Goal: Task Accomplishment & Management: Manage account settings

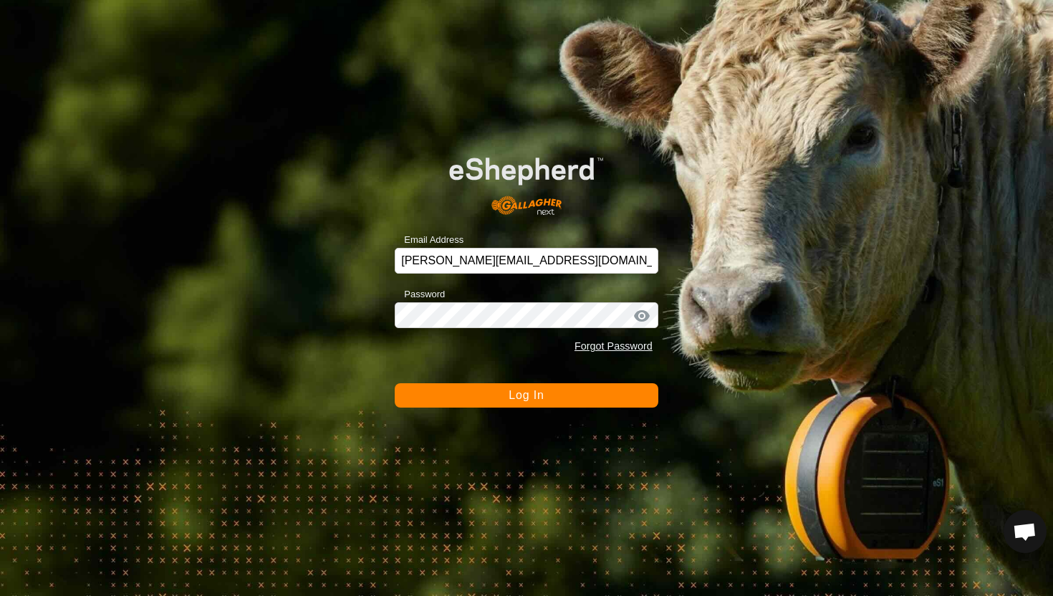
click at [583, 398] on button "Log In" at bounding box center [527, 395] width 264 height 24
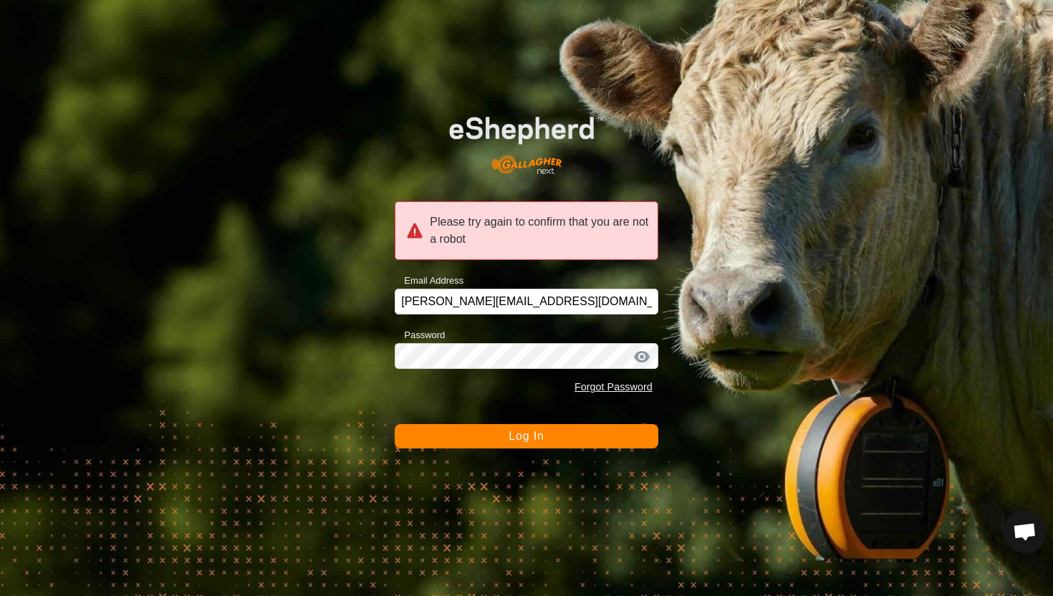
click at [572, 436] on button "Log In" at bounding box center [527, 436] width 264 height 24
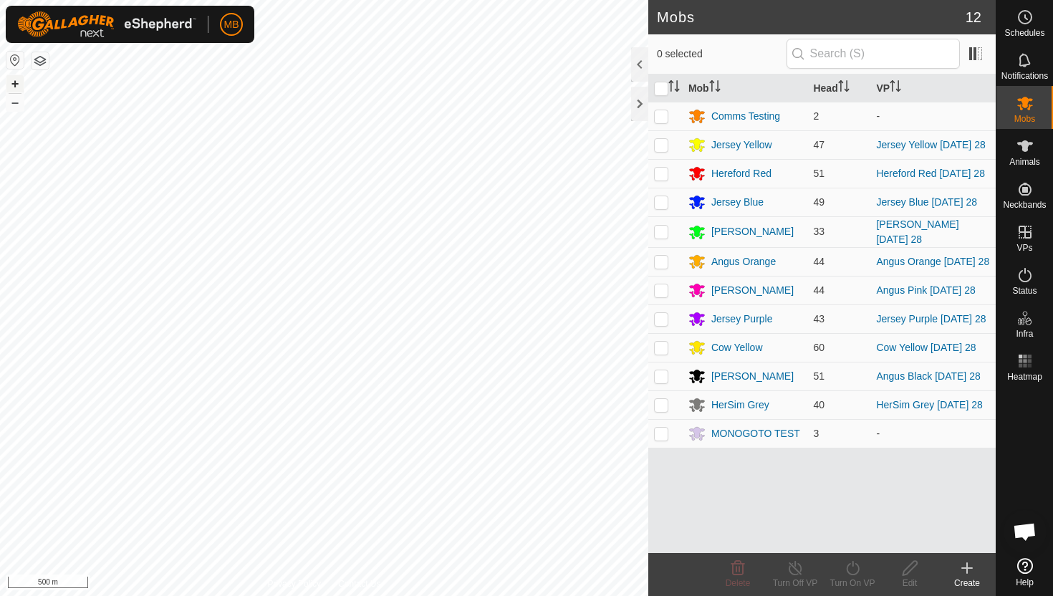
click at [14, 86] on button "+" at bounding box center [14, 83] width 17 height 17
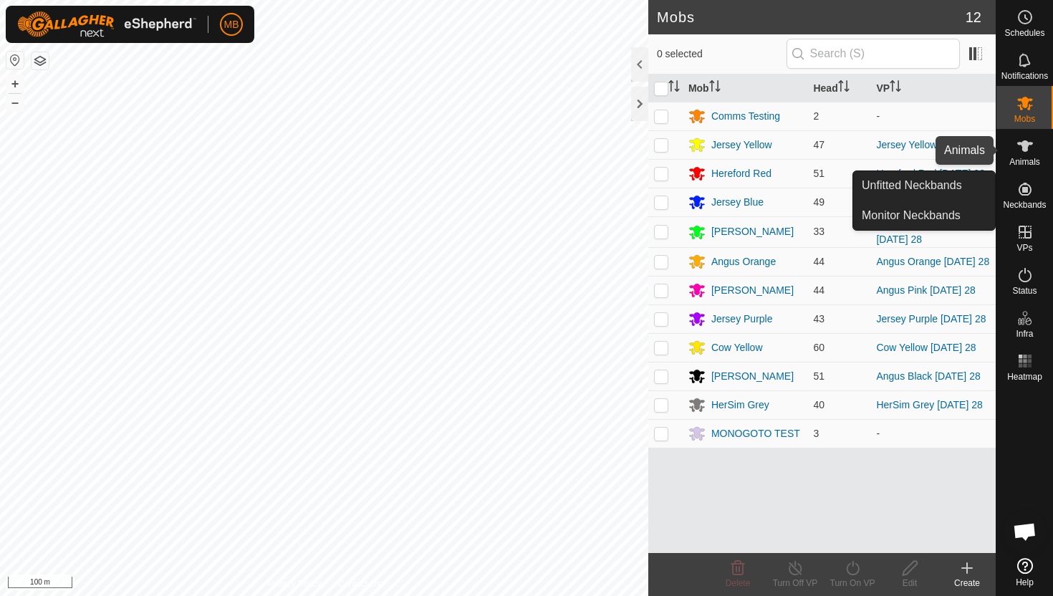
click at [1028, 145] on icon at bounding box center [1024, 145] width 17 height 17
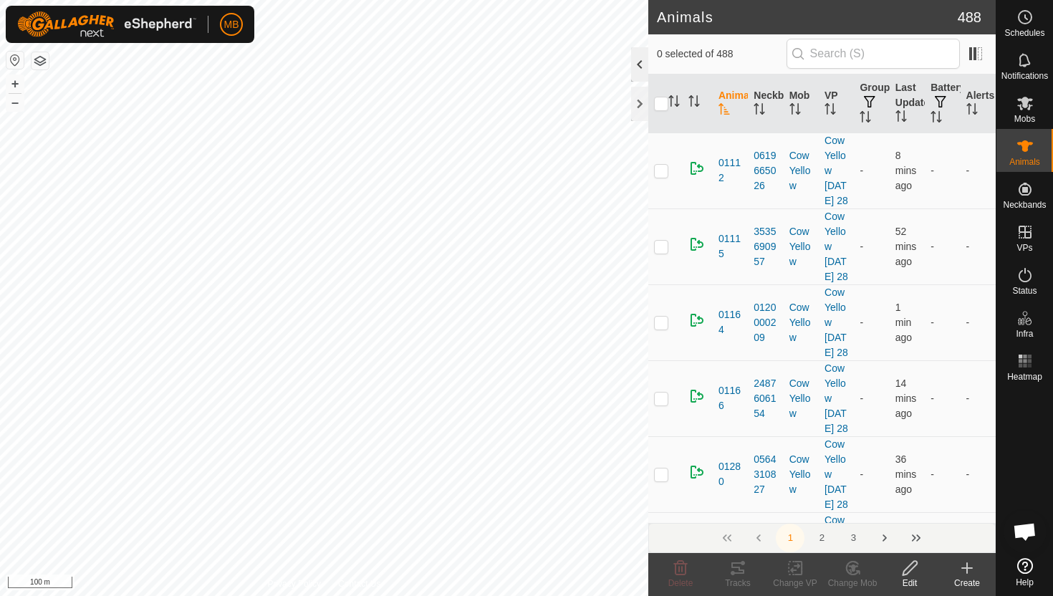
click at [642, 57] on div at bounding box center [639, 64] width 17 height 34
click at [937, 116] on icon "Activate to sort" at bounding box center [935, 116] width 11 height 11
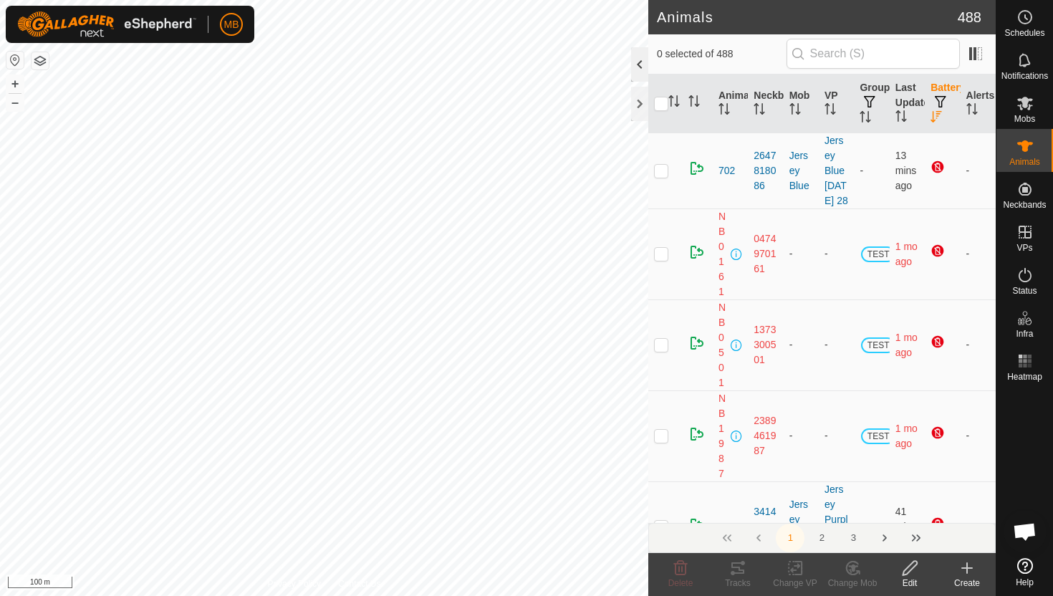
click at [638, 68] on div at bounding box center [639, 64] width 17 height 34
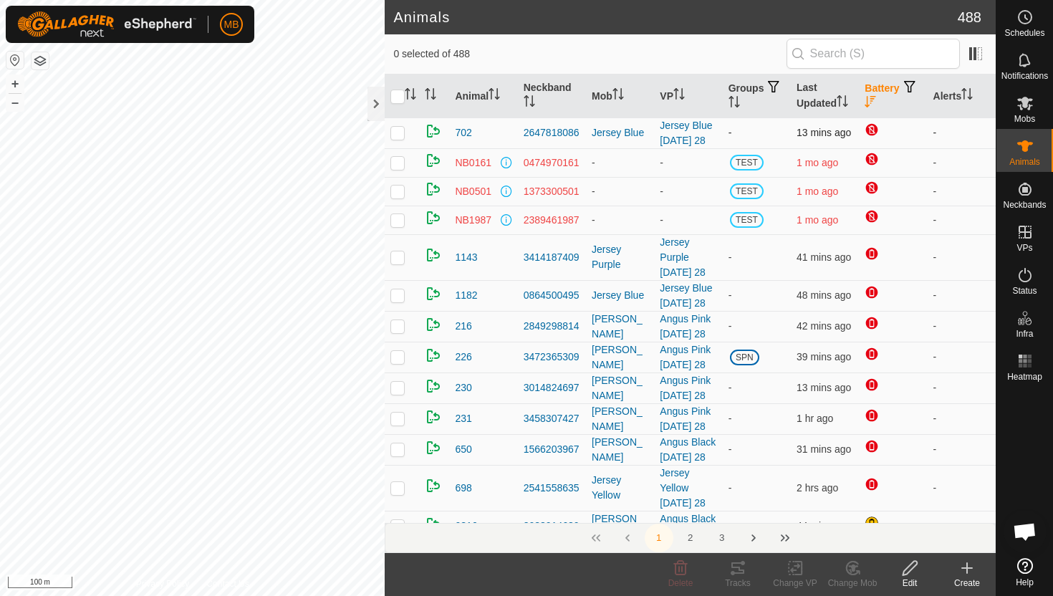
click at [396, 135] on p-checkbox at bounding box center [397, 132] width 14 height 11
checkbox input "false"
click at [395, 292] on p-checkbox at bounding box center [397, 294] width 14 height 11
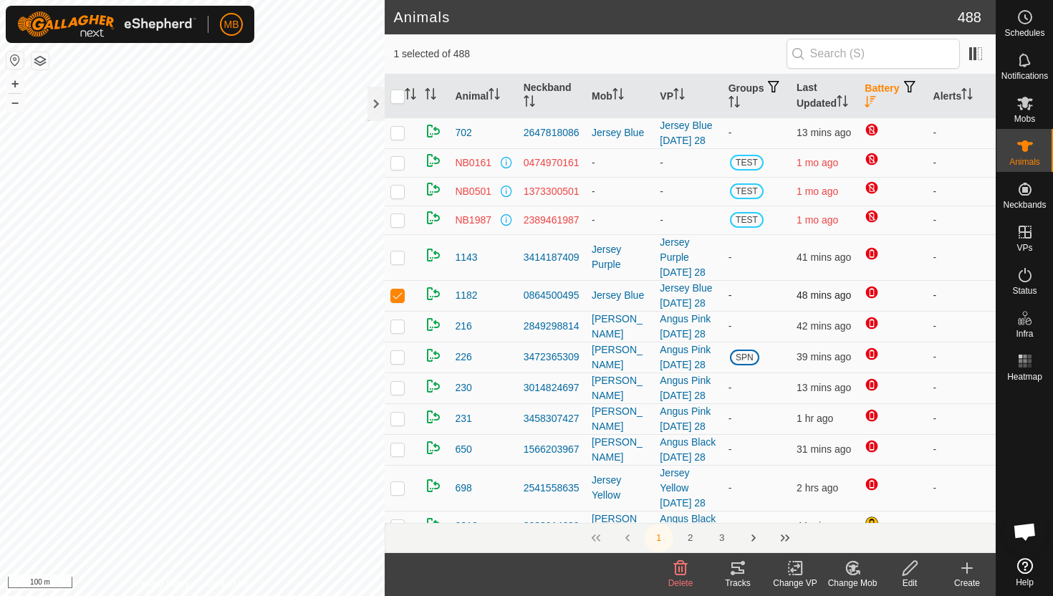
checkbox input "false"
click at [374, 104] on div at bounding box center [375, 104] width 17 height 34
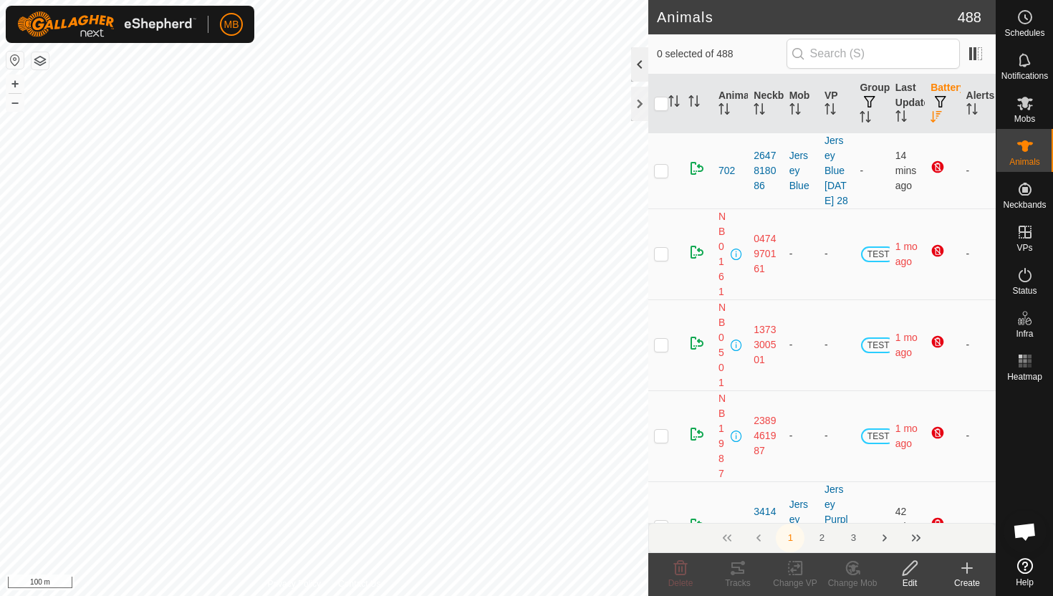
click at [642, 66] on div at bounding box center [639, 64] width 17 height 34
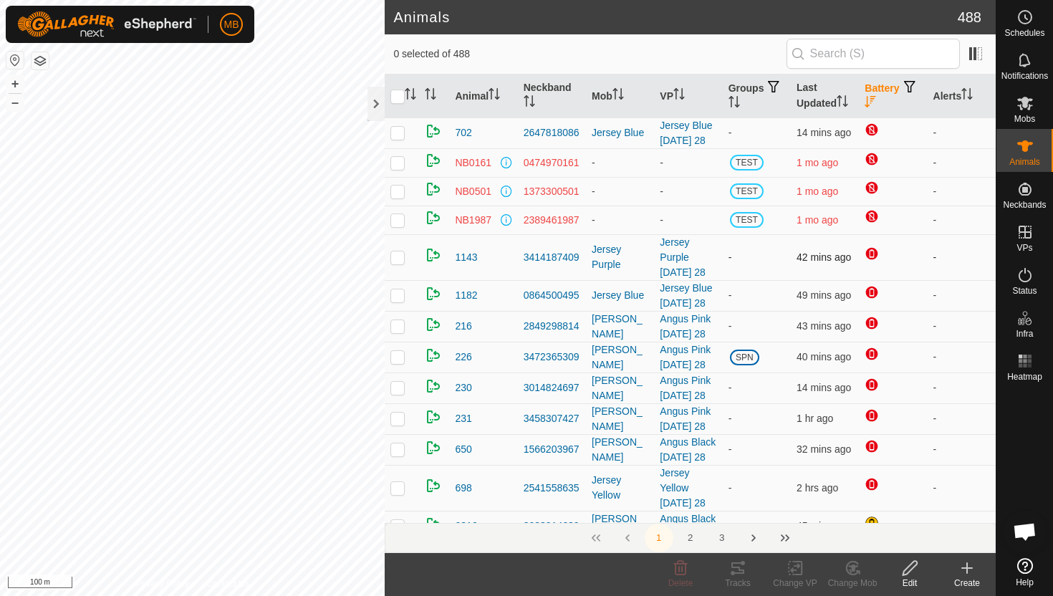
click at [400, 256] on p-checkbox at bounding box center [397, 256] width 14 height 11
checkbox input "false"
click at [399, 450] on p-checkbox at bounding box center [397, 448] width 14 height 11
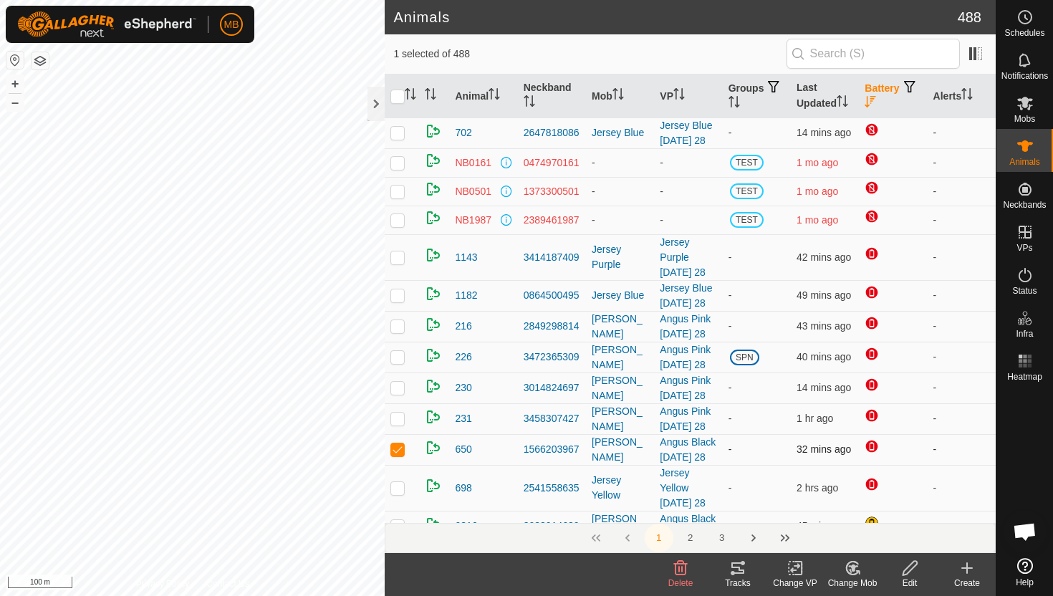
checkbox input "false"
click at [21, 102] on button "–" at bounding box center [14, 102] width 17 height 17
click at [401, 356] on p-checkbox at bounding box center [397, 356] width 14 height 11
checkbox input "false"
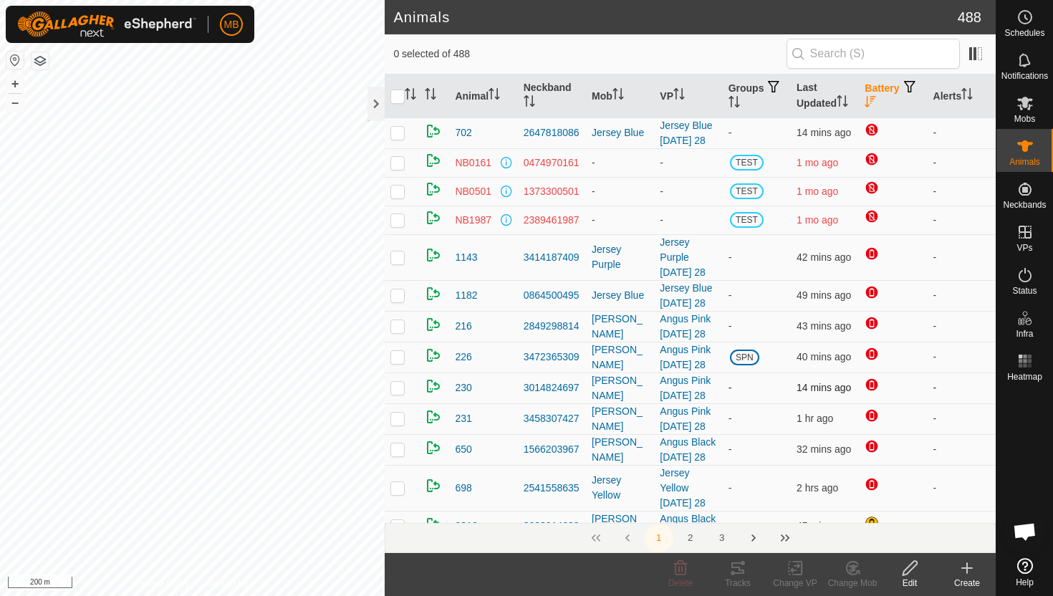
click at [397, 386] on p-checkbox at bounding box center [397, 387] width 14 height 11
checkbox input "false"
click at [400, 416] on p-checkbox at bounding box center [397, 417] width 14 height 11
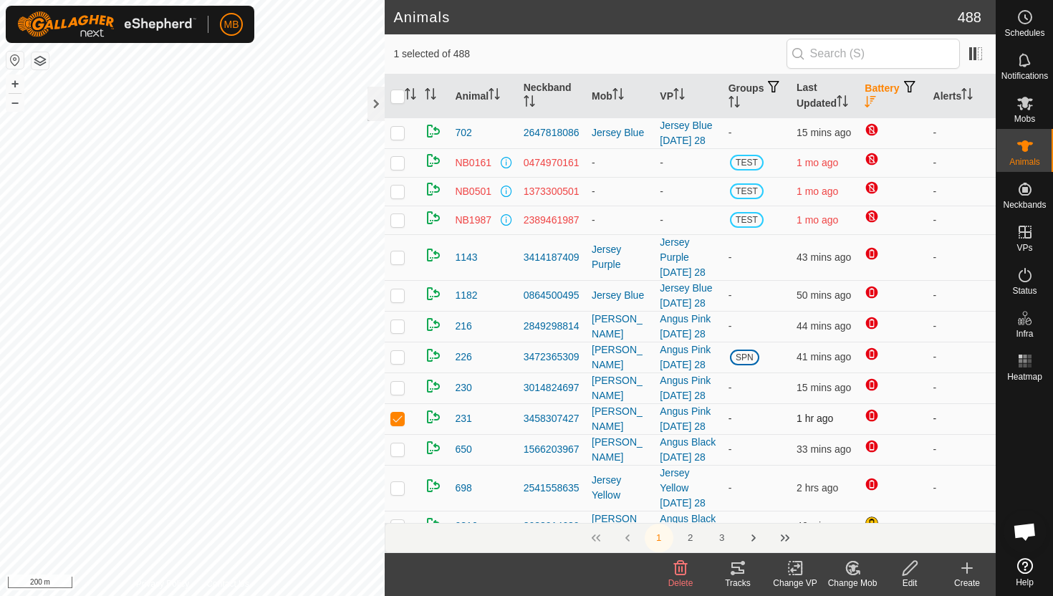
checkbox input "false"
click at [403, 324] on p-checkbox at bounding box center [397, 325] width 14 height 11
checkbox input "false"
click at [400, 487] on p-checkbox at bounding box center [397, 487] width 14 height 11
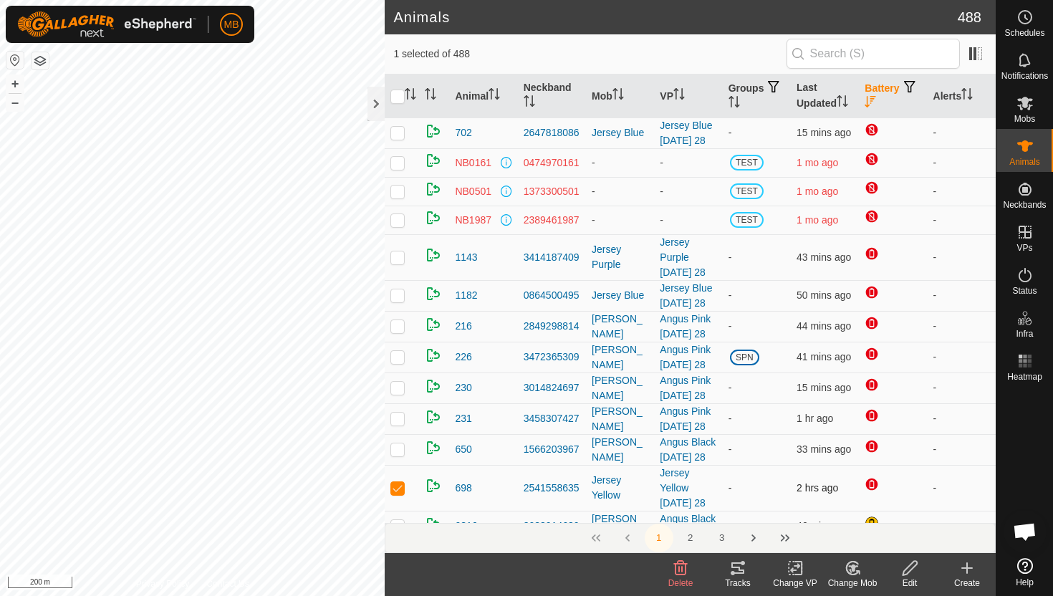
click at [400, 487] on p-checkbox at bounding box center [397, 487] width 14 height 11
checkbox input "false"
click at [970, 93] on icon "Activate to sort" at bounding box center [966, 93] width 11 height 11
click at [970, 93] on icon "Activate to sort" at bounding box center [967, 93] width 11 height 11
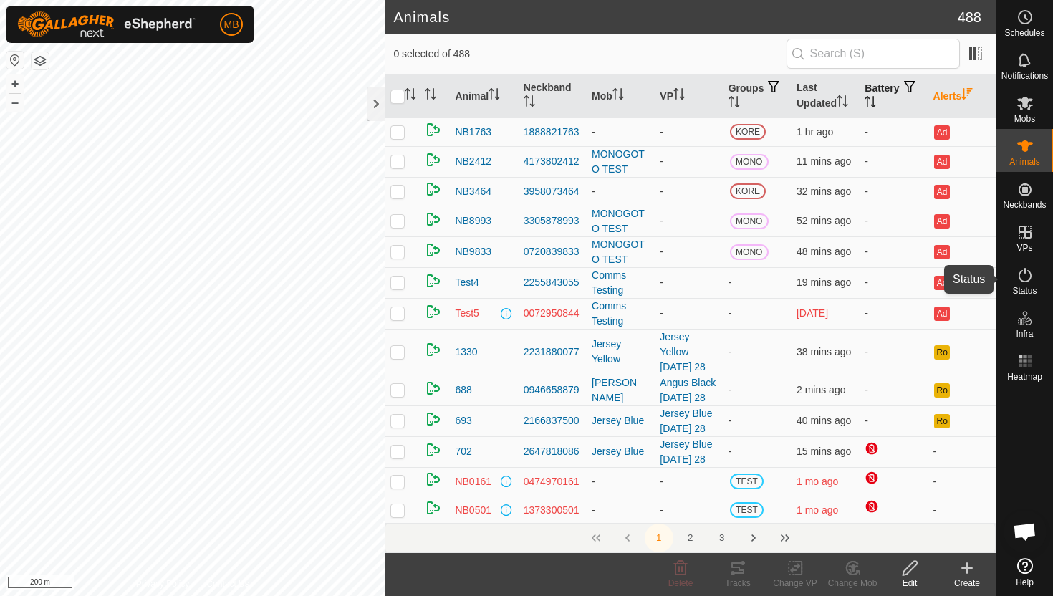
click at [1023, 276] on icon at bounding box center [1024, 274] width 17 height 17
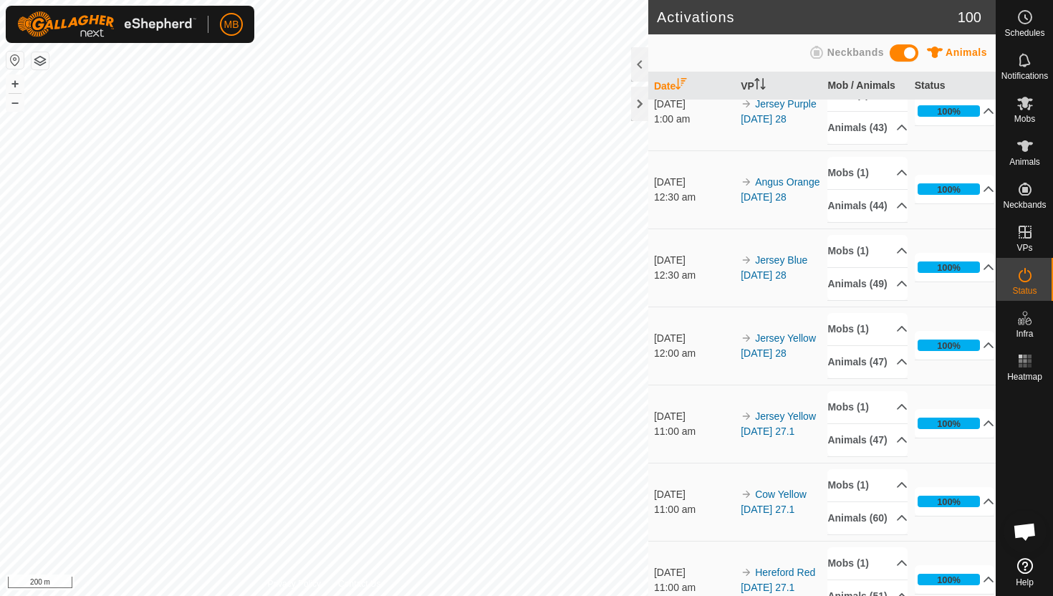
scroll to position [495, 0]
click at [1026, 24] on circle at bounding box center [1024, 17] width 13 height 13
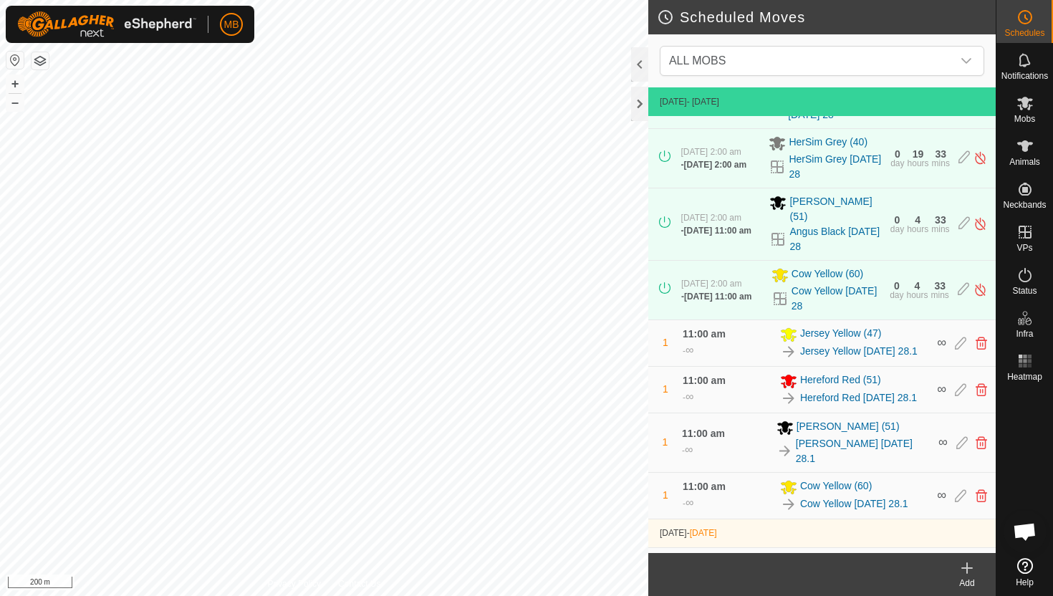
scroll to position [393, 0]
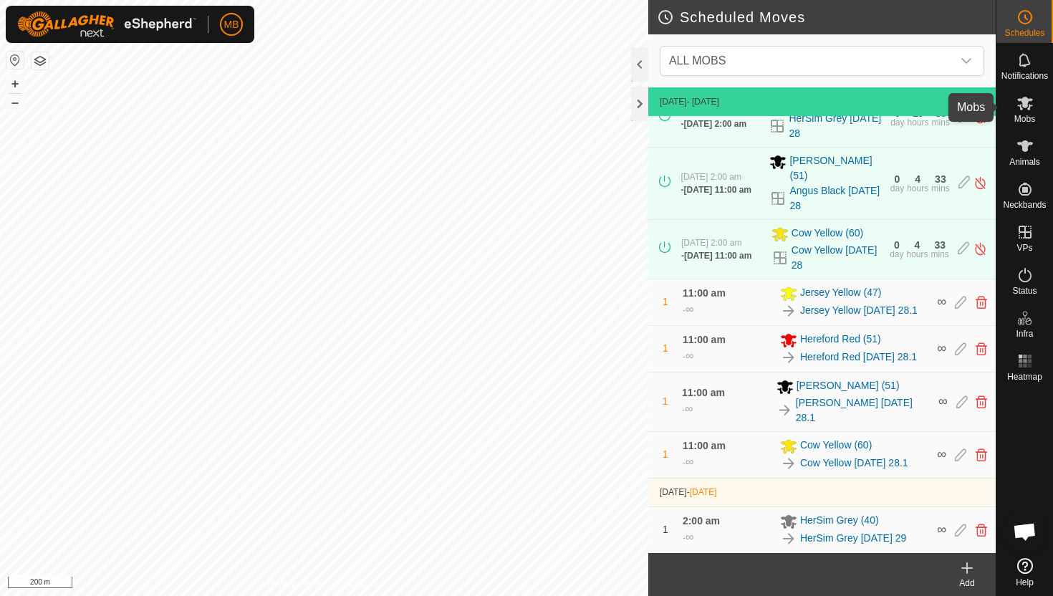
click at [1023, 102] on icon at bounding box center [1025, 104] width 16 height 14
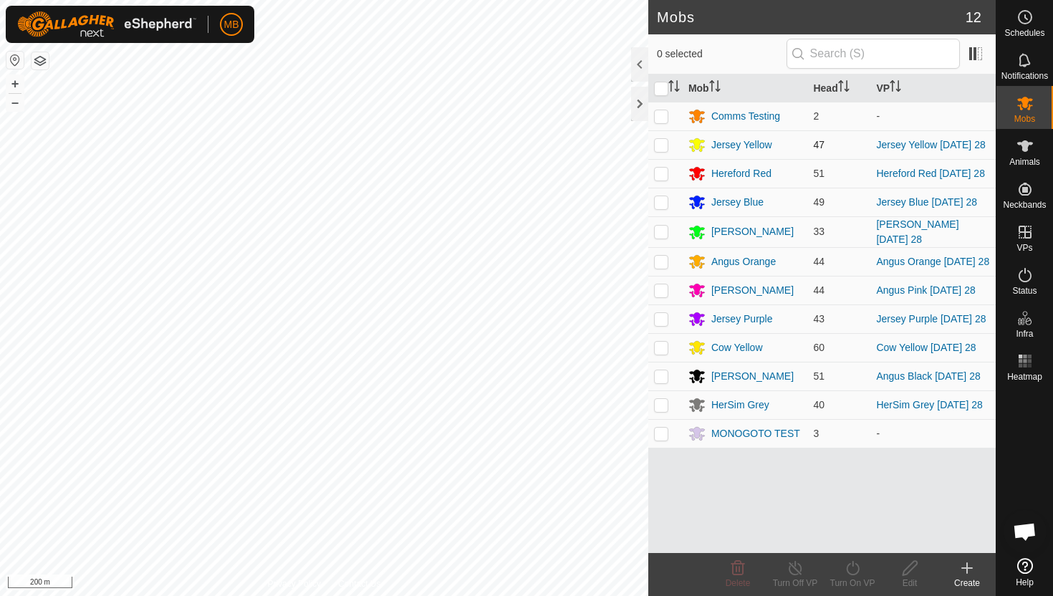
click at [662, 145] on p-checkbox at bounding box center [661, 144] width 14 height 11
checkbox input "true"
click at [855, 565] on icon at bounding box center [853, 567] width 18 height 17
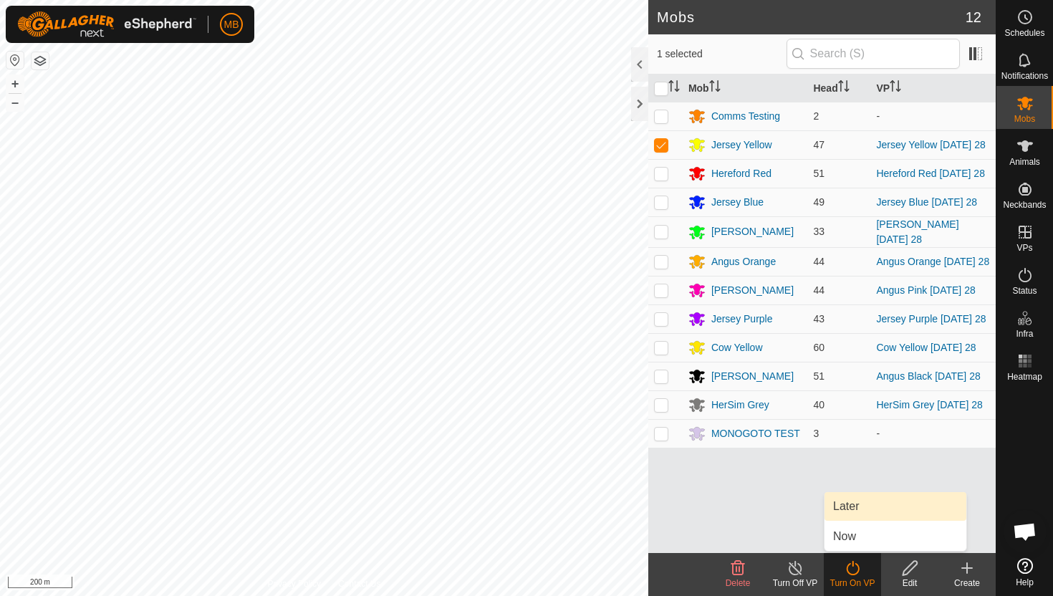
click at [861, 511] on link "Later" at bounding box center [895, 506] width 142 height 29
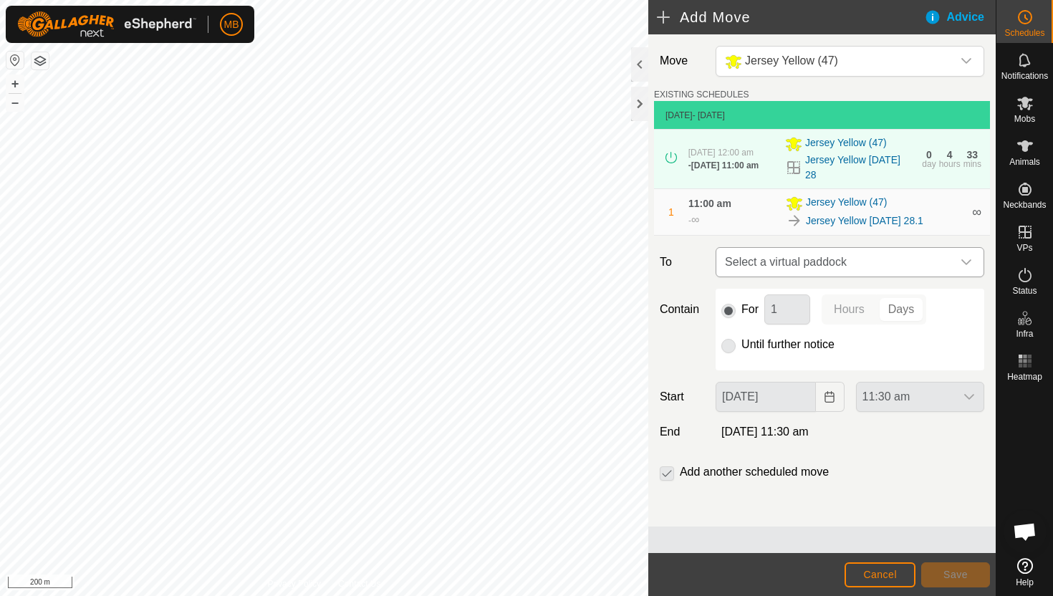
click at [966, 261] on div "dropdown trigger" at bounding box center [966, 262] width 29 height 29
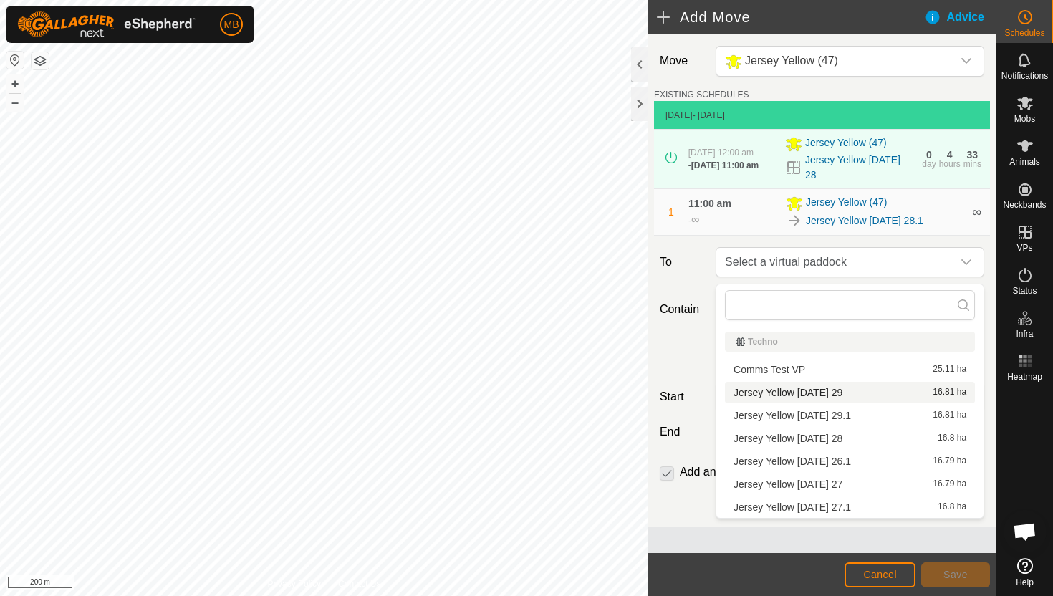
click at [816, 388] on li "Jersey Yellow Friday 29 16.81 ha" at bounding box center [850, 392] width 250 height 21
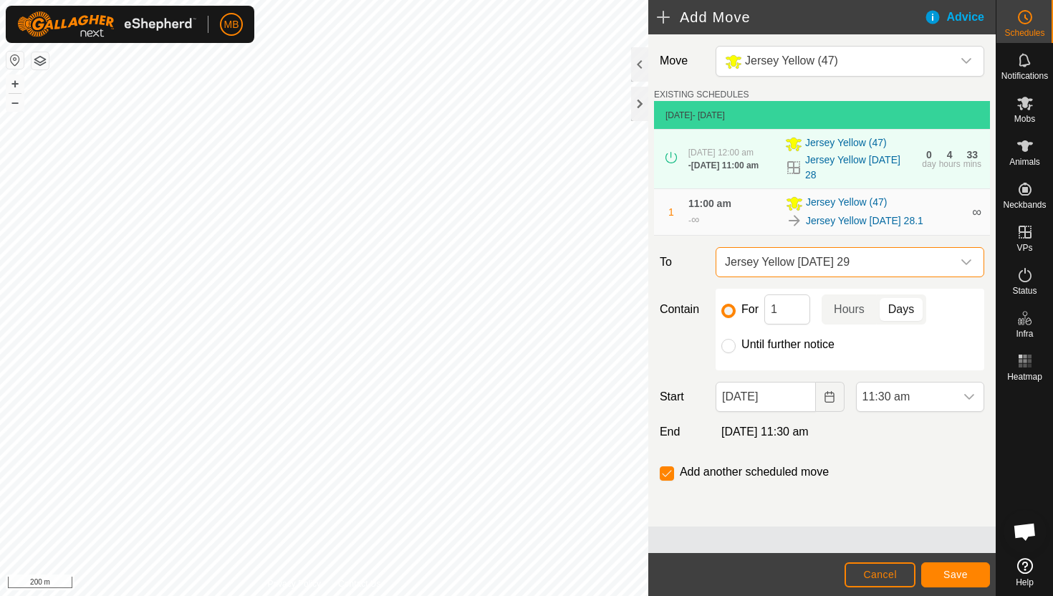
click at [791, 347] on label "Until further notice" at bounding box center [787, 344] width 93 height 11
click at [735, 347] on input "Until further notice" at bounding box center [728, 346] width 14 height 14
radio input "true"
checkbox input "false"
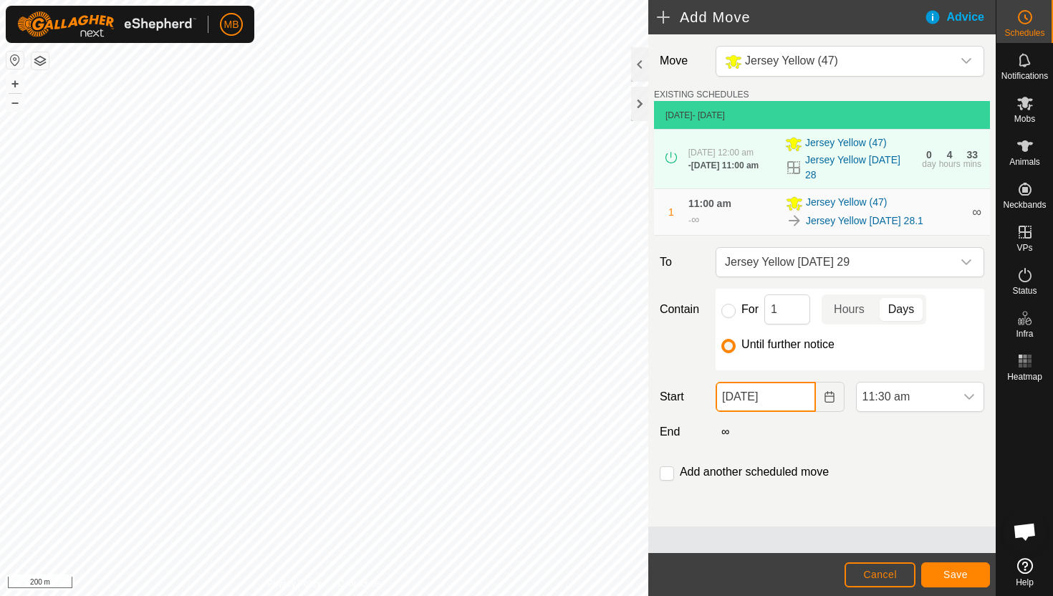
click at [800, 401] on input "28 Aug, 2025" at bounding box center [765, 397] width 100 height 30
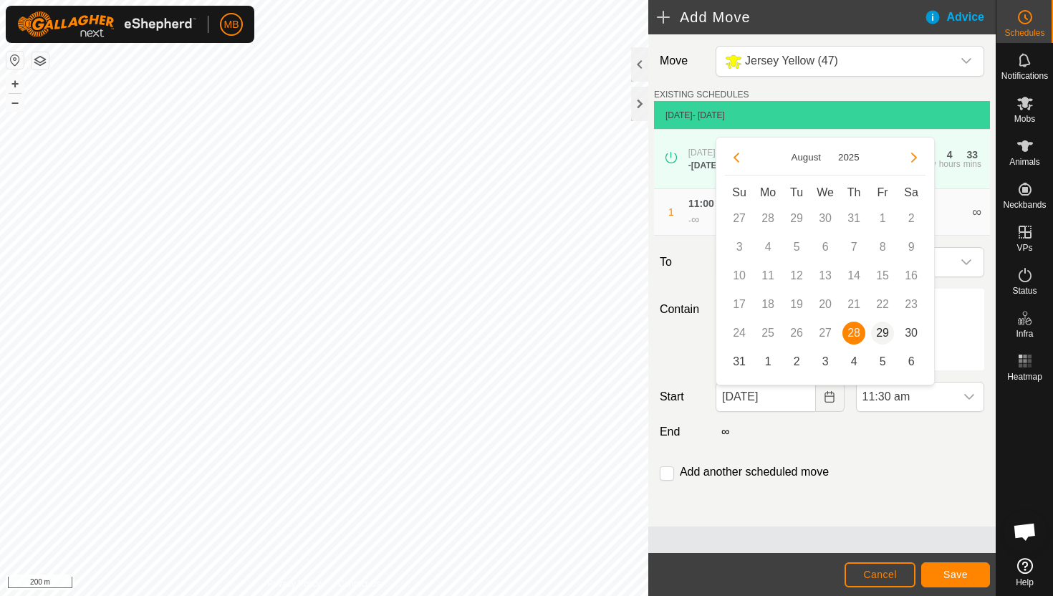
click at [883, 335] on span "29" at bounding box center [882, 333] width 23 height 23
type input "29 Aug, 2025"
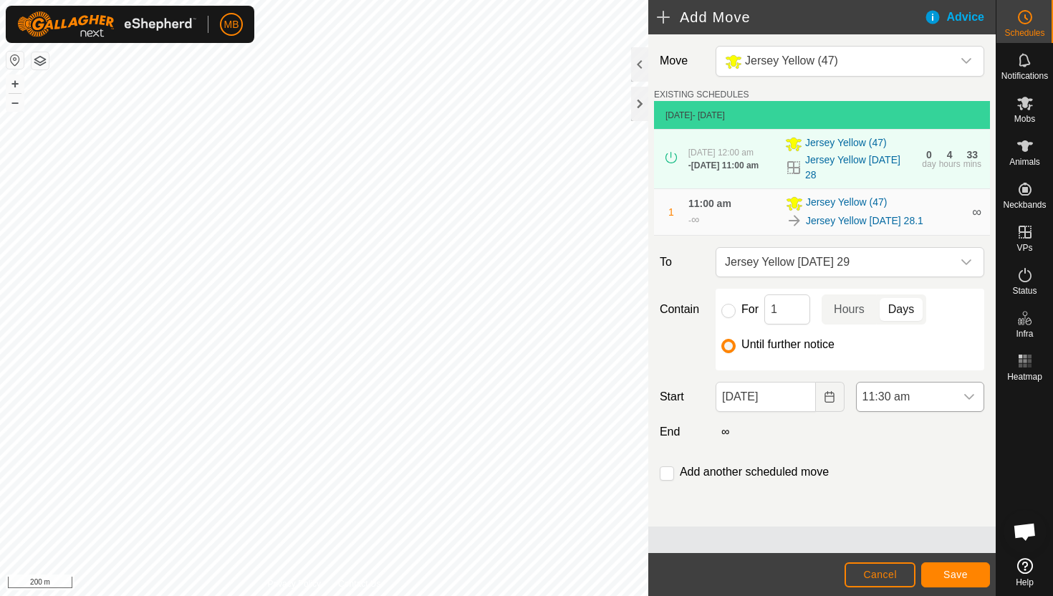
click at [973, 402] on icon "dropdown trigger" at bounding box center [968, 396] width 11 height 11
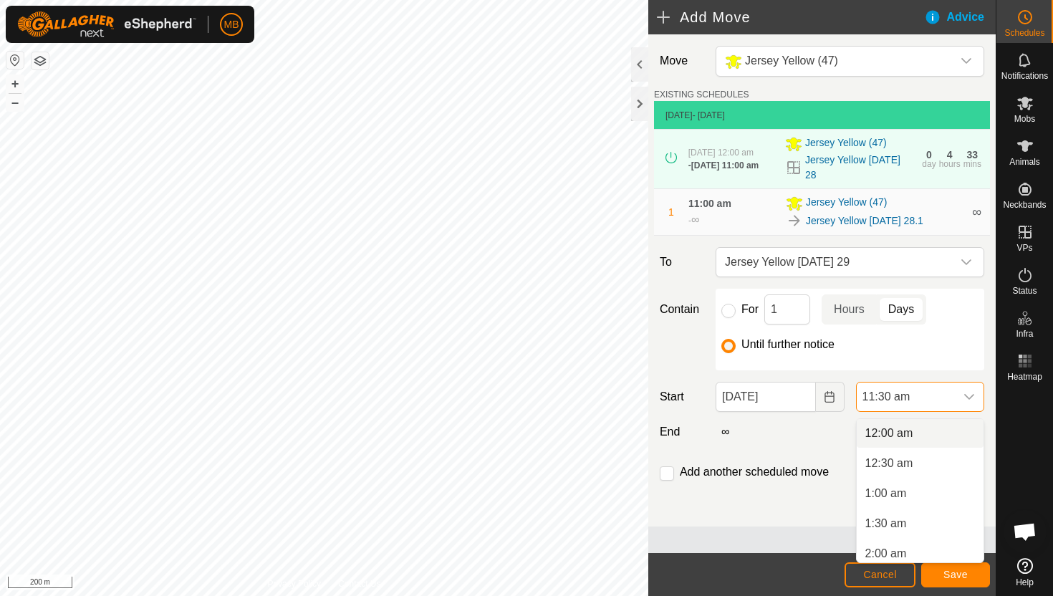
click at [945, 432] on li "12:00 am" at bounding box center [919, 433] width 127 height 29
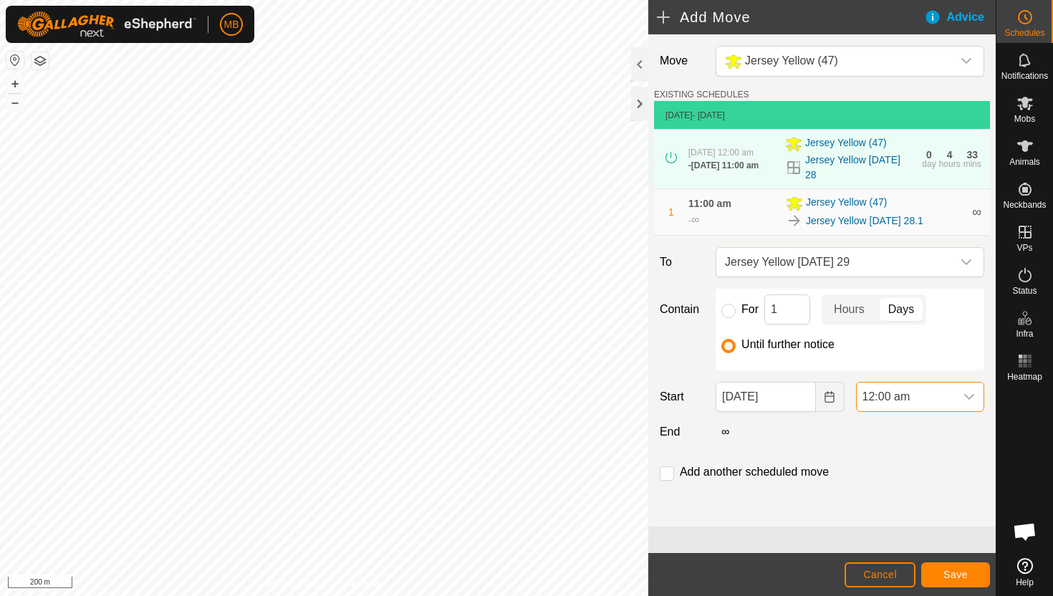
scroll to position [577, 0]
click at [666, 480] on input "checkbox" at bounding box center [666, 473] width 14 height 14
checkbox input "true"
click at [959, 567] on button "Save" at bounding box center [955, 574] width 69 height 25
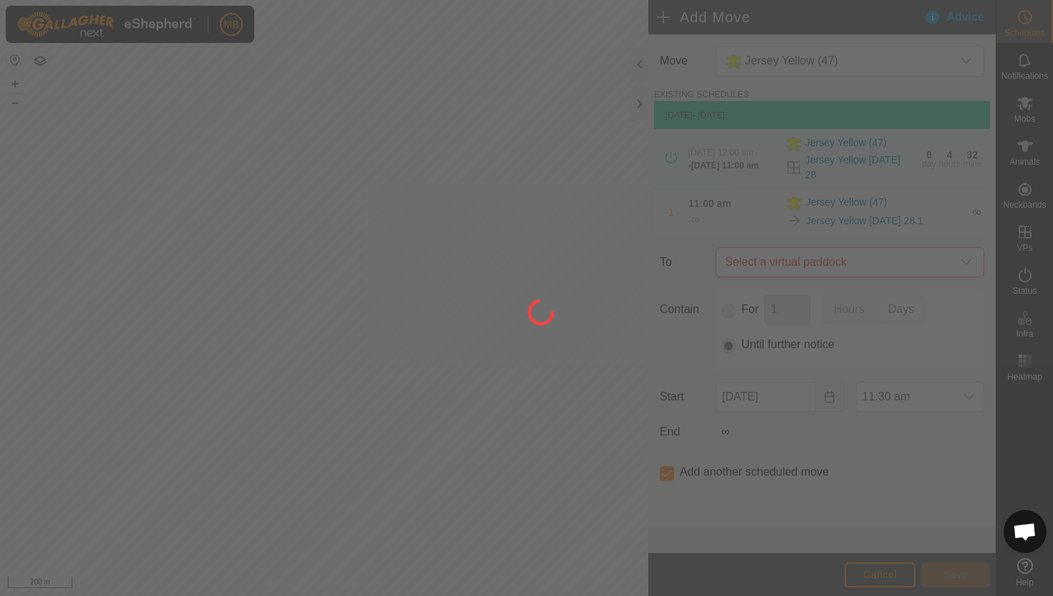
type input "29 Aug, 2025"
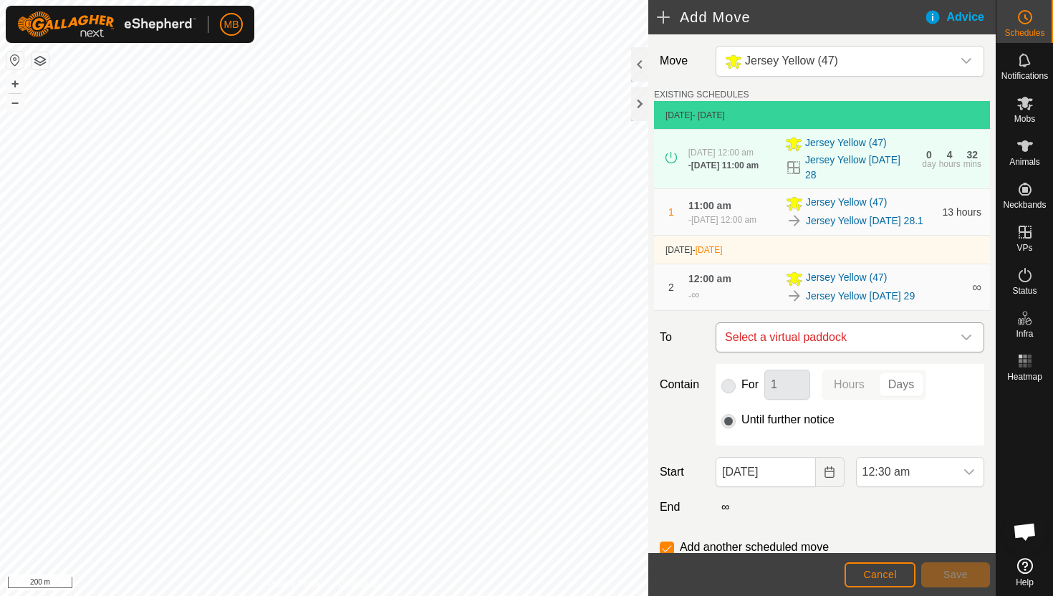
click at [969, 343] on icon "dropdown trigger" at bounding box center [965, 337] width 11 height 11
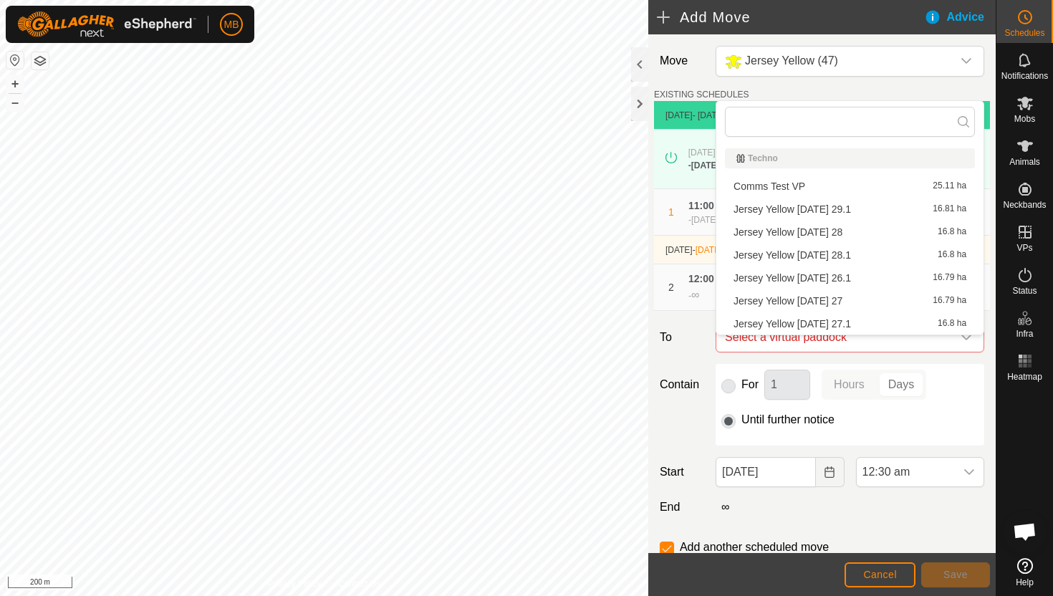
click at [820, 208] on li "Jersey Yellow Friday 29.1 16.81 ha" at bounding box center [850, 208] width 250 height 21
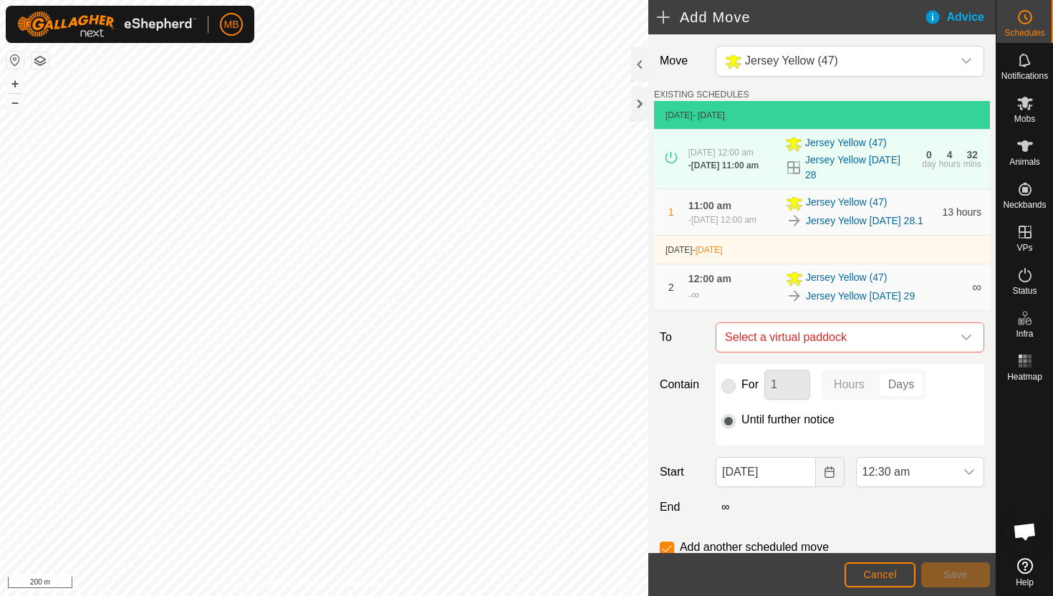
checkbox input "false"
click at [958, 571] on span "Save" at bounding box center [955, 574] width 24 height 11
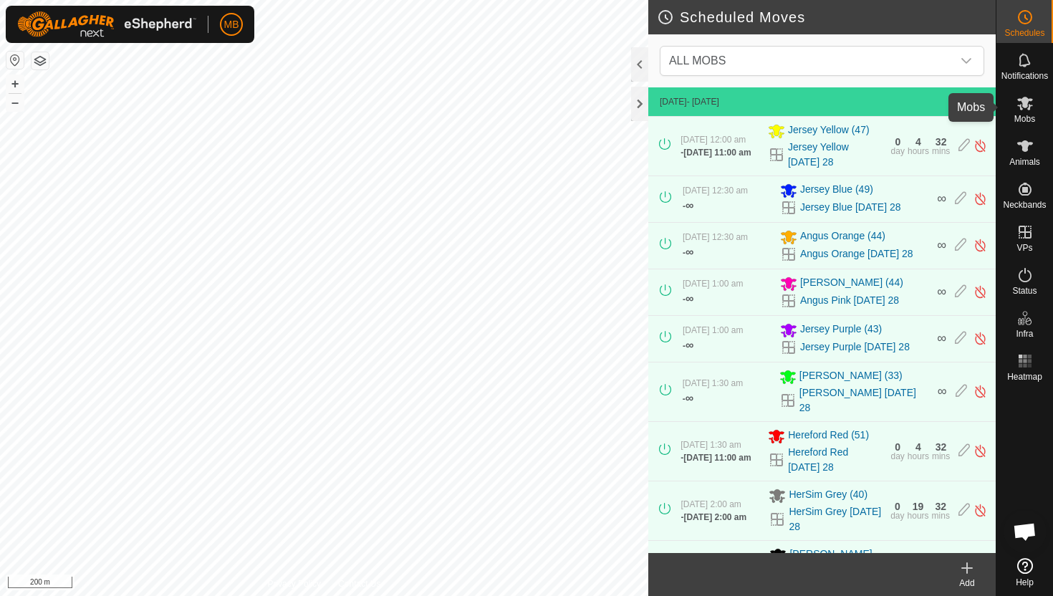
click at [1020, 109] on icon at bounding box center [1025, 104] width 16 height 14
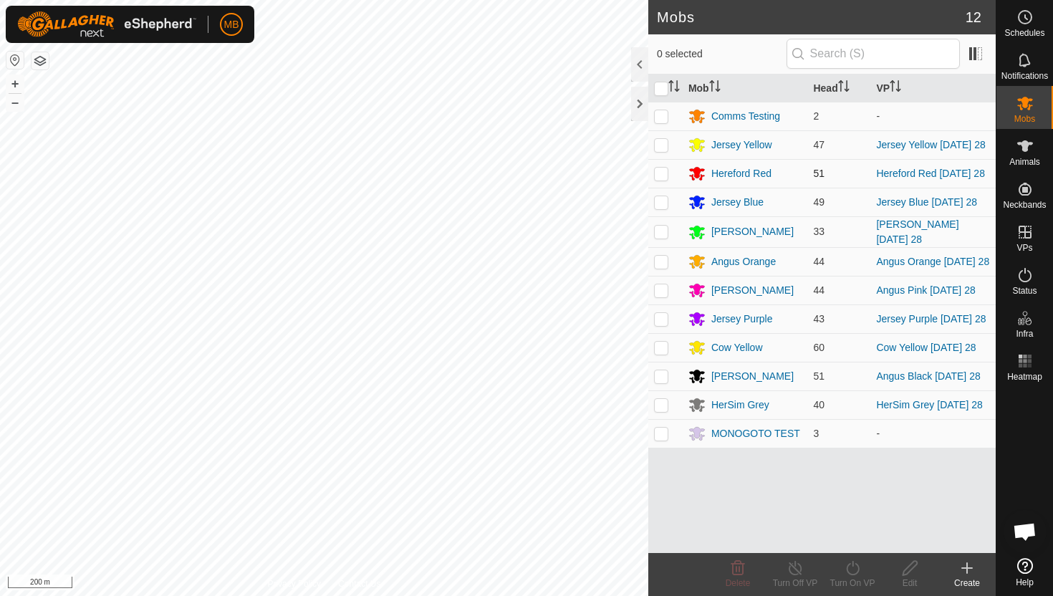
click at [662, 175] on p-checkbox at bounding box center [661, 173] width 14 height 11
checkbox input "true"
click at [853, 564] on icon at bounding box center [852, 568] width 13 height 14
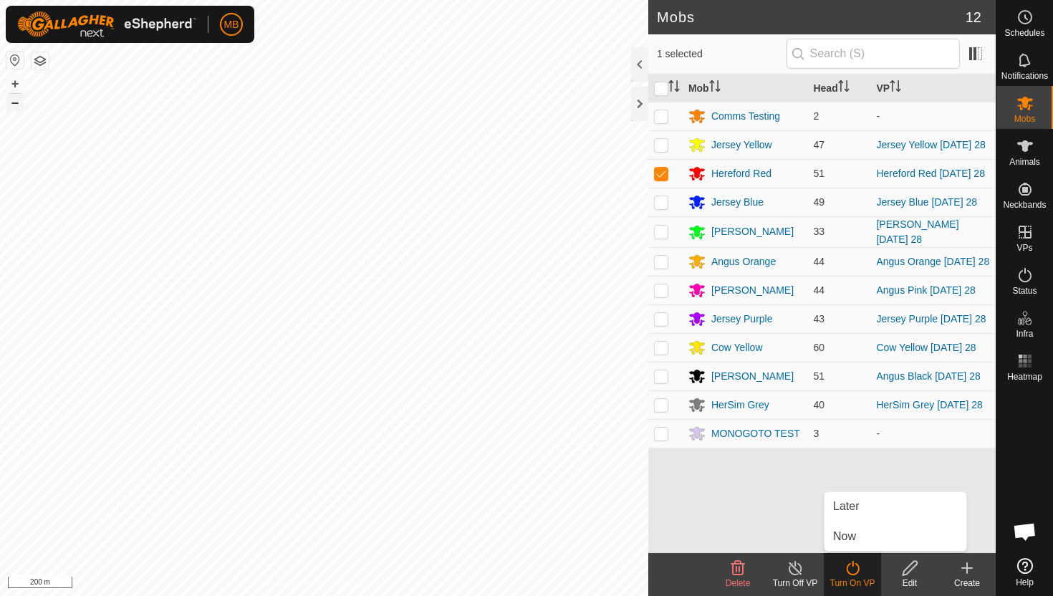
click at [13, 105] on button "–" at bounding box center [14, 102] width 17 height 17
click at [12, 79] on button "+" at bounding box center [14, 83] width 17 height 17
click at [856, 574] on icon at bounding box center [853, 567] width 18 height 17
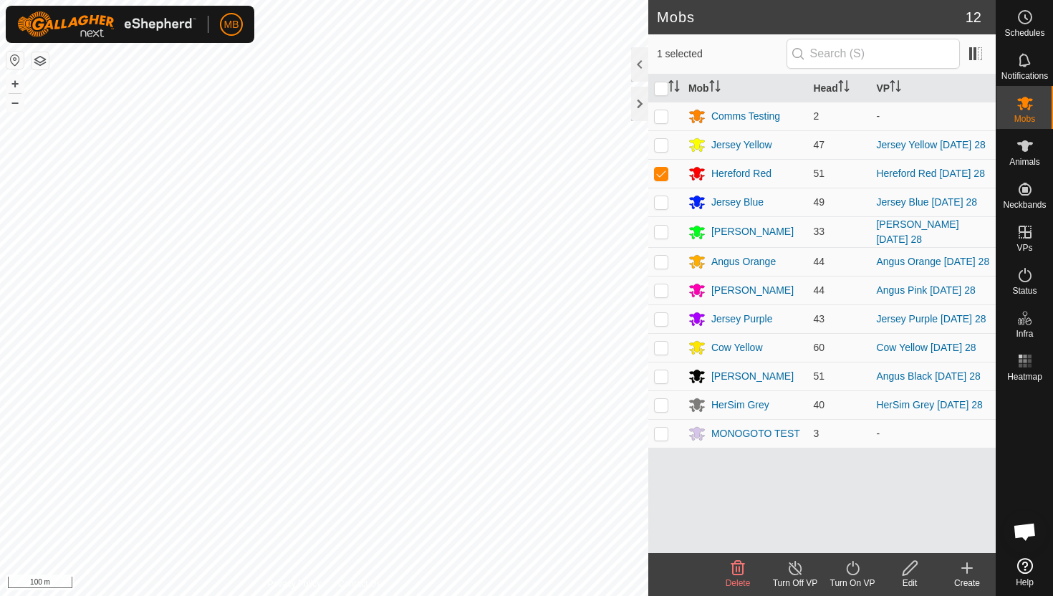
click at [854, 568] on icon at bounding box center [853, 567] width 18 height 17
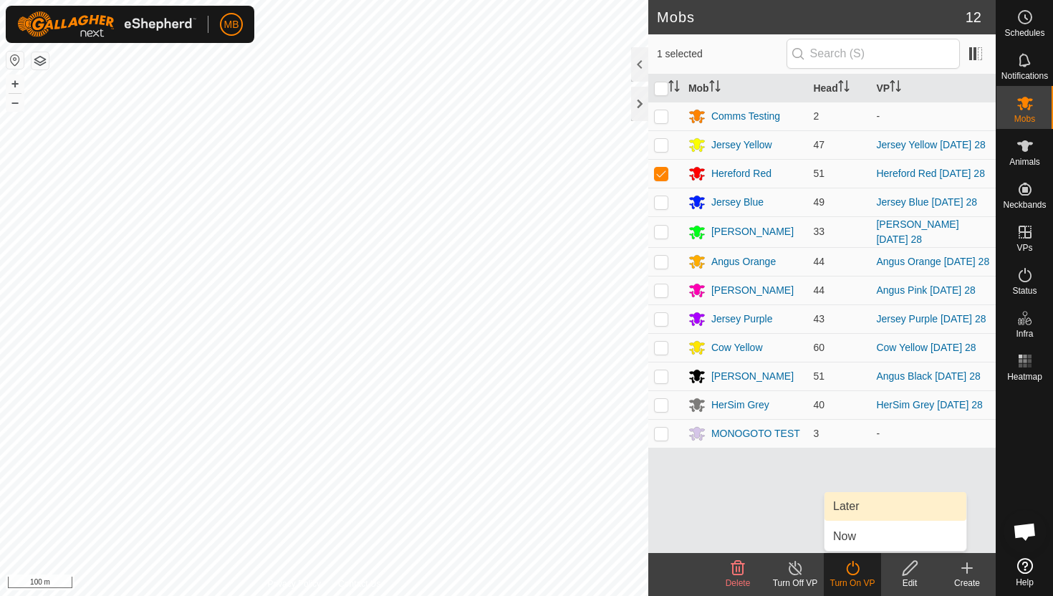
click at [850, 502] on link "Later" at bounding box center [895, 506] width 142 height 29
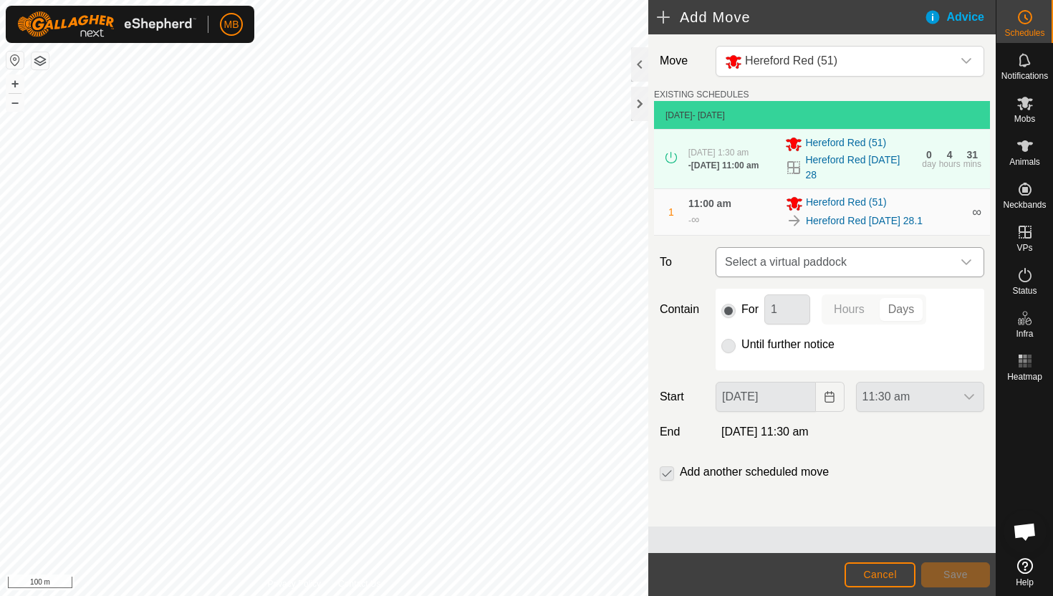
click at [960, 264] on icon "dropdown trigger" at bounding box center [965, 261] width 11 height 11
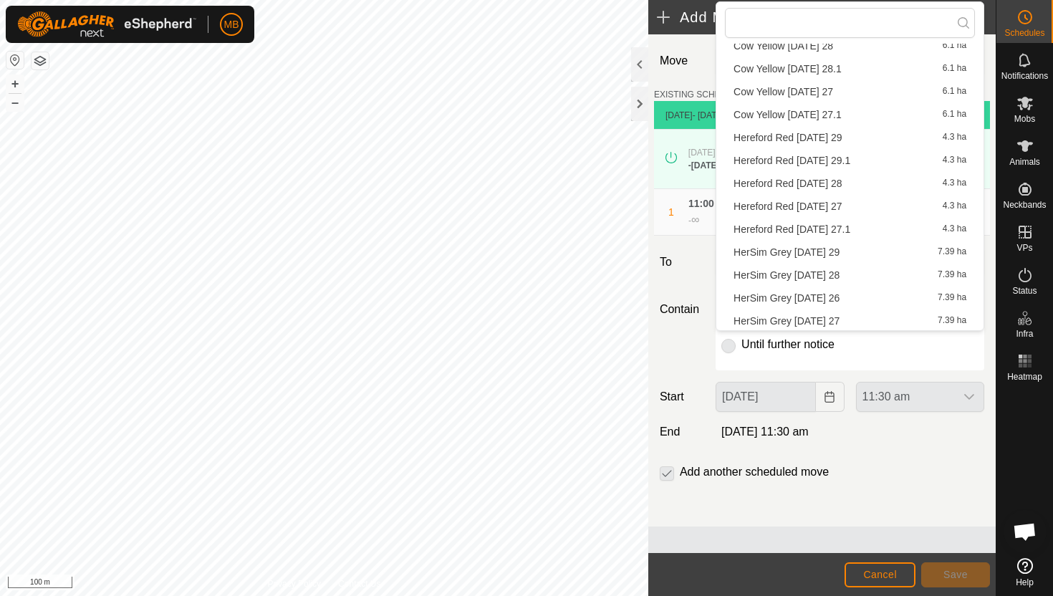
scroll to position [226, 0]
click at [820, 135] on li "Hereford Red Friday 29 4.3 ha" at bounding box center [850, 135] width 250 height 21
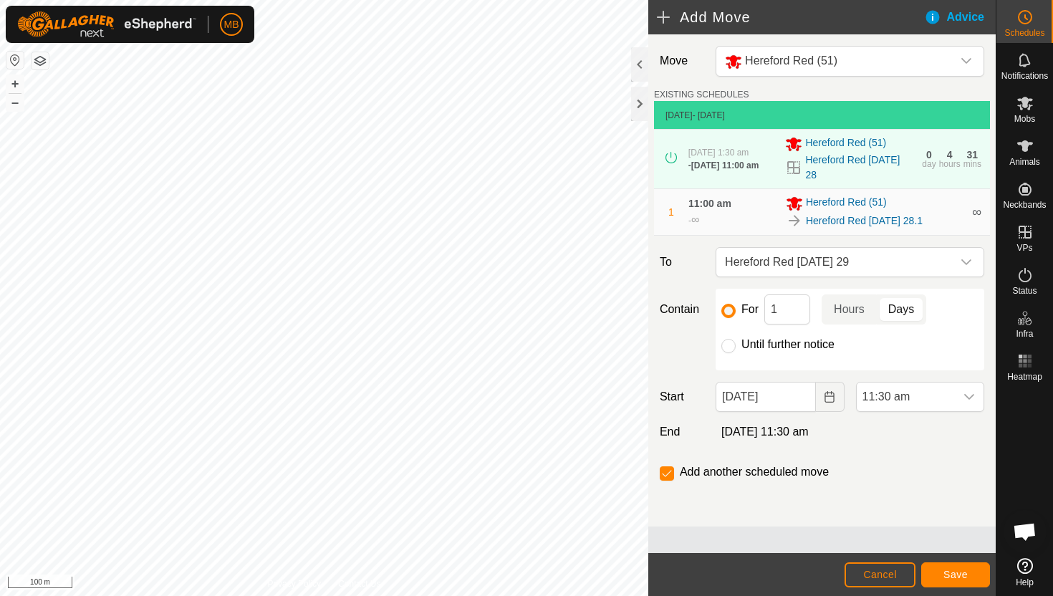
click at [745, 344] on label "Until further notice" at bounding box center [787, 344] width 93 height 11
click at [735, 344] on input "Until further notice" at bounding box center [728, 346] width 14 height 14
radio input "true"
checkbox input "false"
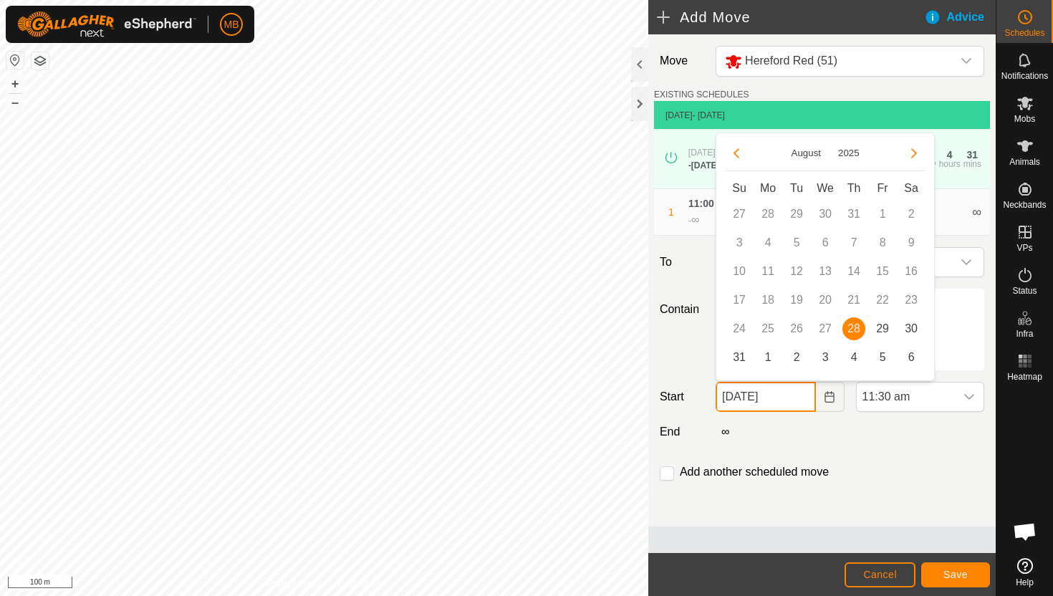
click at [794, 402] on input "28 Aug, 2025" at bounding box center [765, 397] width 100 height 30
click at [889, 329] on span "29" at bounding box center [882, 328] width 23 height 23
type input "29 Aug, 2025"
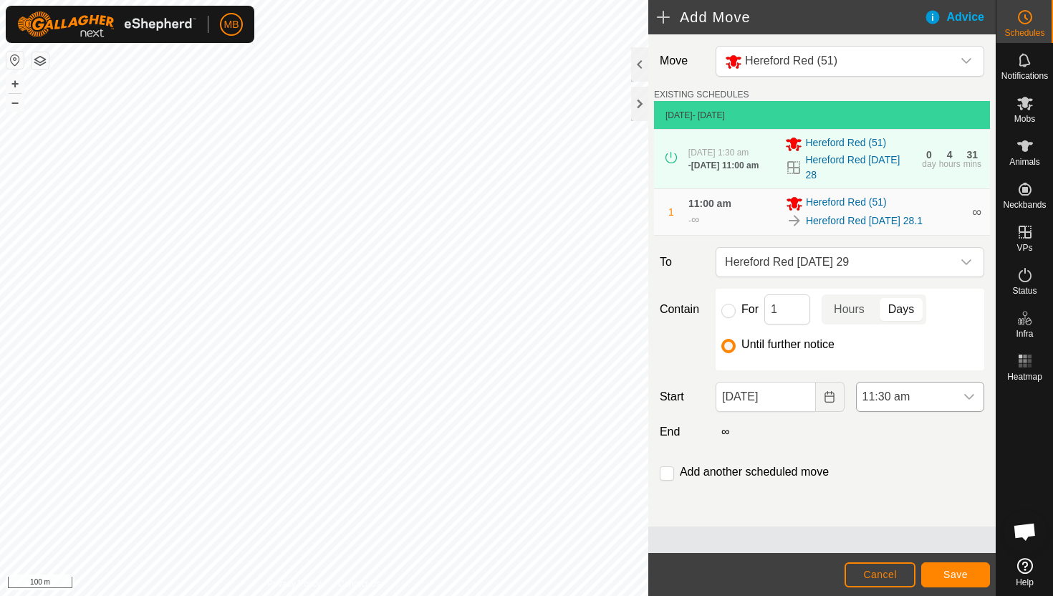
click at [975, 399] on div "dropdown trigger" at bounding box center [968, 396] width 29 height 29
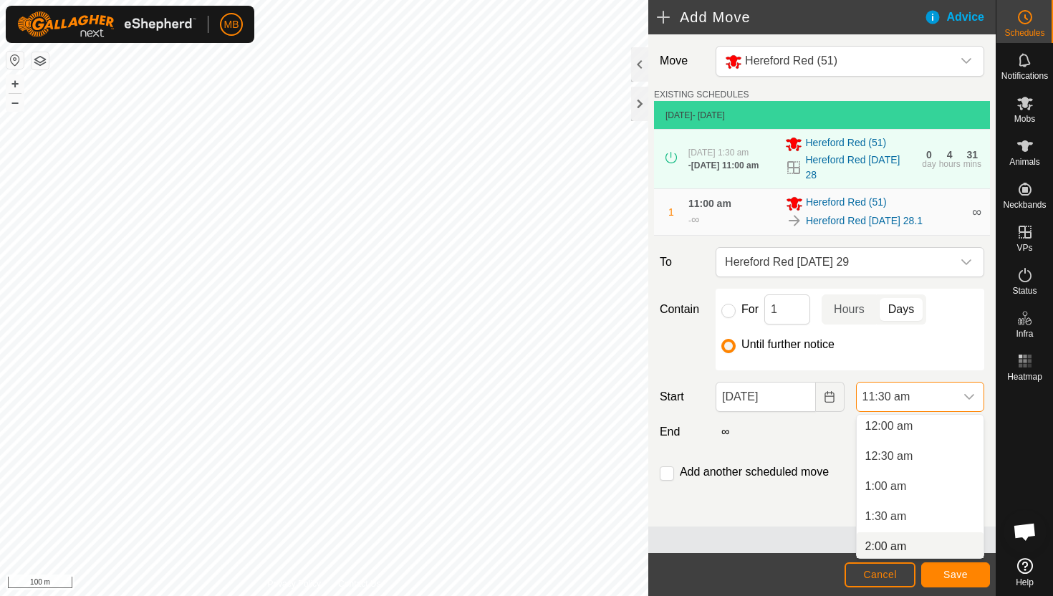
scroll to position [0, 0]
click at [902, 519] on li "1:30 am" at bounding box center [919, 519] width 127 height 29
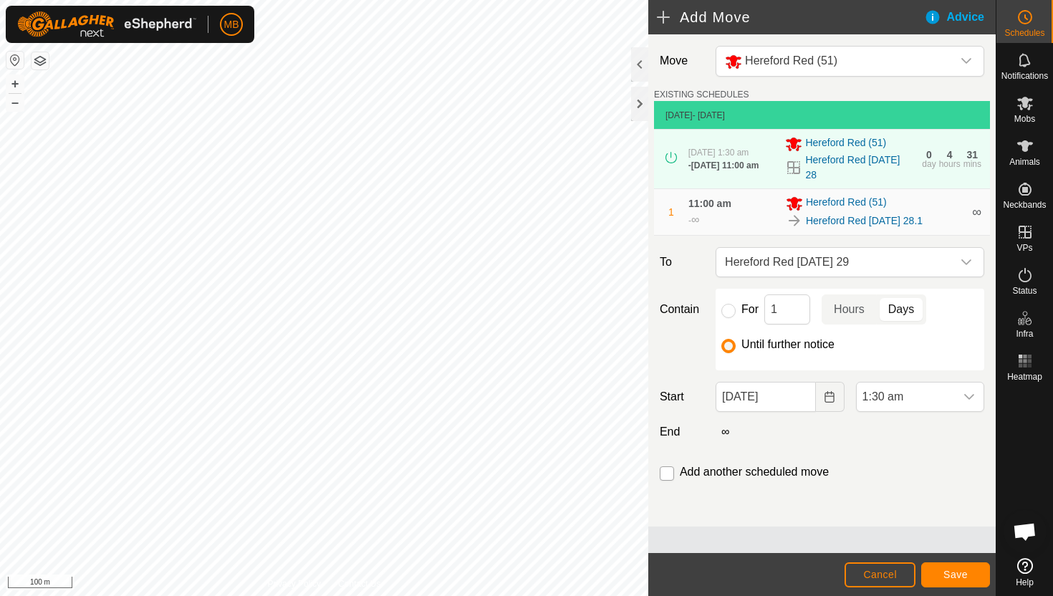
click at [665, 474] on input "checkbox" at bounding box center [666, 473] width 14 height 14
checkbox input "true"
click at [968, 572] on button "Save" at bounding box center [955, 574] width 69 height 25
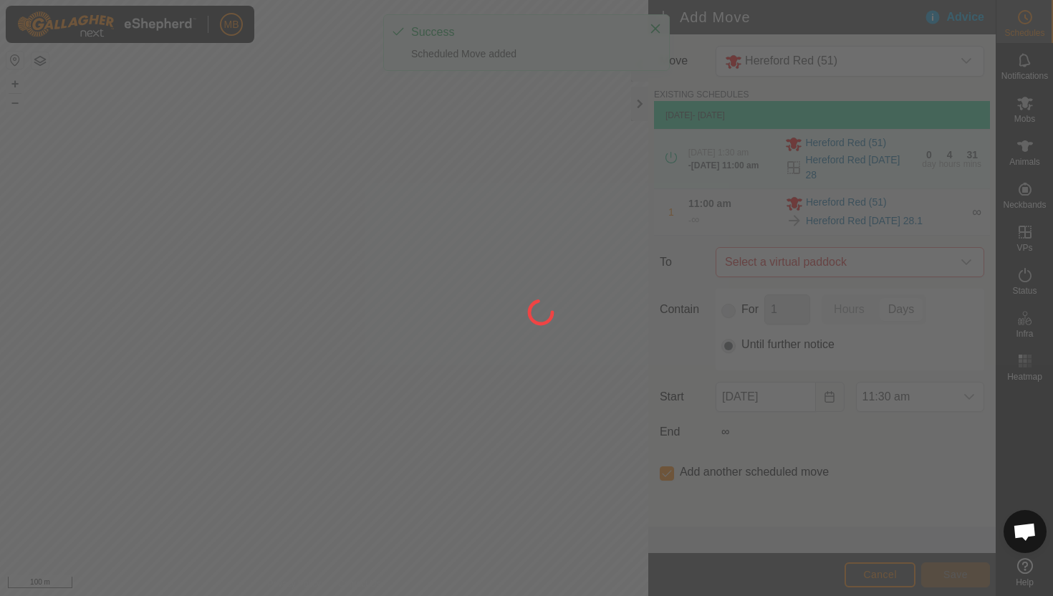
type input "29 Aug, 2025"
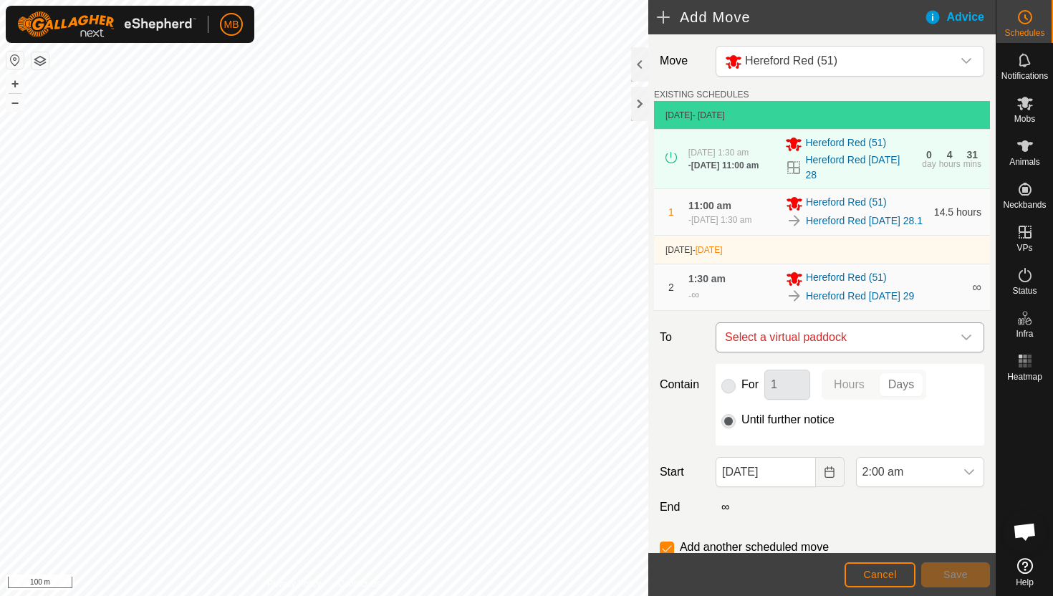
click at [965, 340] on icon "dropdown trigger" at bounding box center [966, 337] width 10 height 6
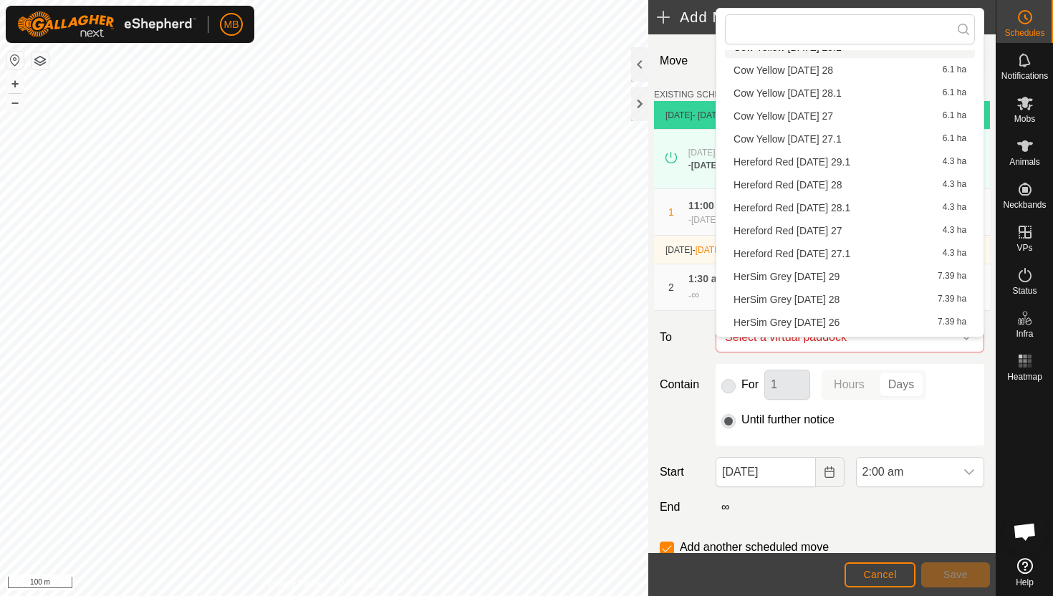
scroll to position [226, 0]
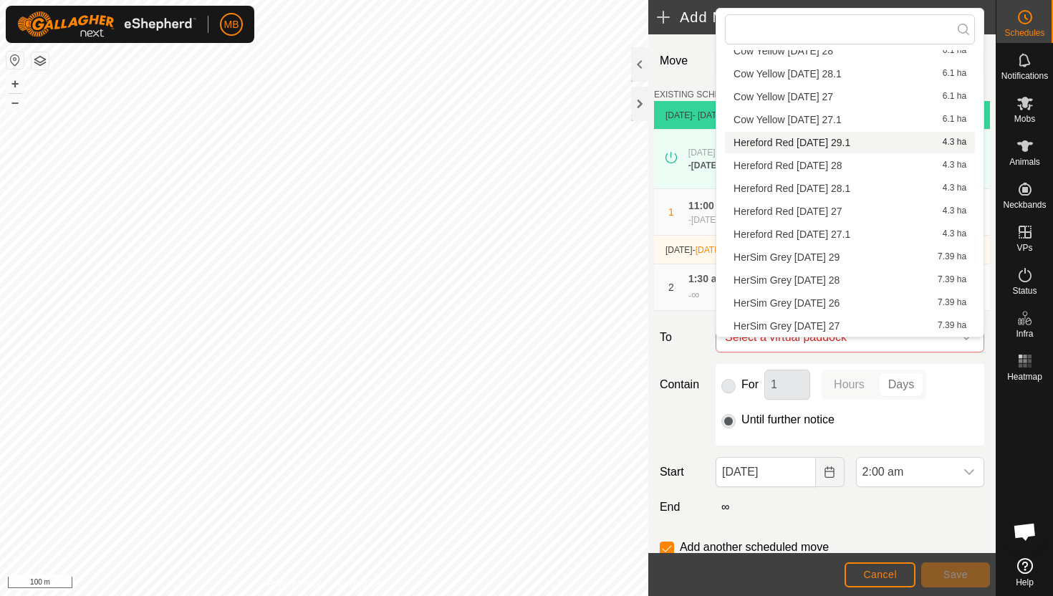
click at [823, 145] on li "Hereford Red Friday 29.1 4.3 ha" at bounding box center [850, 142] width 250 height 21
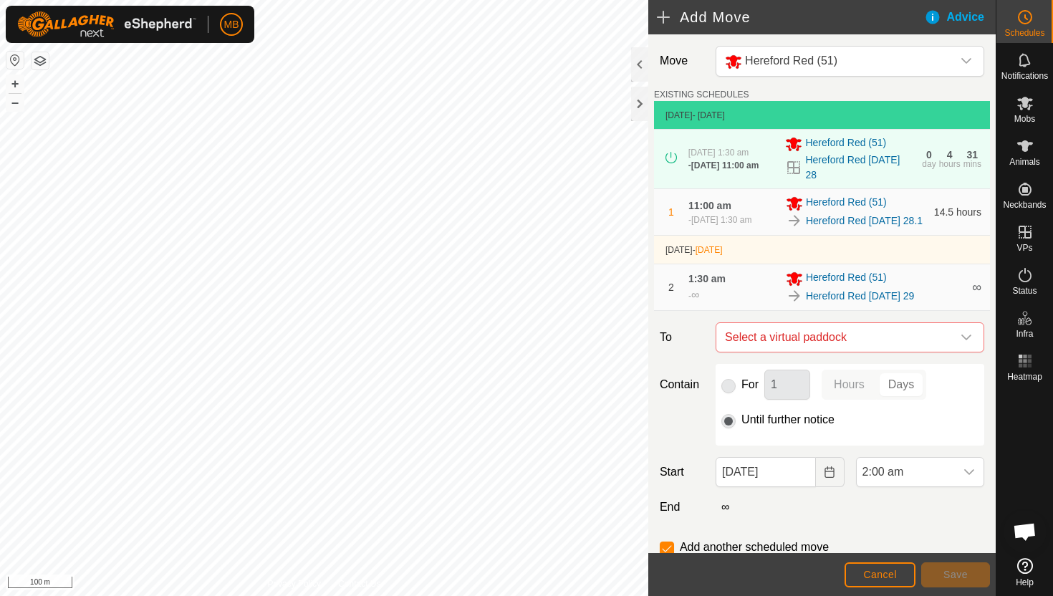
checkbox input "false"
click at [952, 486] on span "2:00 am" at bounding box center [905, 472] width 98 height 29
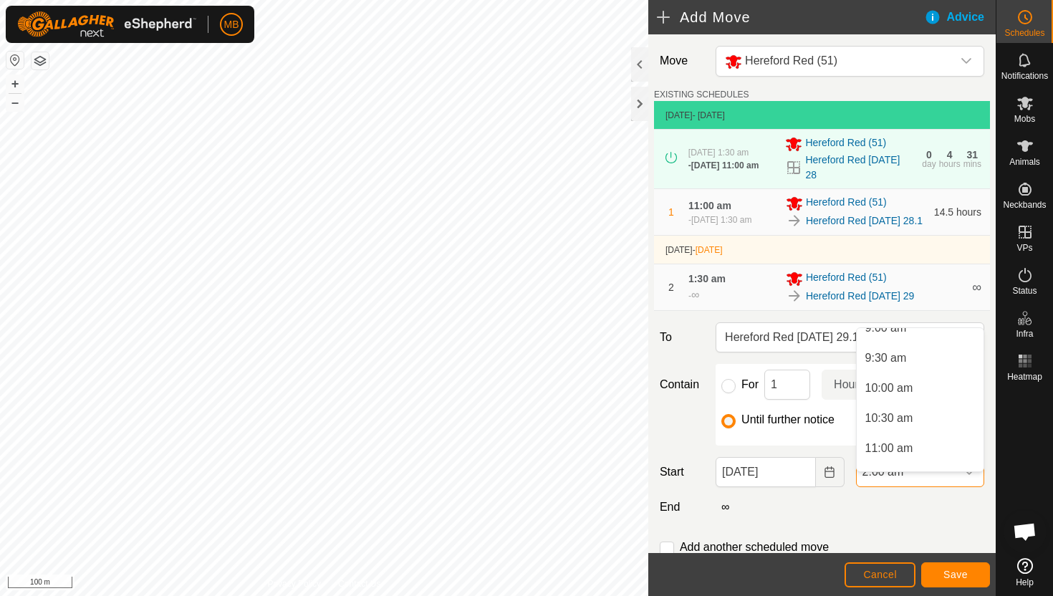
scroll to position [577, 0]
click at [946, 458] on li "11:30 am" at bounding box center [919, 457] width 127 height 29
click at [957, 571] on span "Save" at bounding box center [955, 574] width 24 height 11
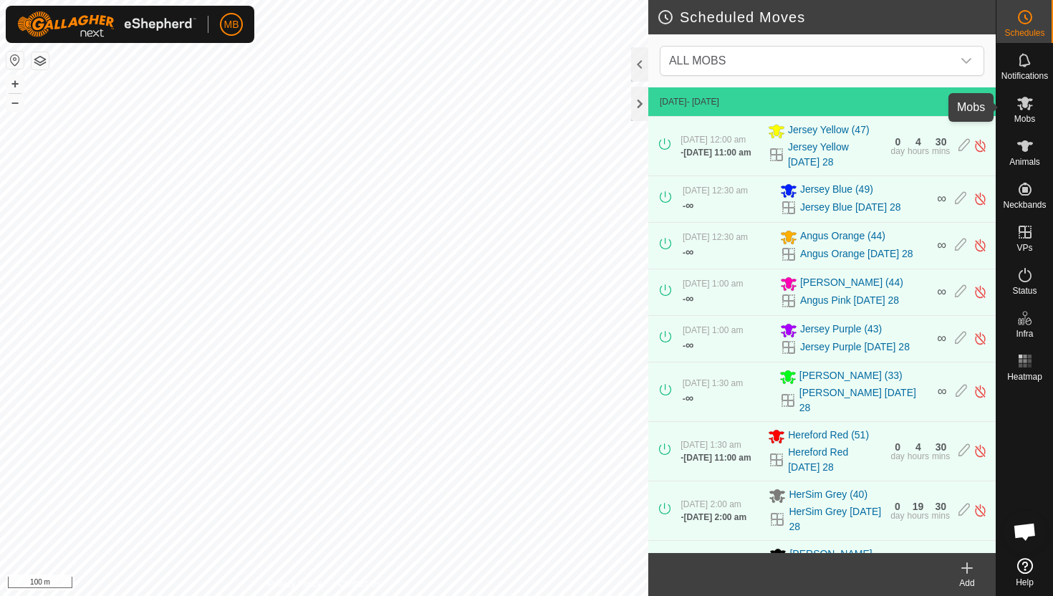
click at [1028, 104] on icon at bounding box center [1024, 103] width 17 height 17
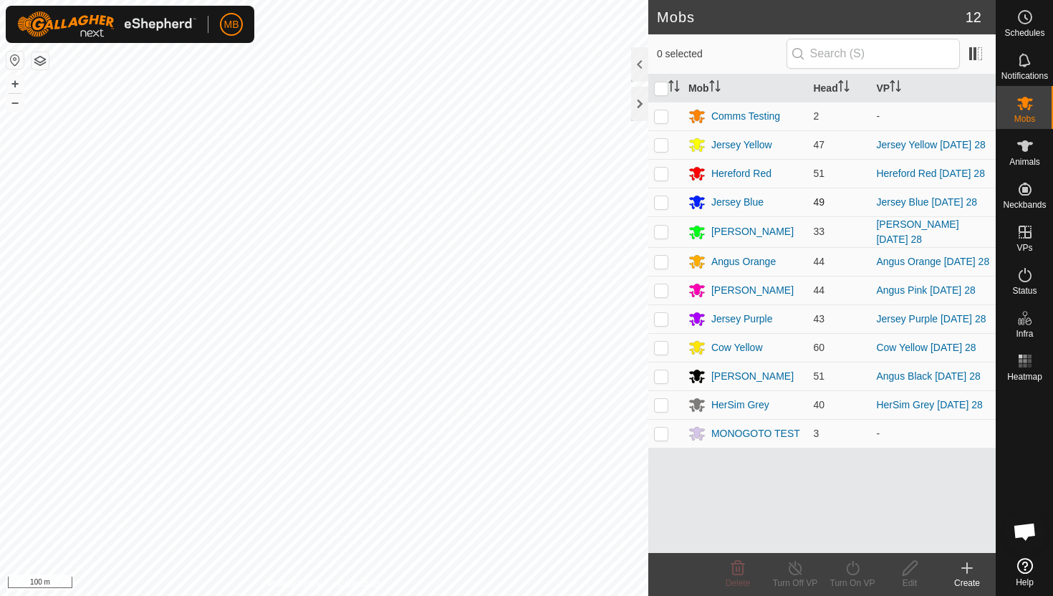
click at [659, 206] on p-checkbox at bounding box center [661, 201] width 14 height 11
checkbox input "true"
click at [851, 567] on icon at bounding box center [853, 567] width 18 height 17
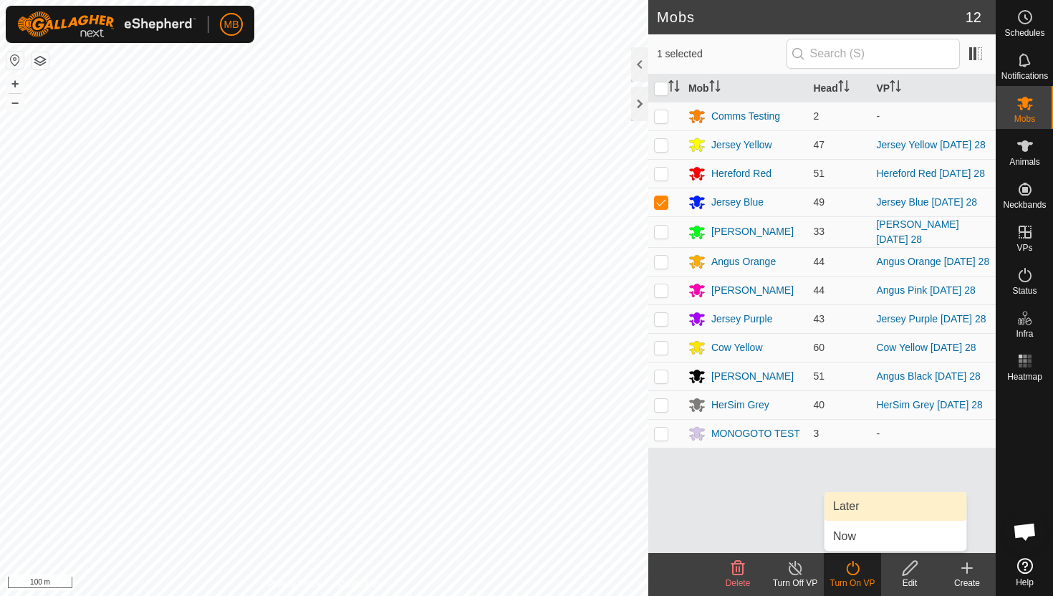
click at [862, 503] on link "Later" at bounding box center [895, 506] width 142 height 29
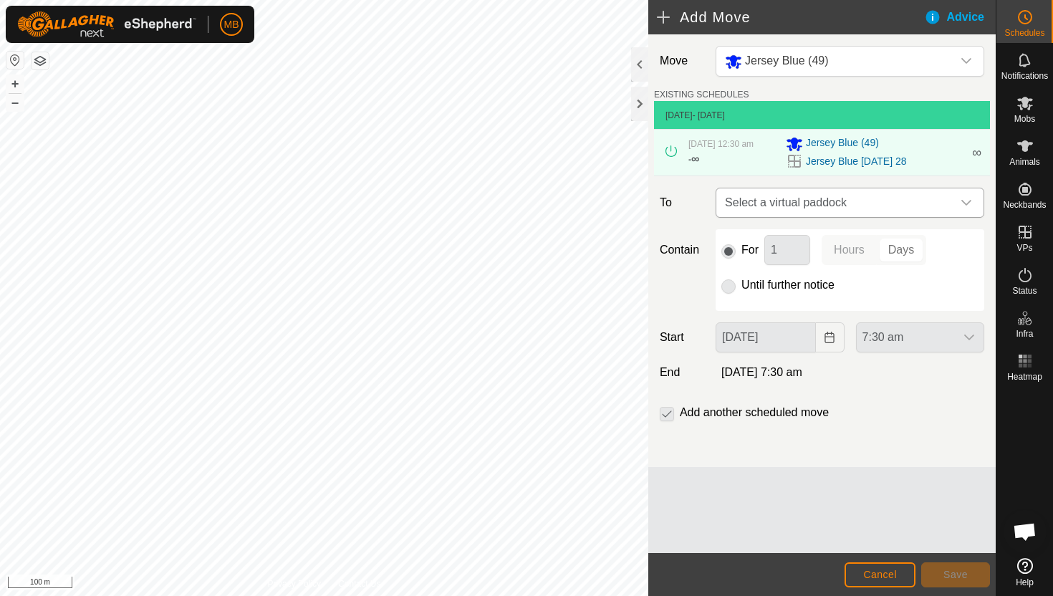
click at [967, 208] on icon "dropdown trigger" at bounding box center [965, 202] width 11 height 11
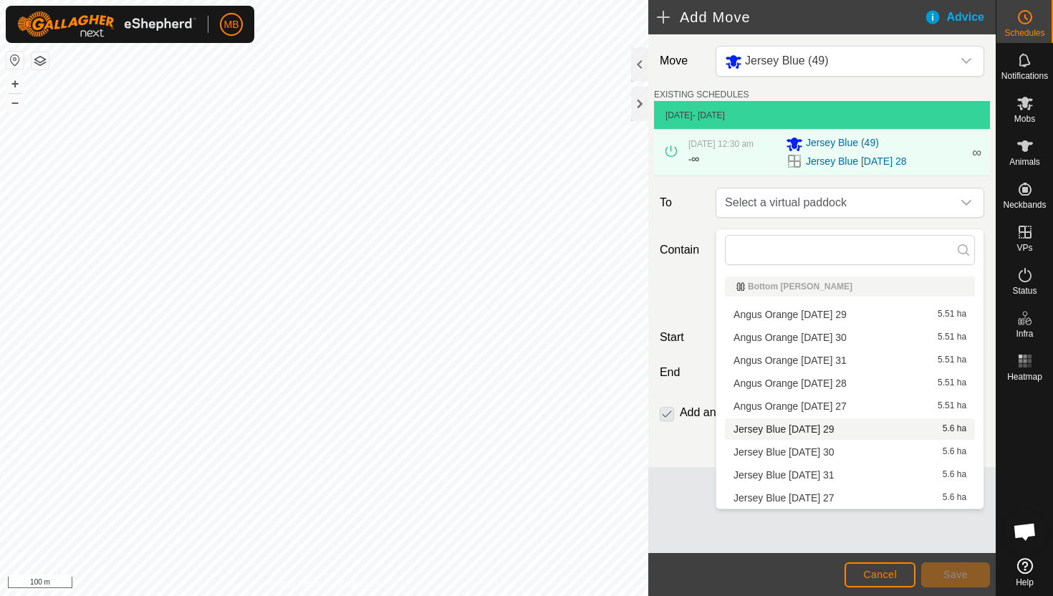
click at [807, 426] on li "Jersey Blue Friday 29 5.6 ha" at bounding box center [850, 428] width 250 height 21
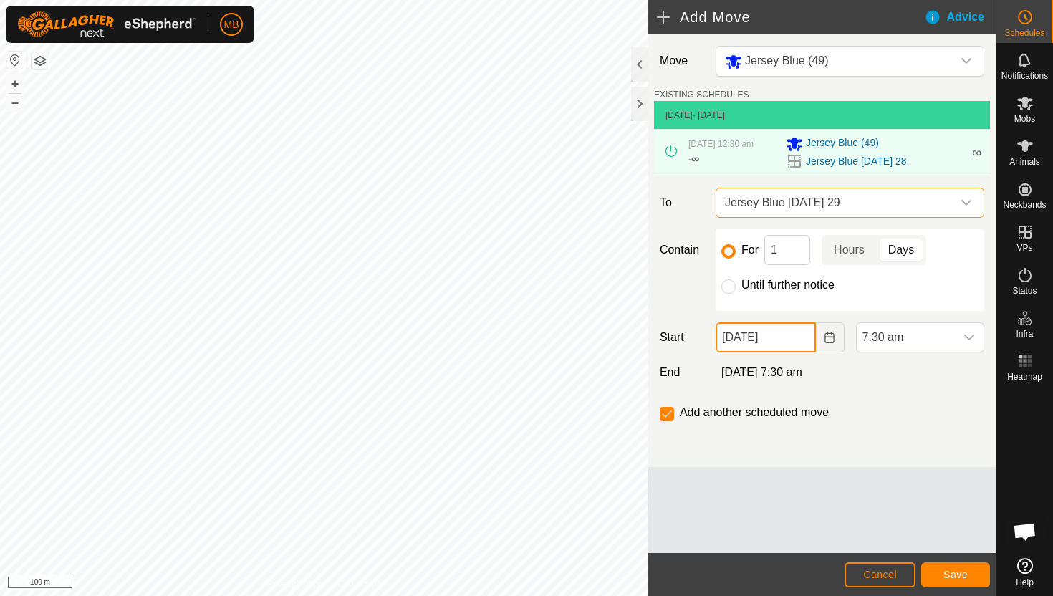
click at [799, 350] on input "28 Aug, 2025" at bounding box center [765, 337] width 100 height 30
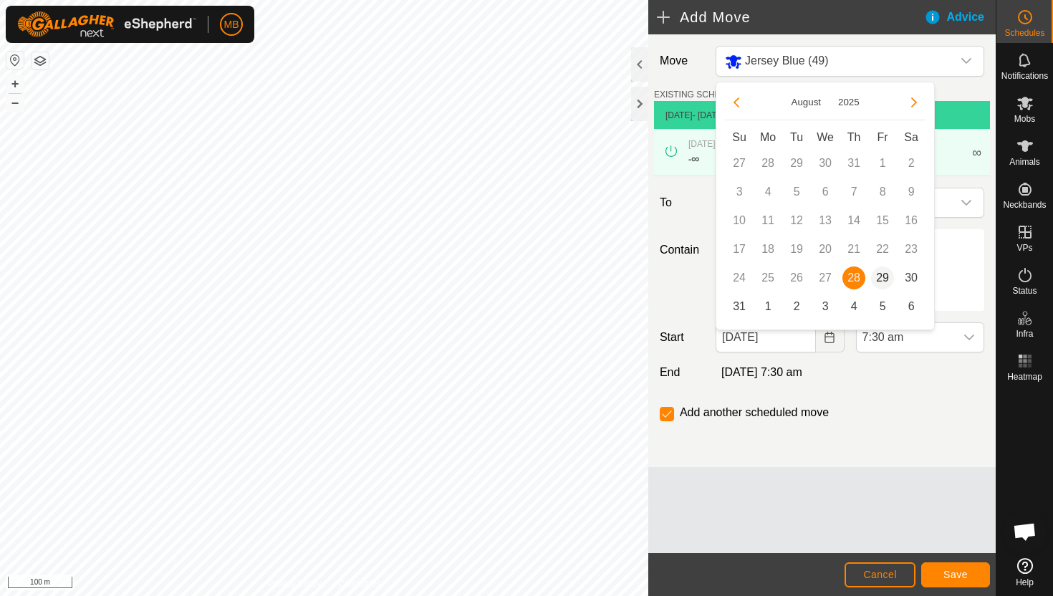
click at [878, 279] on span "29" at bounding box center [882, 277] width 23 height 23
type input "29 Aug, 2025"
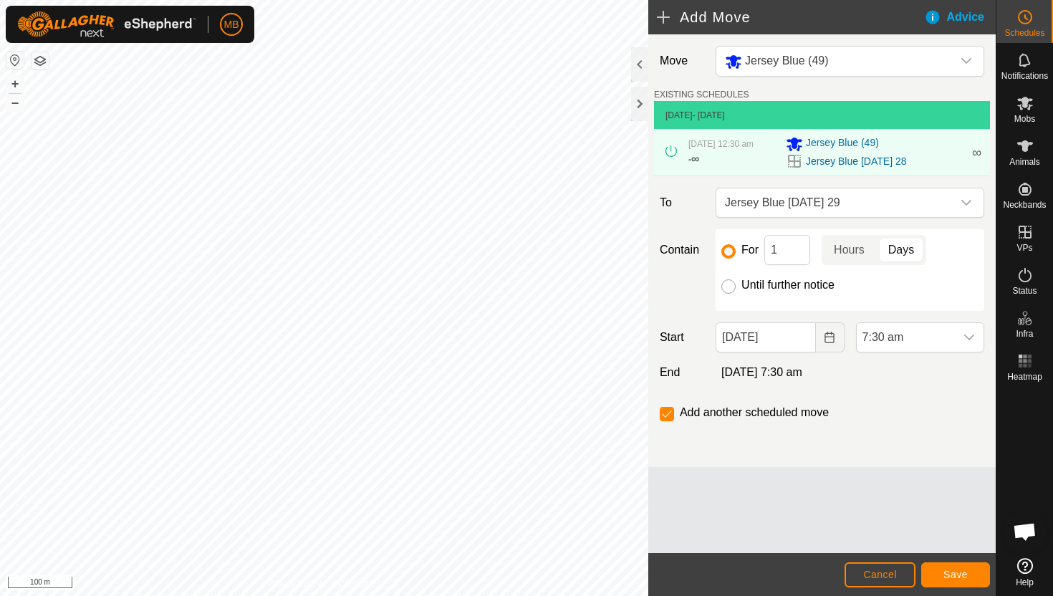
click at [725, 291] on input "Until further notice" at bounding box center [728, 286] width 14 height 14
radio input "true"
checkbox input "false"
click at [950, 347] on span "7:30 am" at bounding box center [905, 337] width 98 height 29
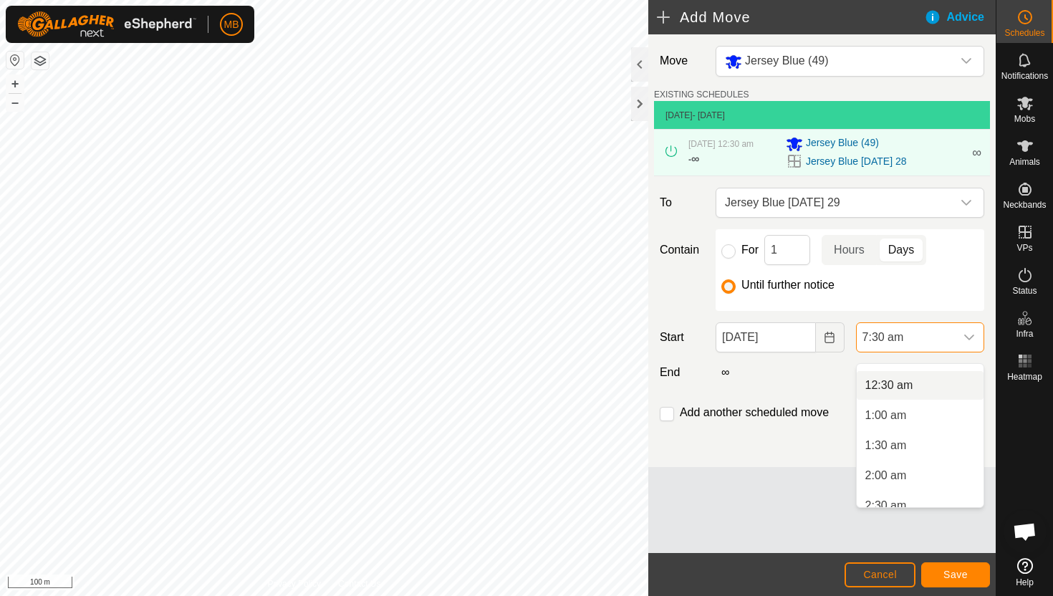
scroll to position [25, 0]
click at [934, 384] on li "12:30 am" at bounding box center [919, 383] width 127 height 29
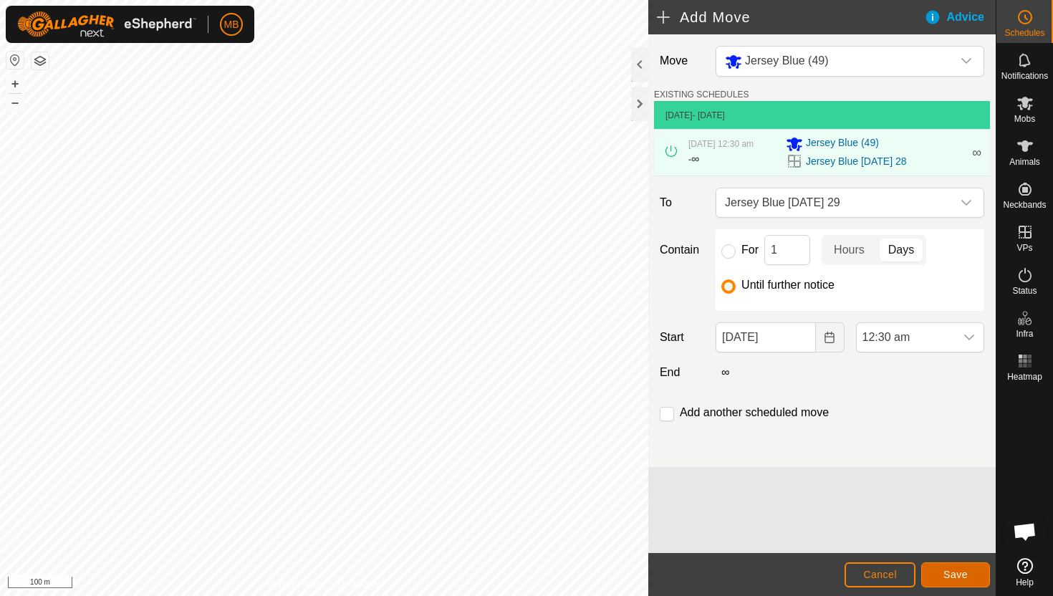
click at [964, 576] on span "Save" at bounding box center [955, 574] width 24 height 11
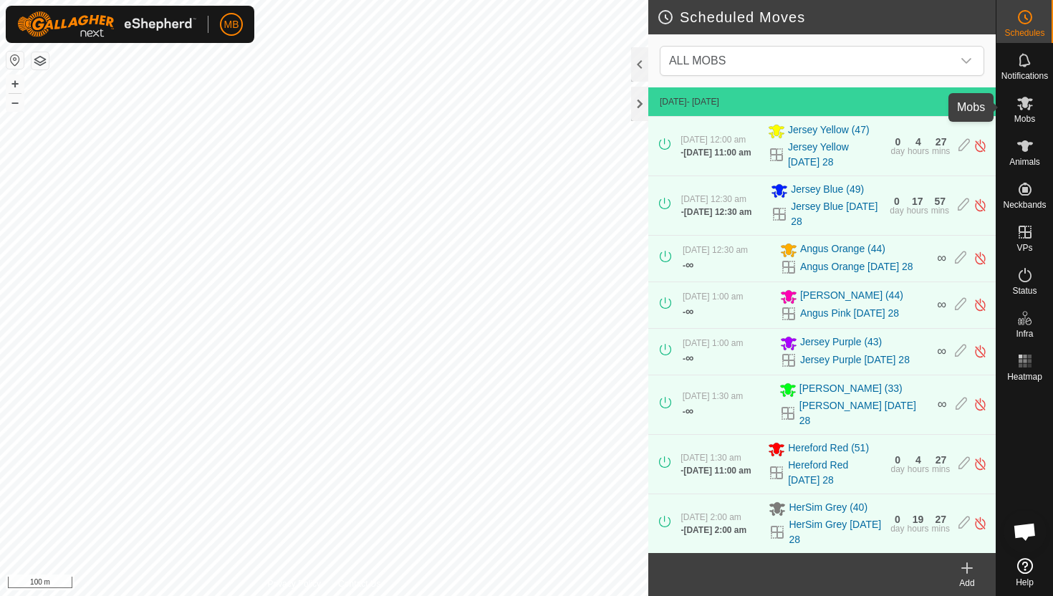
click at [1023, 110] on icon at bounding box center [1024, 103] width 17 height 17
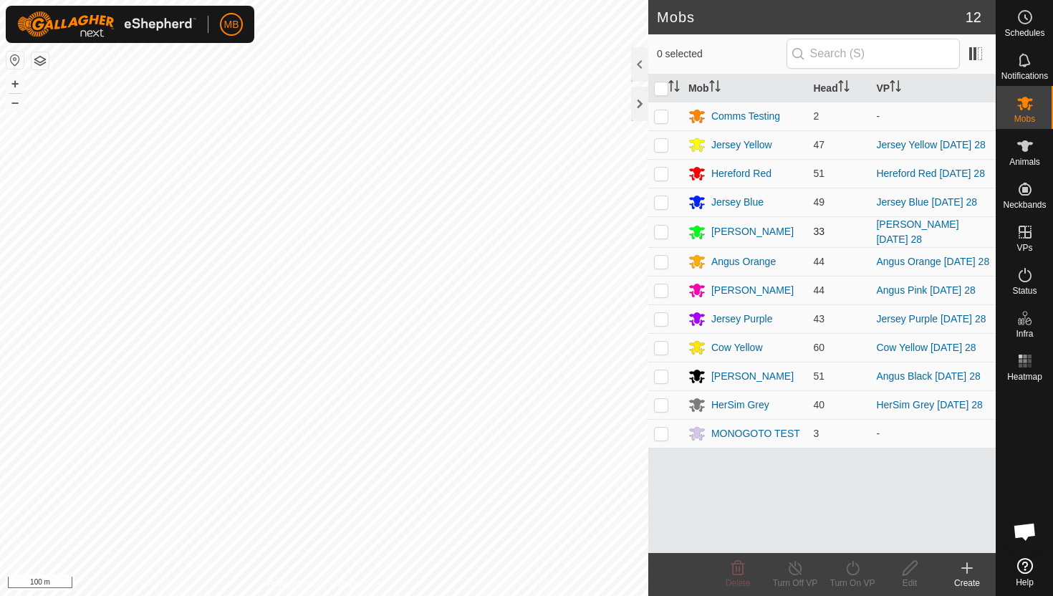
click at [662, 235] on p-checkbox at bounding box center [661, 231] width 14 height 11
checkbox input "true"
click at [851, 565] on icon at bounding box center [853, 567] width 18 height 17
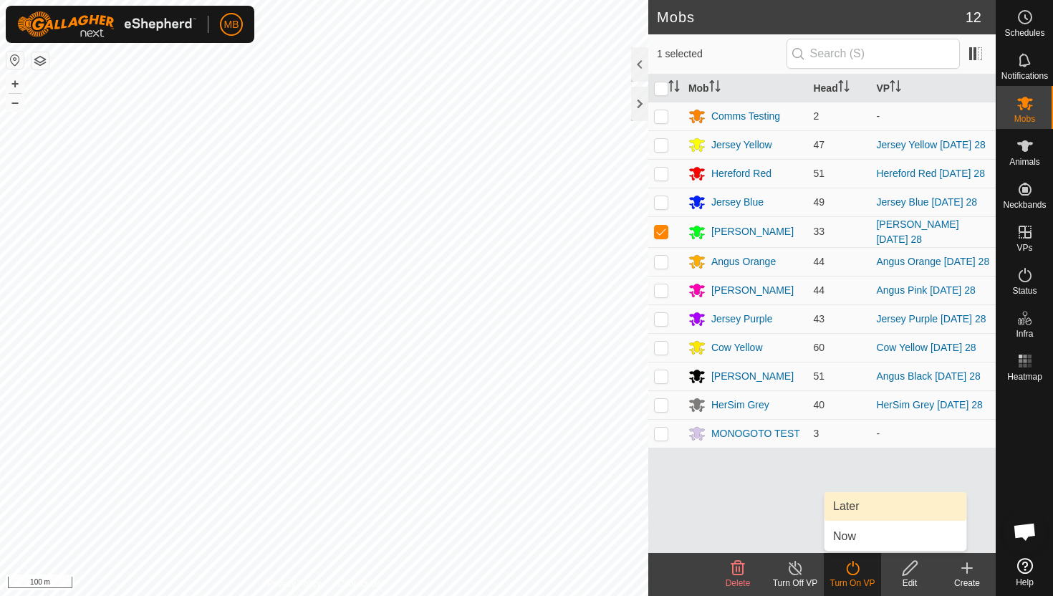
click at [859, 510] on link "Later" at bounding box center [895, 506] width 142 height 29
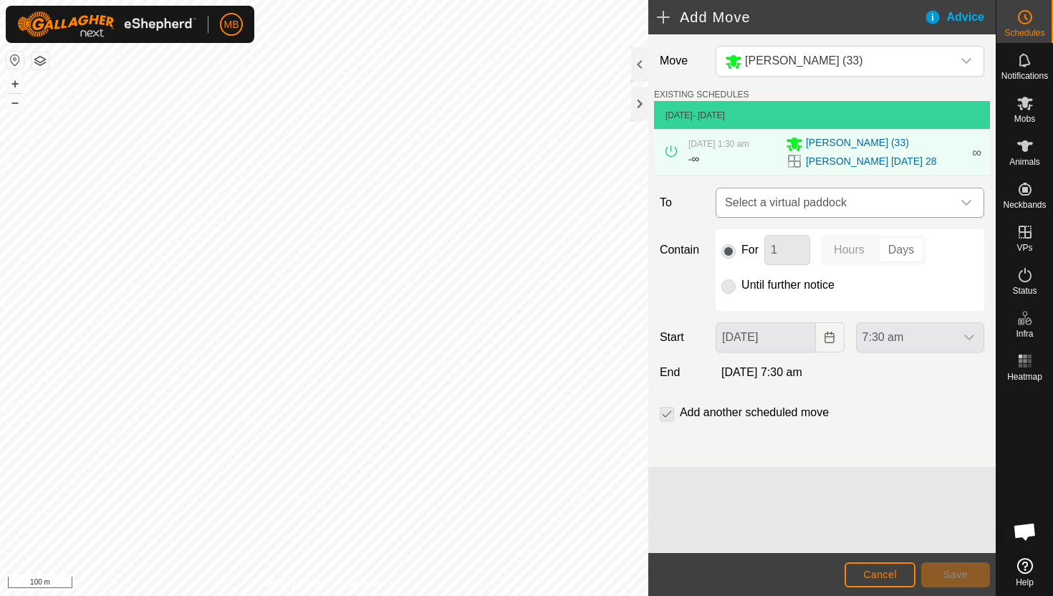
click at [968, 206] on icon "dropdown trigger" at bounding box center [965, 202] width 11 height 11
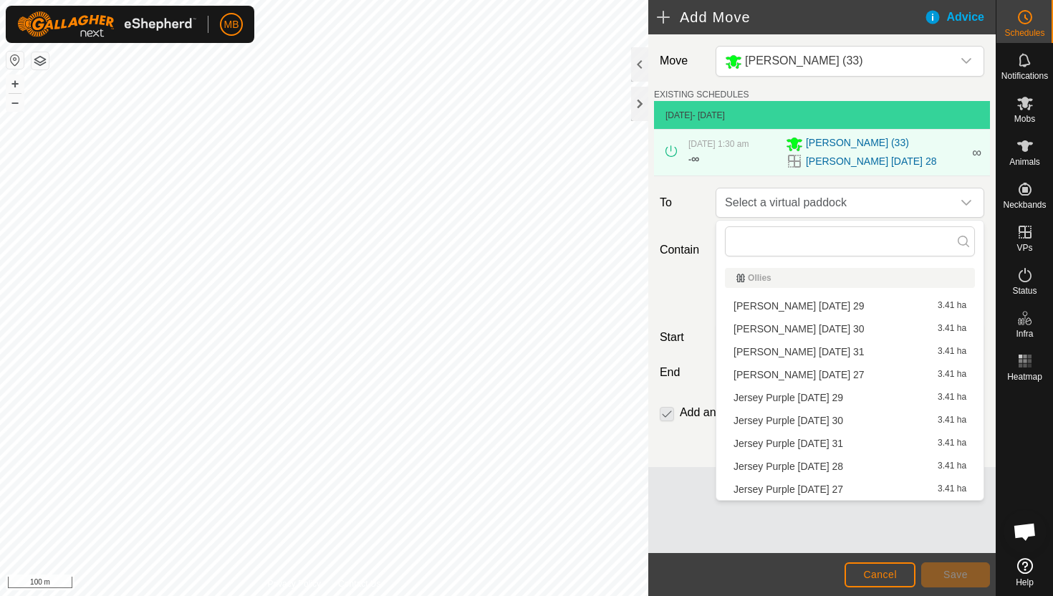
click at [844, 309] on li "Angus Green Friday 29 3.41 ha" at bounding box center [850, 305] width 250 height 21
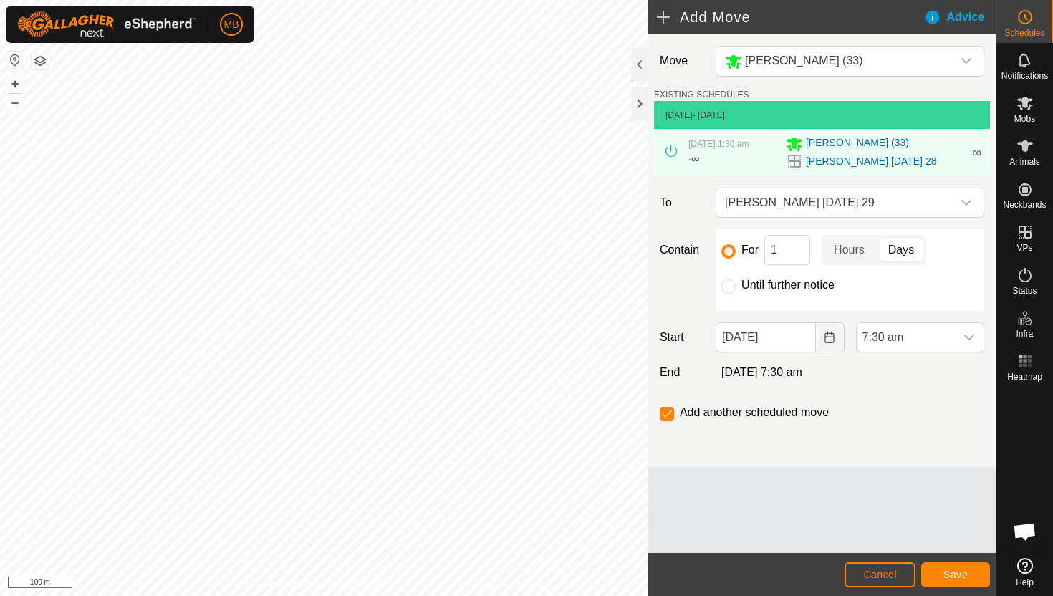
click at [767, 286] on label "Until further notice" at bounding box center [787, 284] width 93 height 11
click at [735, 286] on input "Until further notice" at bounding box center [728, 286] width 14 height 14
radio input "true"
checkbox input "false"
click at [798, 336] on input "28 Aug, 2025" at bounding box center [765, 337] width 100 height 30
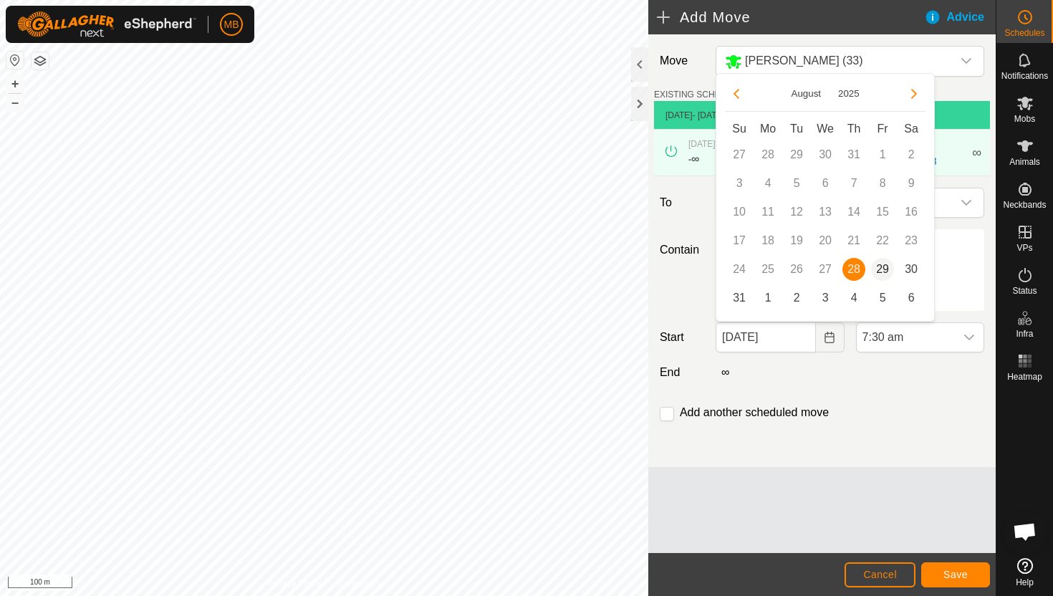
click at [879, 266] on span "29" at bounding box center [882, 269] width 23 height 23
type input "29 Aug, 2025"
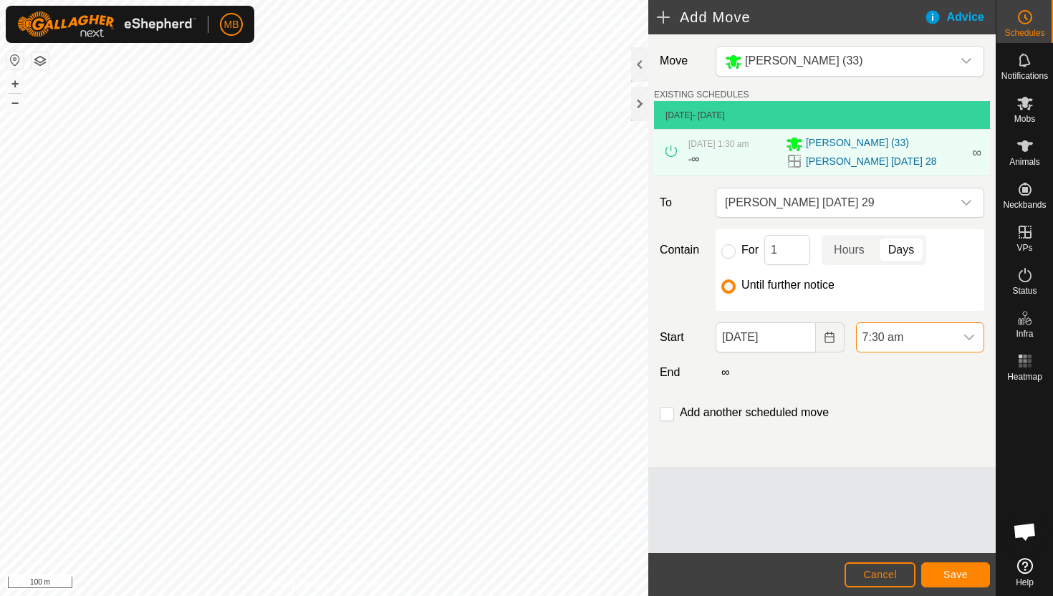
click at [929, 337] on span "7:30 am" at bounding box center [905, 337] width 98 height 29
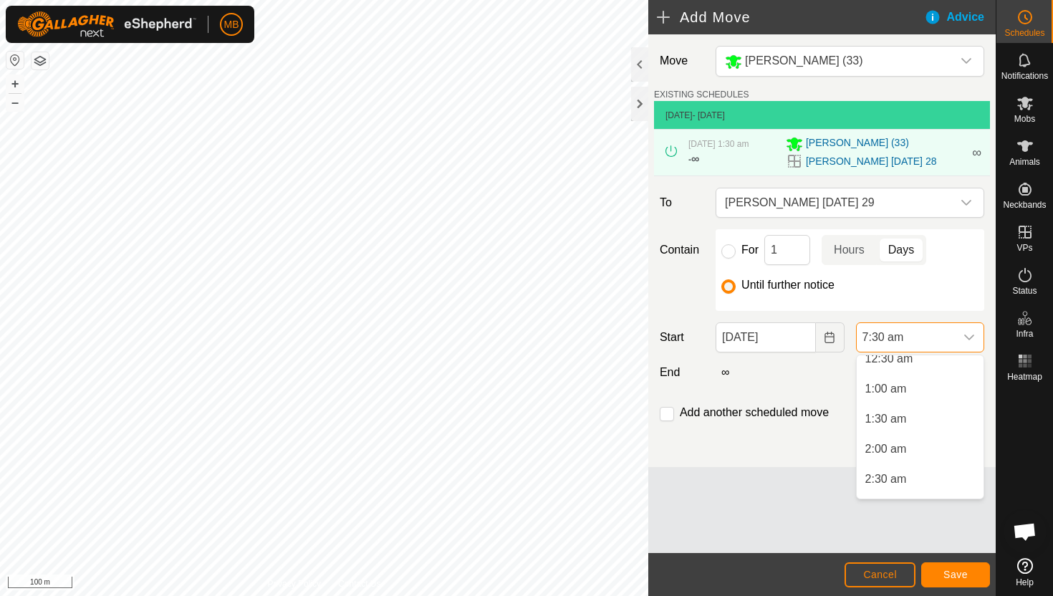
scroll to position [36, 0]
click at [920, 394] on li "1:00 am" at bounding box center [919, 394] width 127 height 29
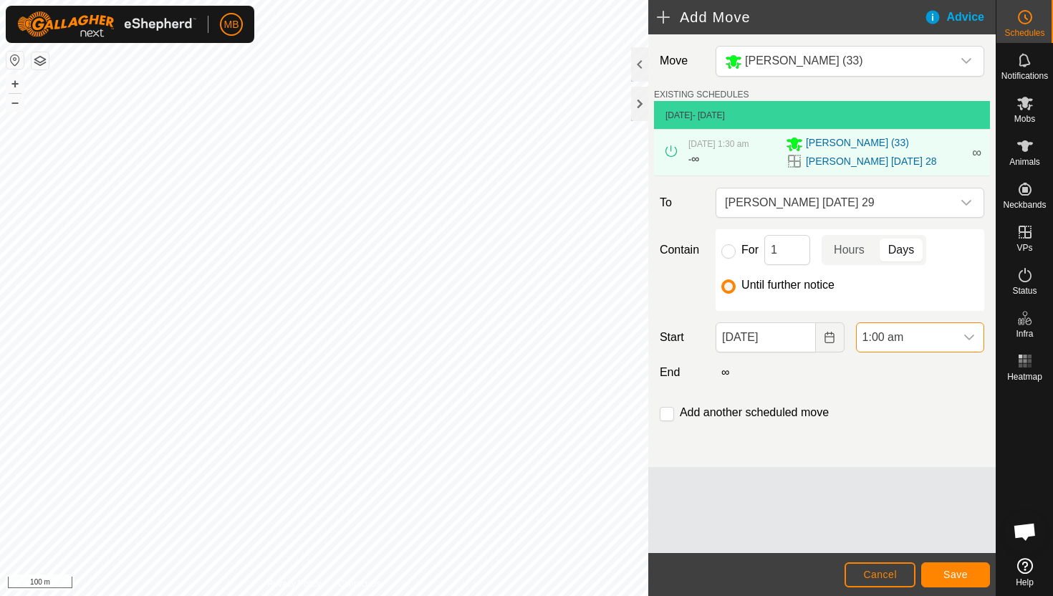
scroll to position [337, 0]
click at [959, 576] on span "Save" at bounding box center [955, 574] width 24 height 11
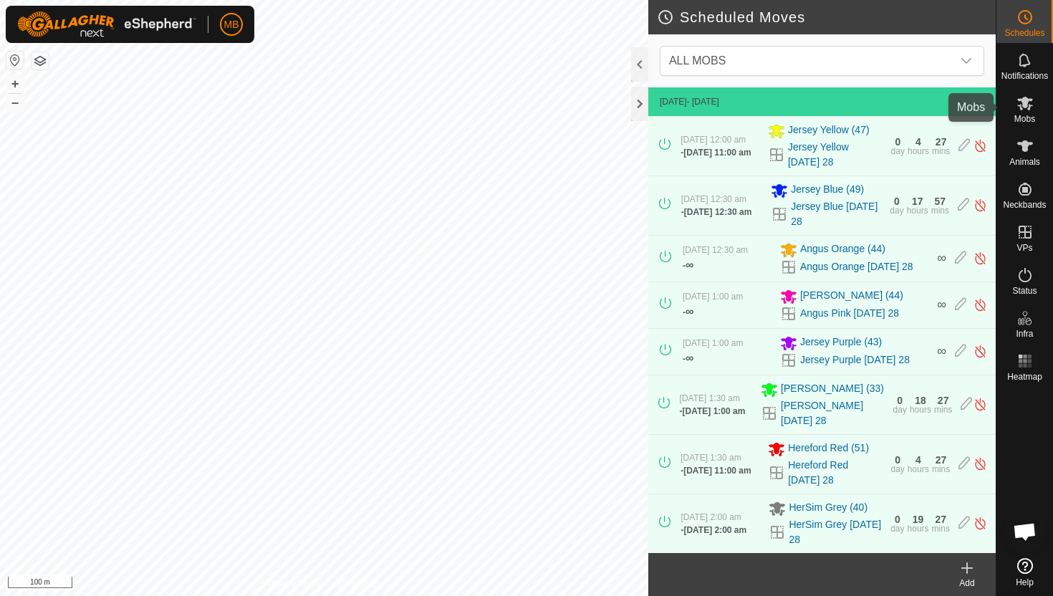
click at [1025, 117] on span "Mobs" at bounding box center [1024, 119] width 21 height 9
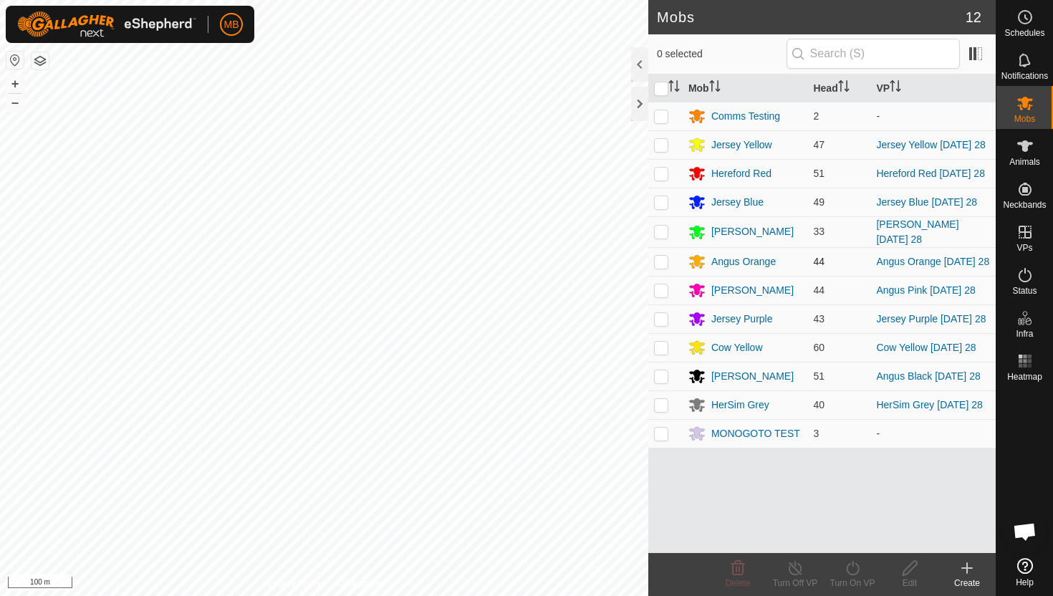
click at [662, 266] on p-checkbox at bounding box center [661, 261] width 14 height 11
checkbox input "true"
click at [853, 562] on icon at bounding box center [853, 567] width 18 height 17
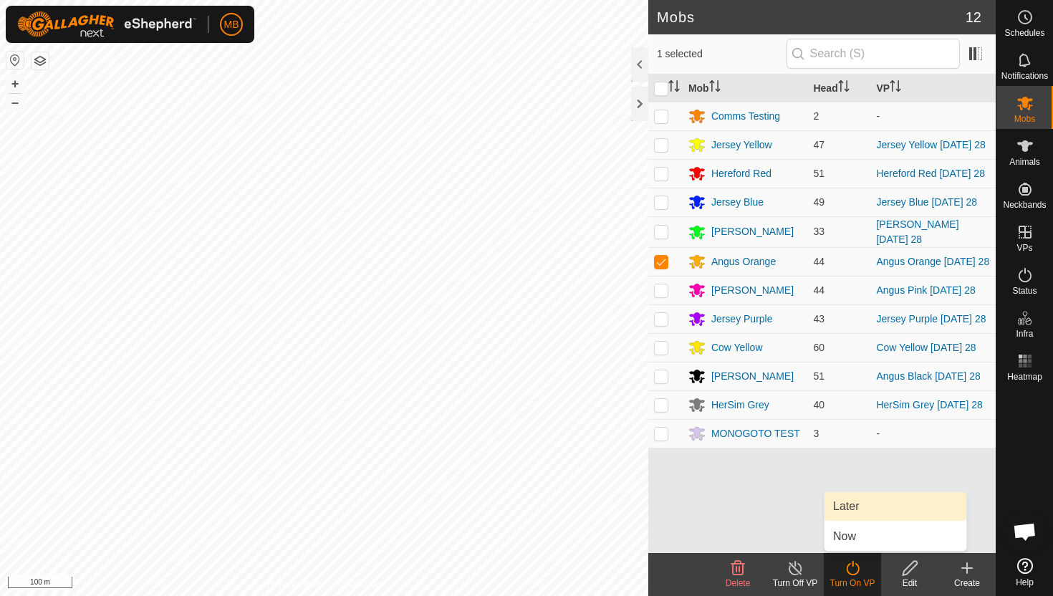
click at [854, 502] on link "Later" at bounding box center [895, 506] width 142 height 29
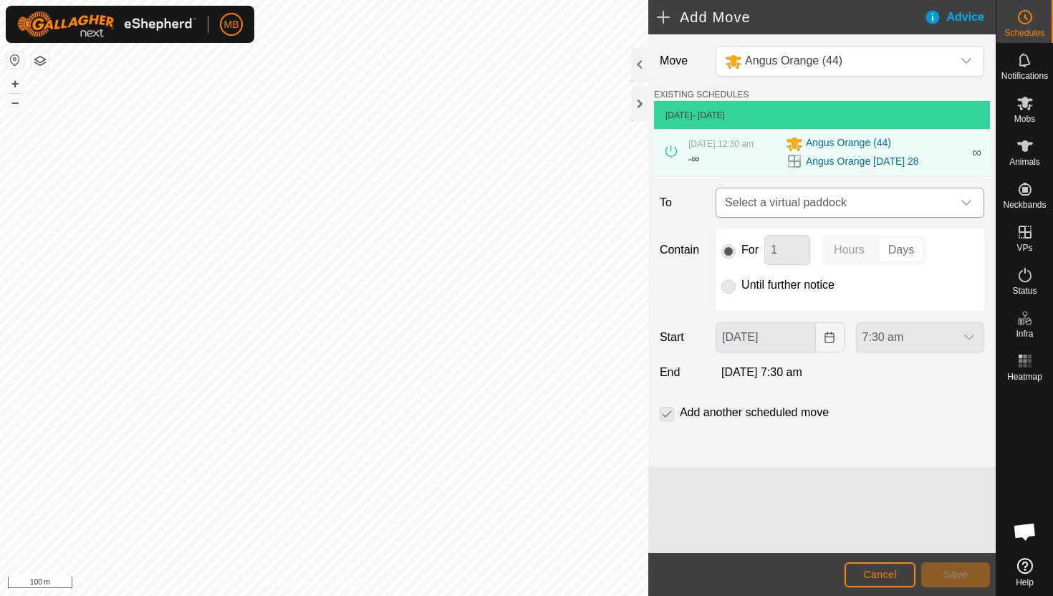
click at [968, 208] on icon "dropdown trigger" at bounding box center [965, 202] width 11 height 11
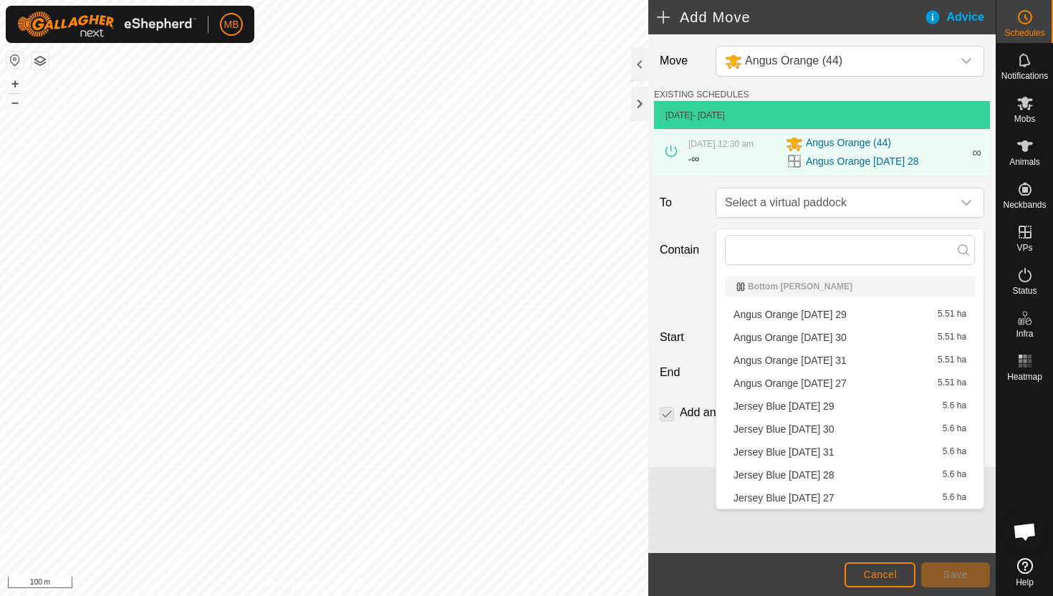
click at [829, 313] on li "Angus Orange Friday 29 5.51 ha" at bounding box center [850, 314] width 250 height 21
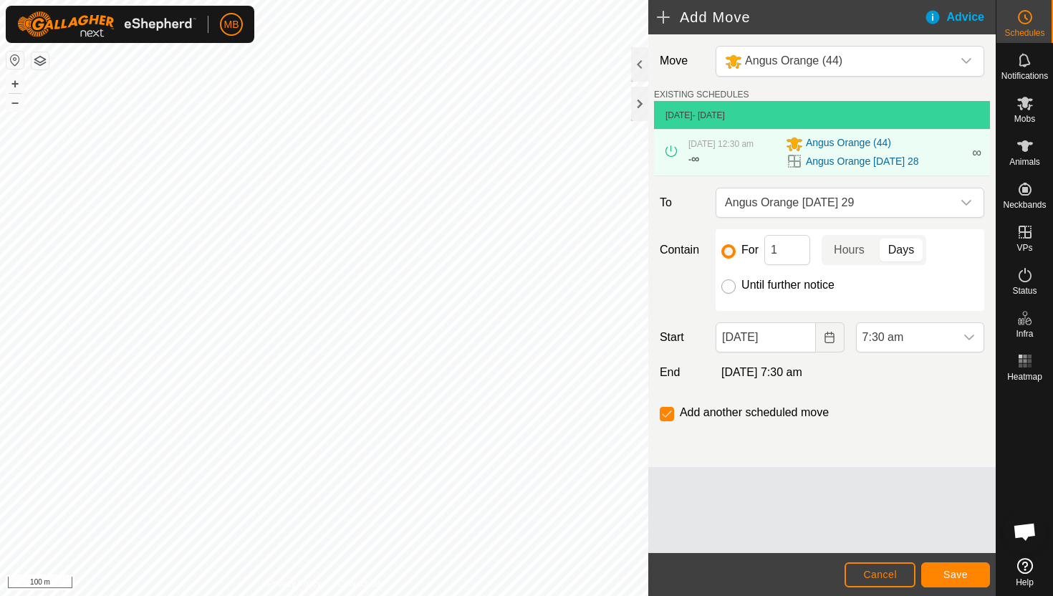
click at [725, 294] on input "Until further notice" at bounding box center [728, 286] width 14 height 14
radio input "true"
checkbox input "false"
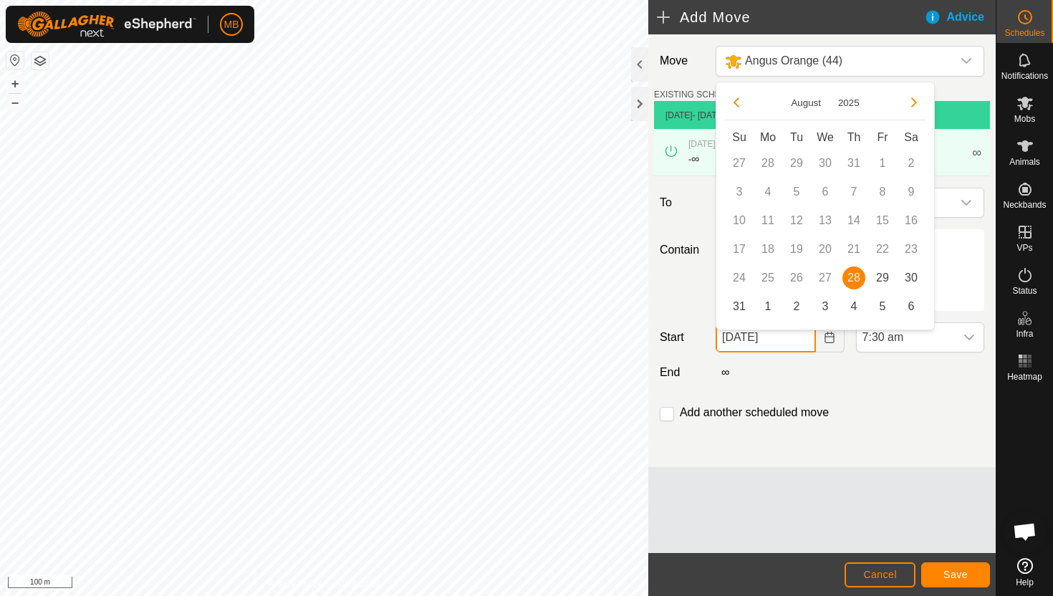
click at [804, 351] on input "28 Aug, 2025" at bounding box center [765, 337] width 100 height 30
click at [888, 281] on span "29" at bounding box center [882, 277] width 23 height 23
type input "29 Aug, 2025"
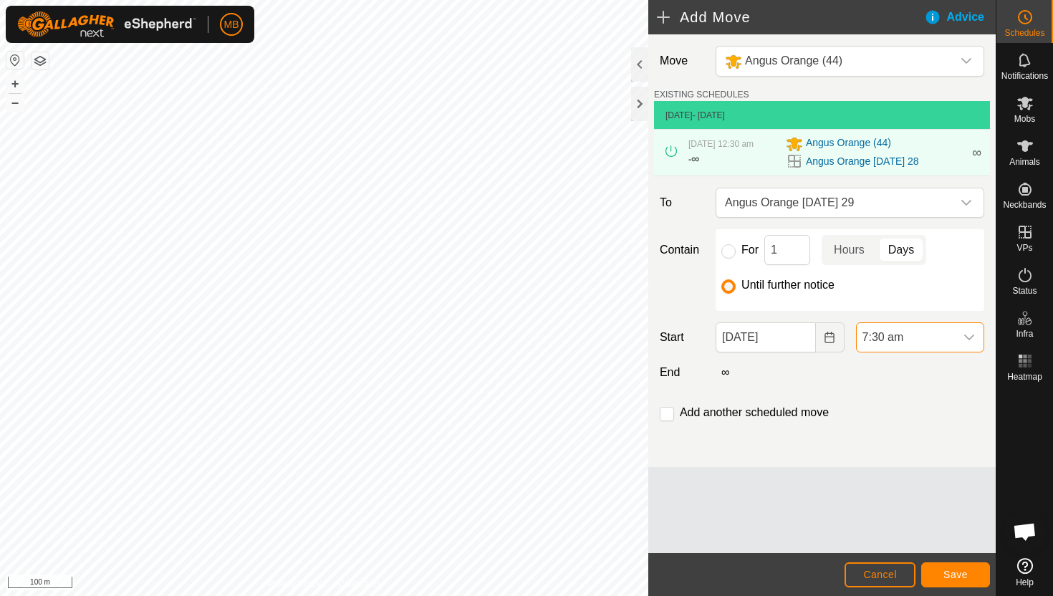
click at [934, 344] on span "7:30 am" at bounding box center [905, 337] width 98 height 29
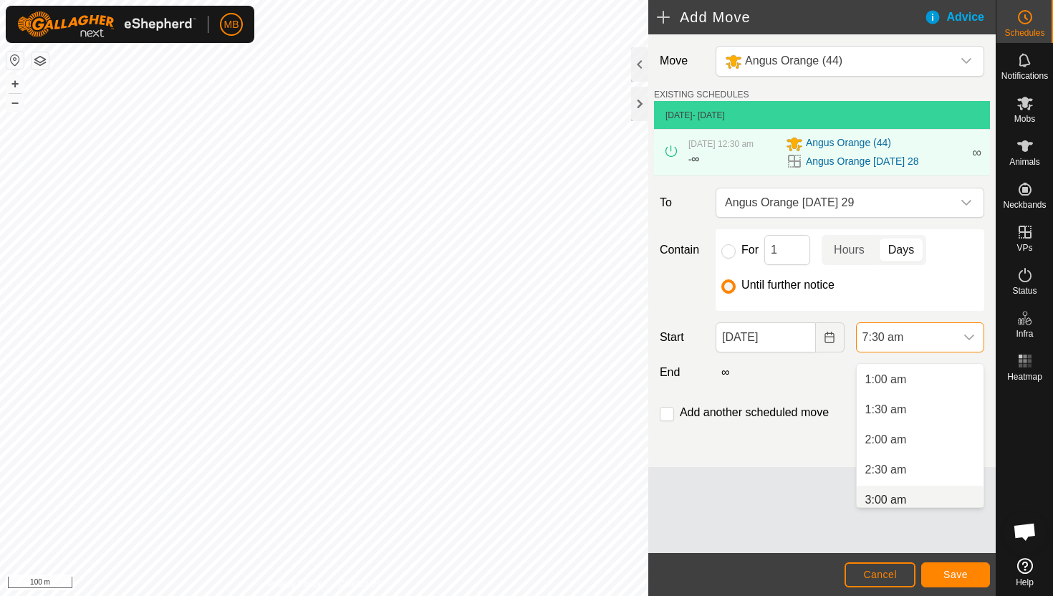
scroll to position [56, 0]
click at [929, 395] on li "12:30 am" at bounding box center [919, 396] width 127 height 29
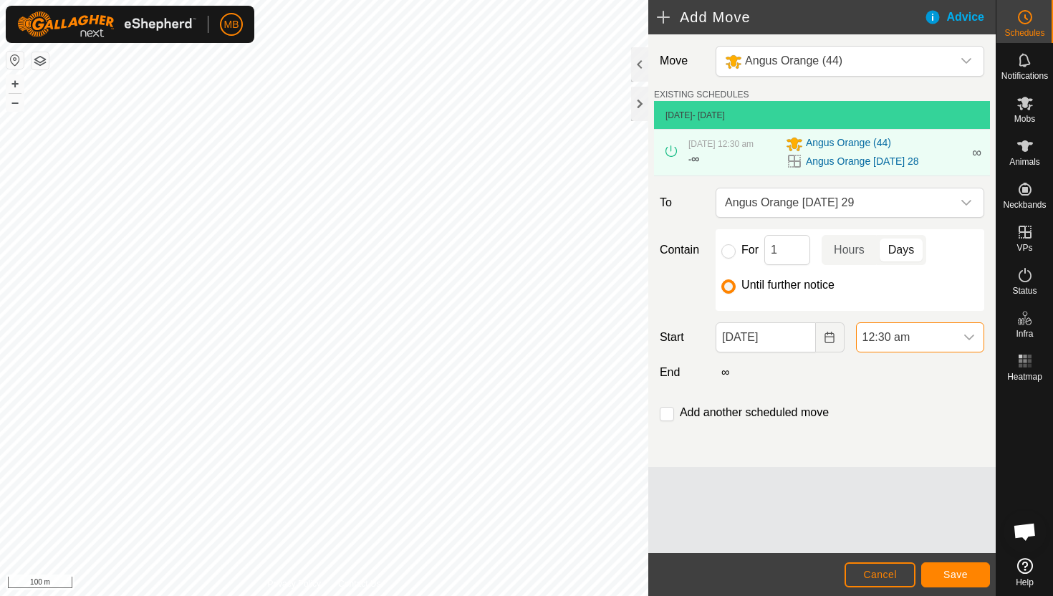
scroll to position [337, 0]
click at [968, 574] on button "Save" at bounding box center [955, 574] width 69 height 25
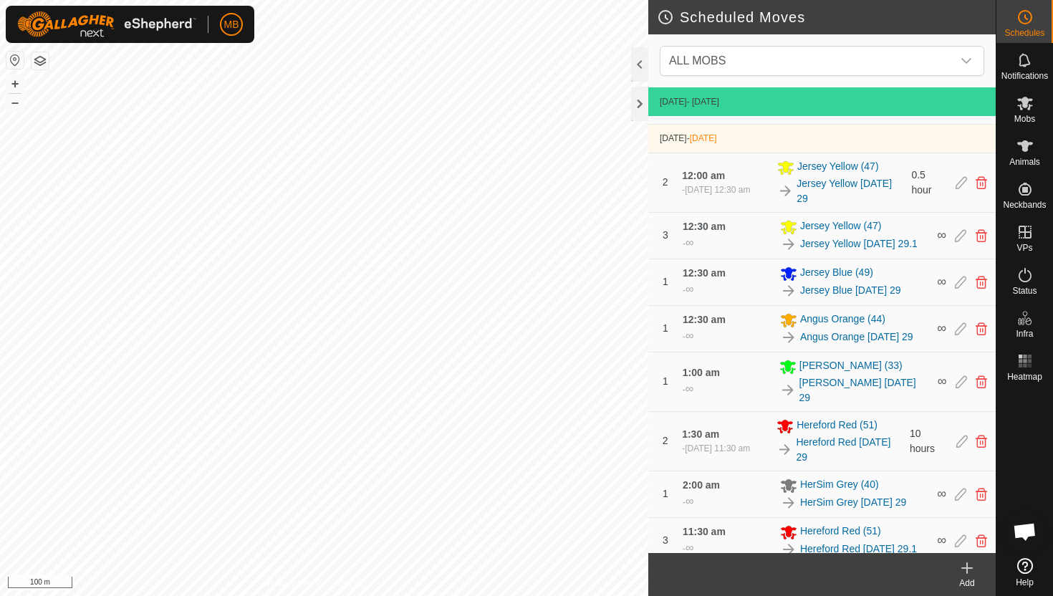
scroll to position [802, 0]
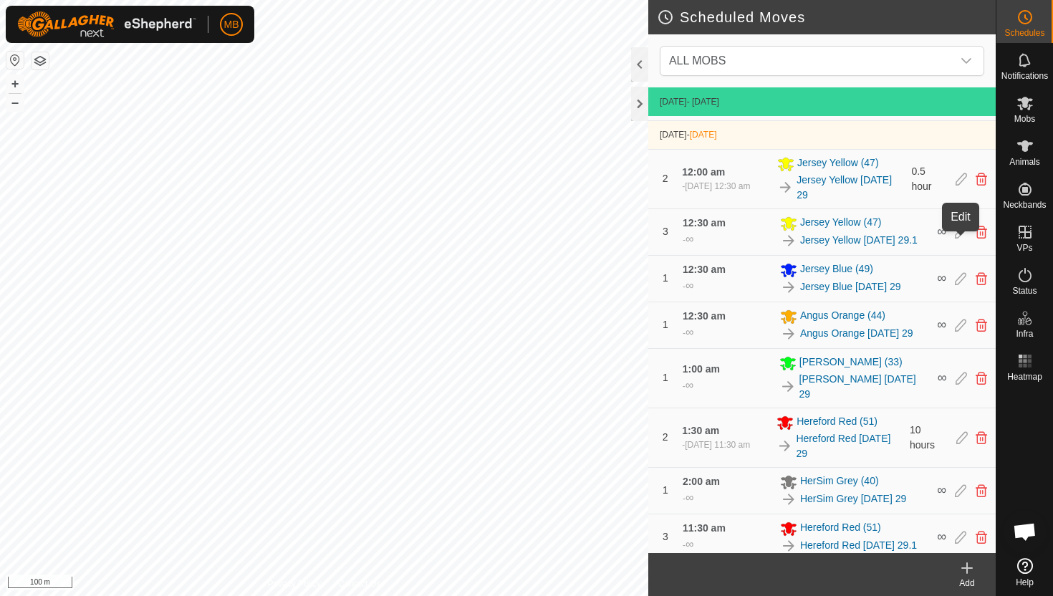
click at [959, 238] on icon at bounding box center [959, 232] width 11 height 13
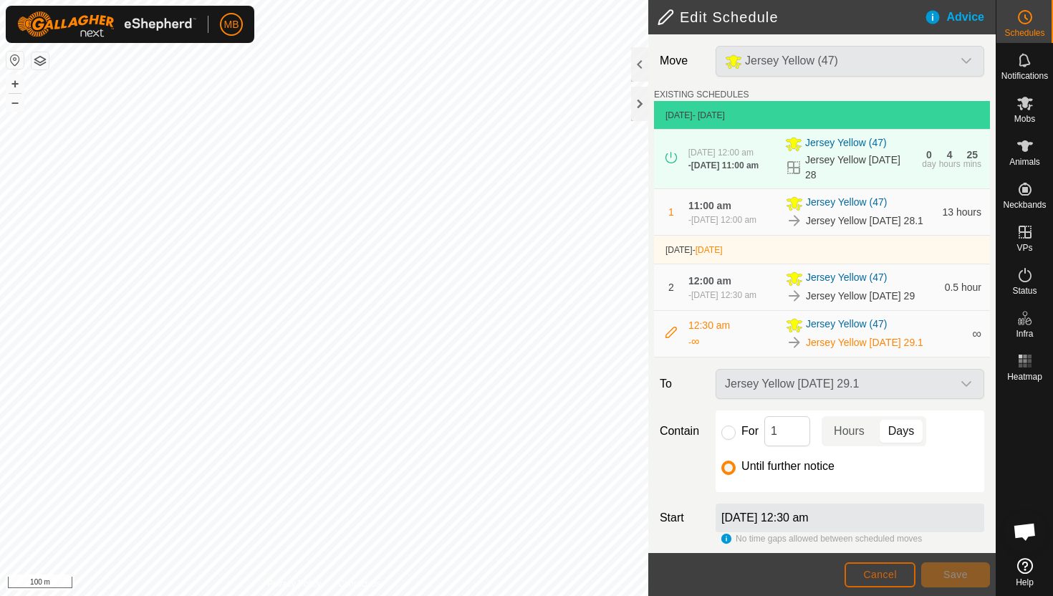
click at [872, 575] on span "Cancel" at bounding box center [880, 574] width 34 height 11
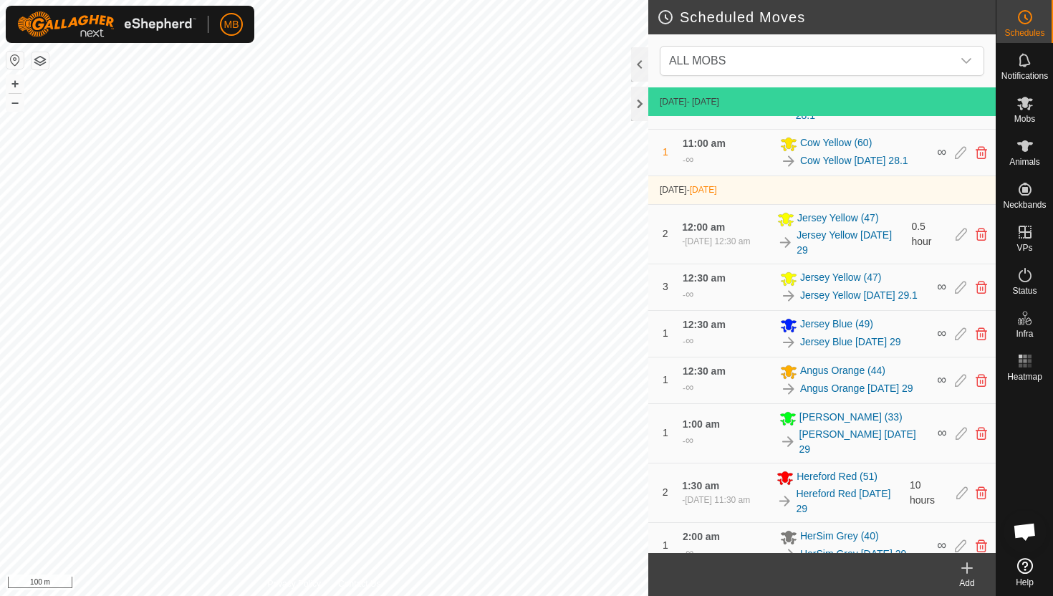
scroll to position [749, 0]
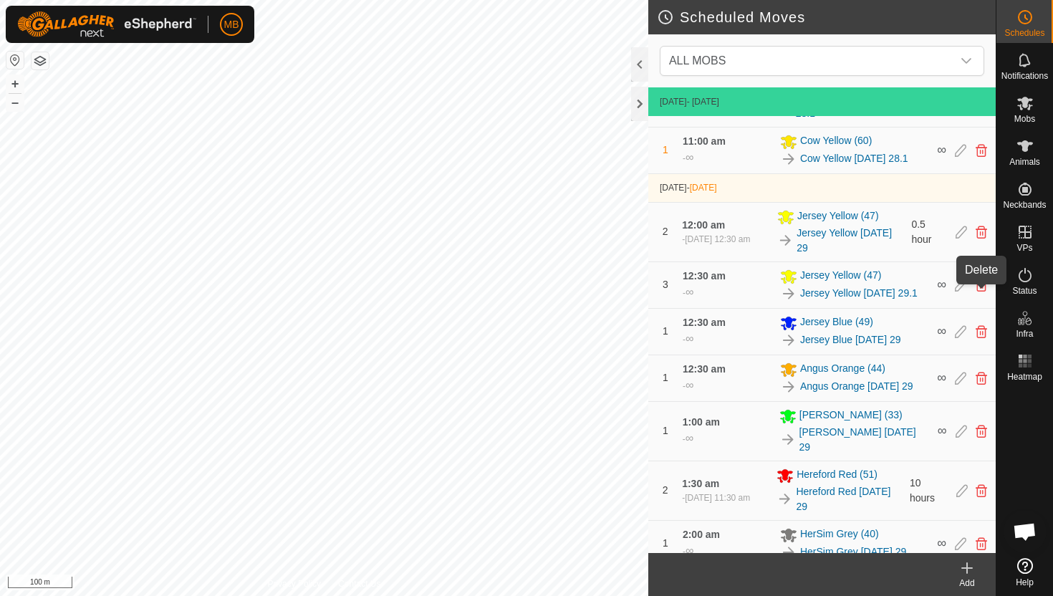
click at [980, 291] on icon at bounding box center [980, 285] width 11 height 13
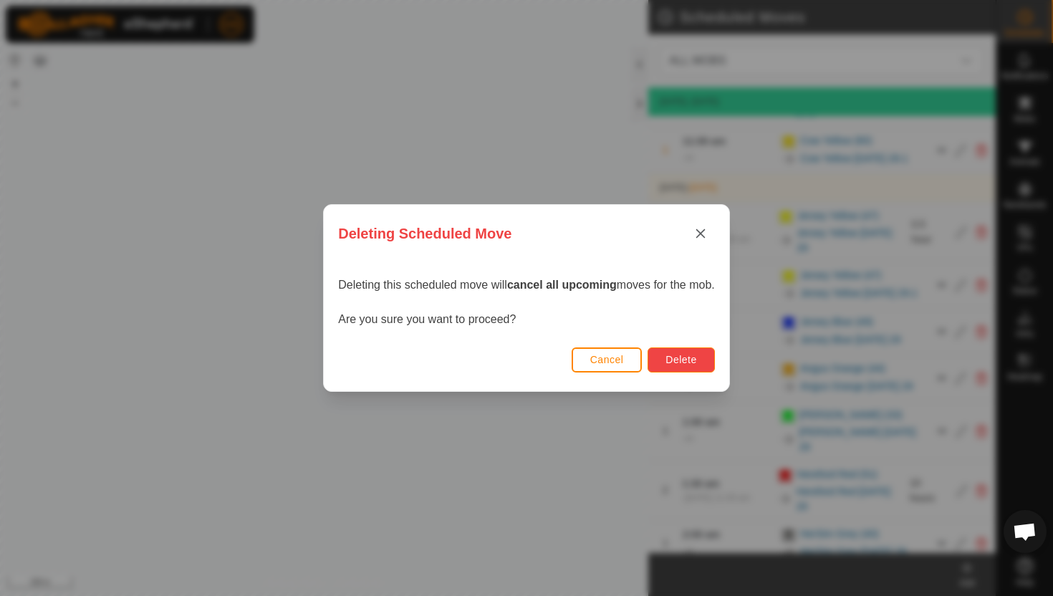
click at [685, 356] on span "Delete" at bounding box center [680, 359] width 31 height 11
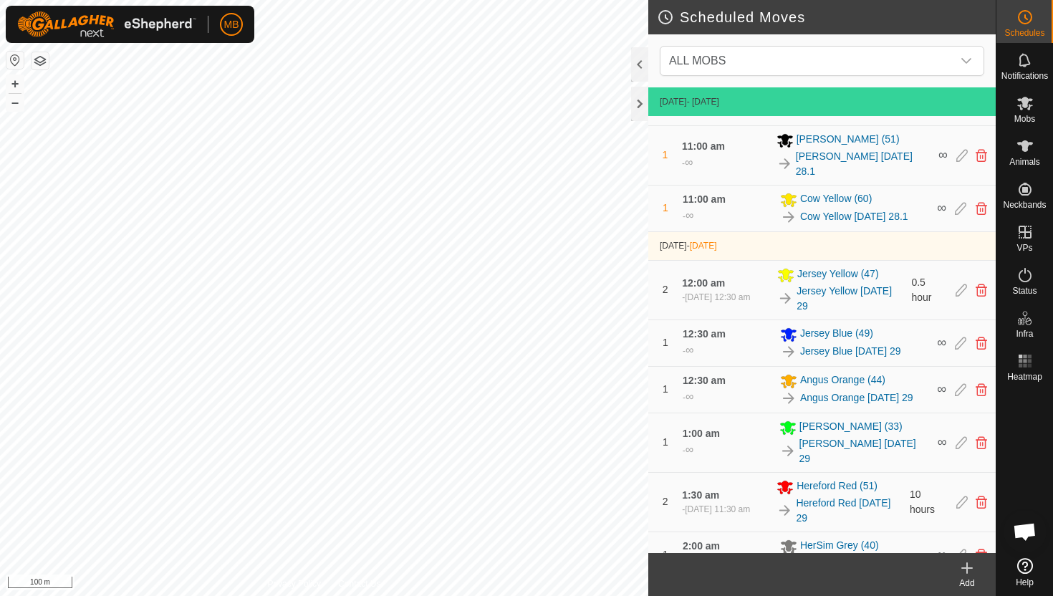
scroll to position [758, 0]
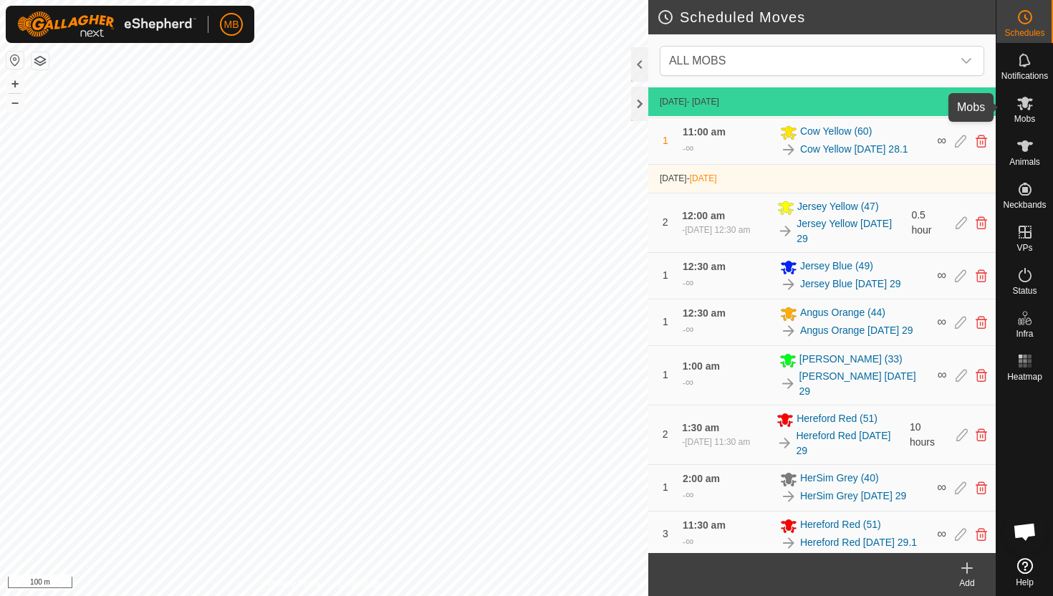
click at [1027, 103] on icon at bounding box center [1025, 104] width 16 height 14
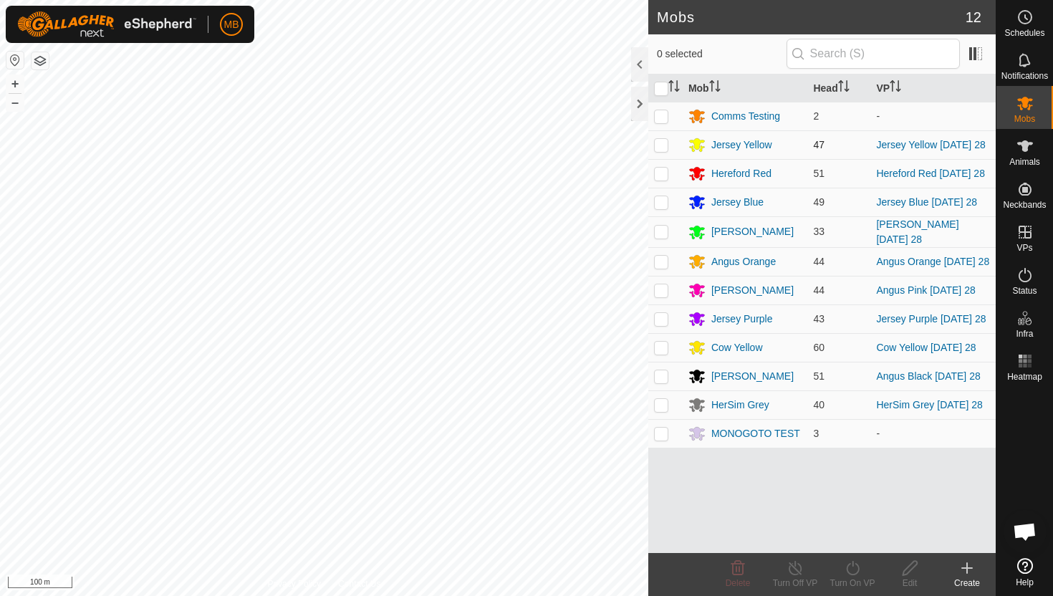
click at [662, 148] on p-checkbox at bounding box center [661, 144] width 14 height 11
checkbox input "true"
click at [855, 568] on icon at bounding box center [853, 567] width 18 height 17
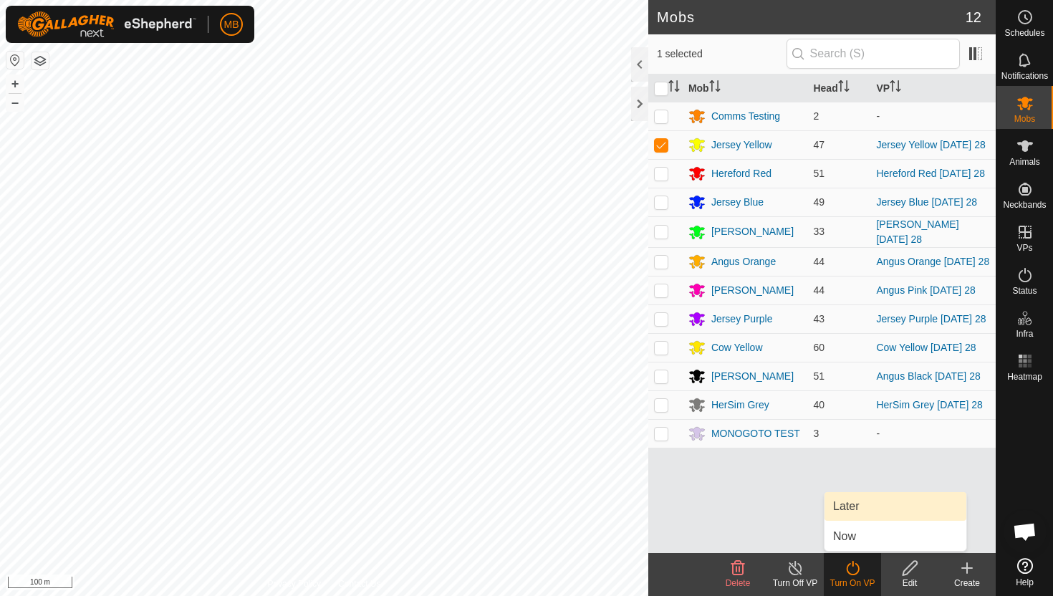
click at [860, 509] on link "Later" at bounding box center [895, 506] width 142 height 29
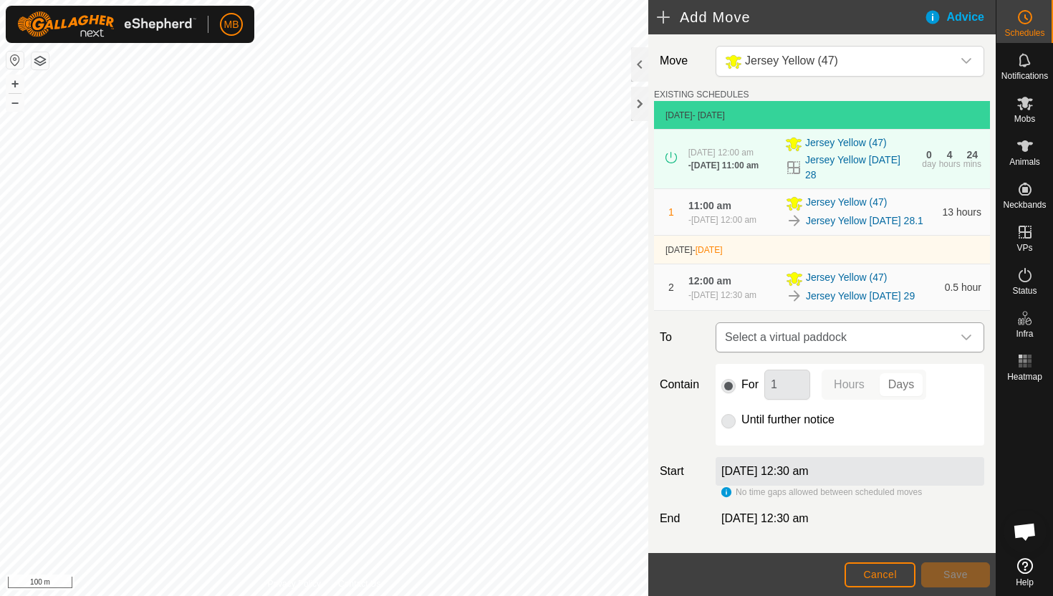
click at [965, 343] on icon "dropdown trigger" at bounding box center [965, 337] width 11 height 11
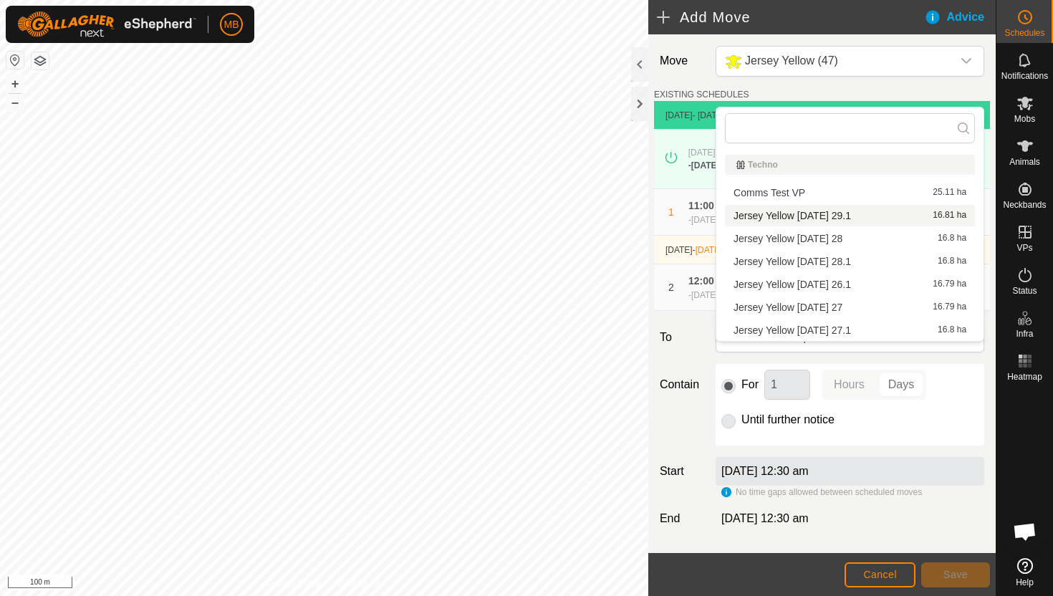
click at [839, 218] on li "Jersey Yellow Friday 29.1 16.81 ha" at bounding box center [850, 215] width 250 height 21
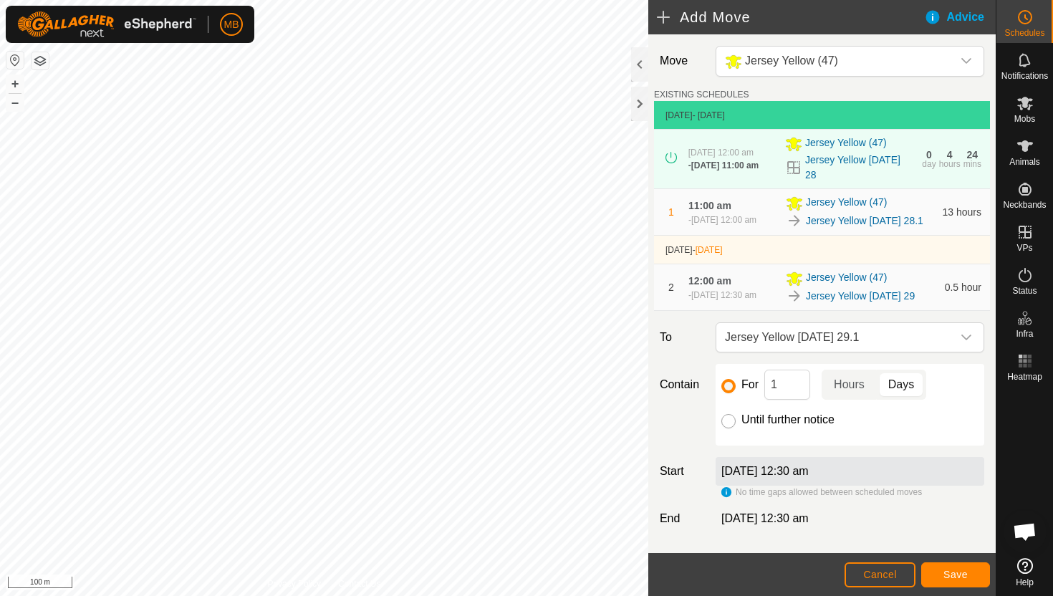
click at [730, 428] on input "Until further notice" at bounding box center [728, 421] width 14 height 14
radio input "true"
checkbox input "false"
click at [949, 573] on span "Save" at bounding box center [955, 574] width 24 height 11
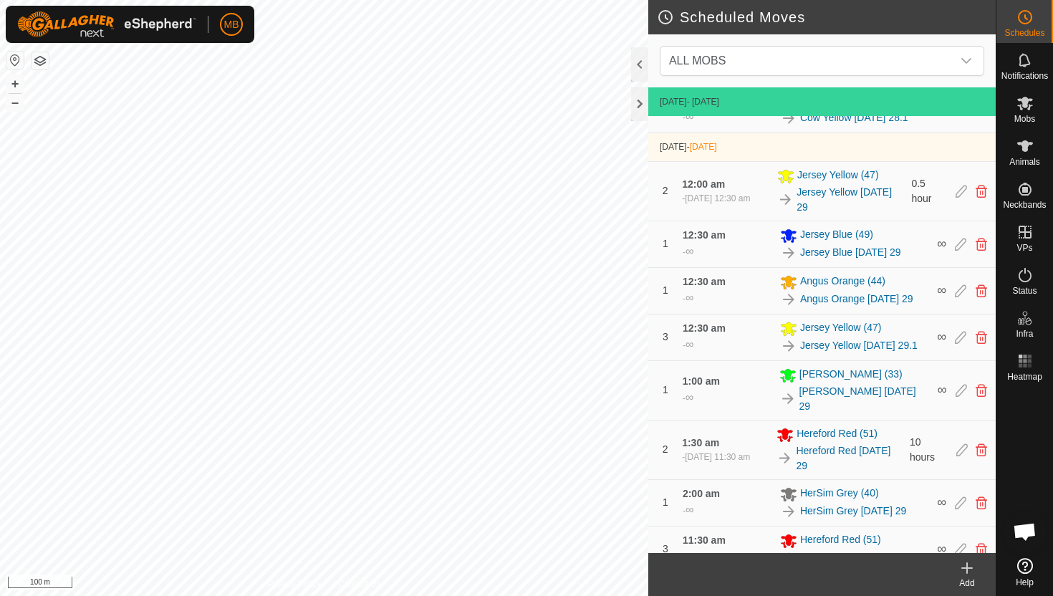
scroll to position [805, 0]
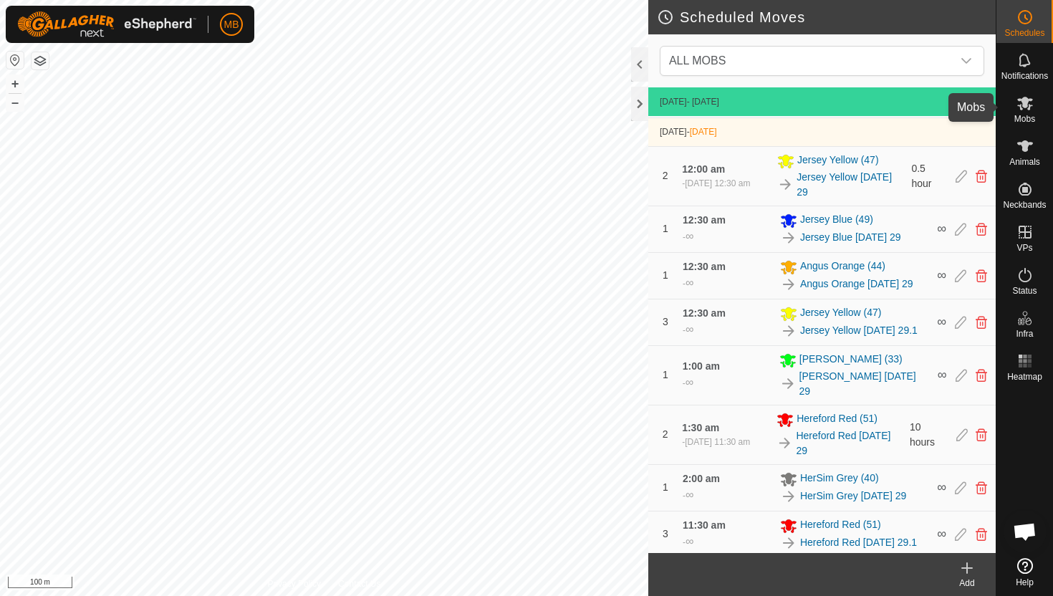
click at [1026, 102] on icon at bounding box center [1025, 104] width 16 height 14
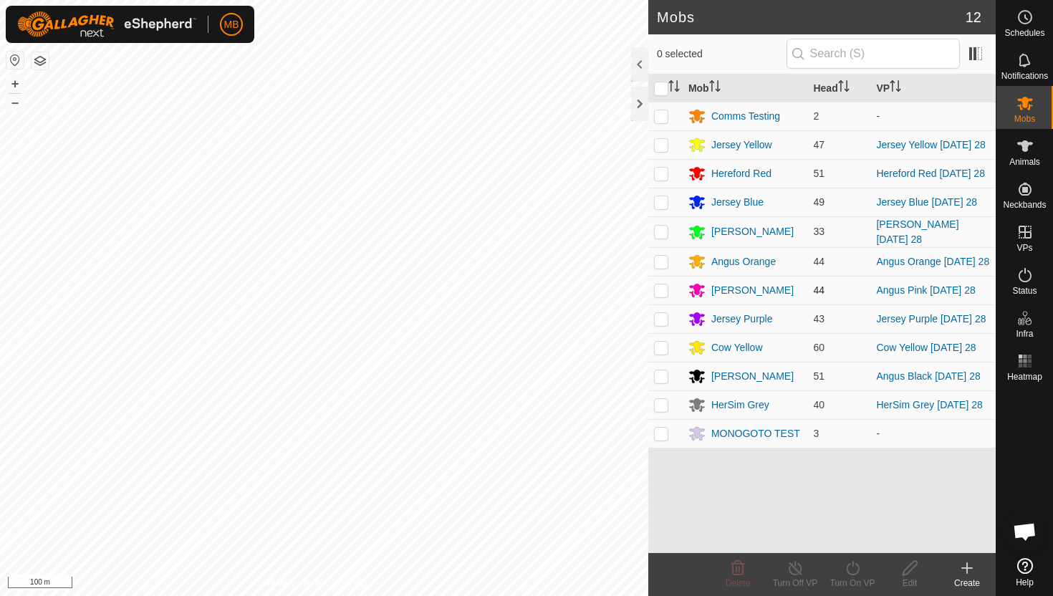
click at [660, 296] on p-checkbox at bounding box center [661, 289] width 14 height 11
checkbox input "true"
click at [854, 564] on icon at bounding box center [853, 567] width 18 height 17
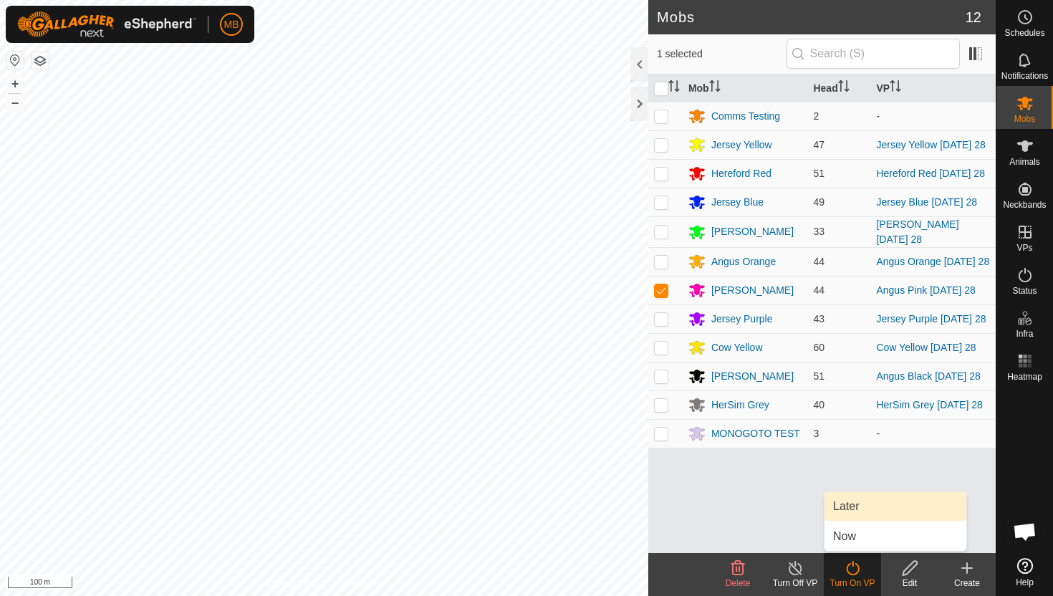
click at [858, 504] on link "Later" at bounding box center [895, 506] width 142 height 29
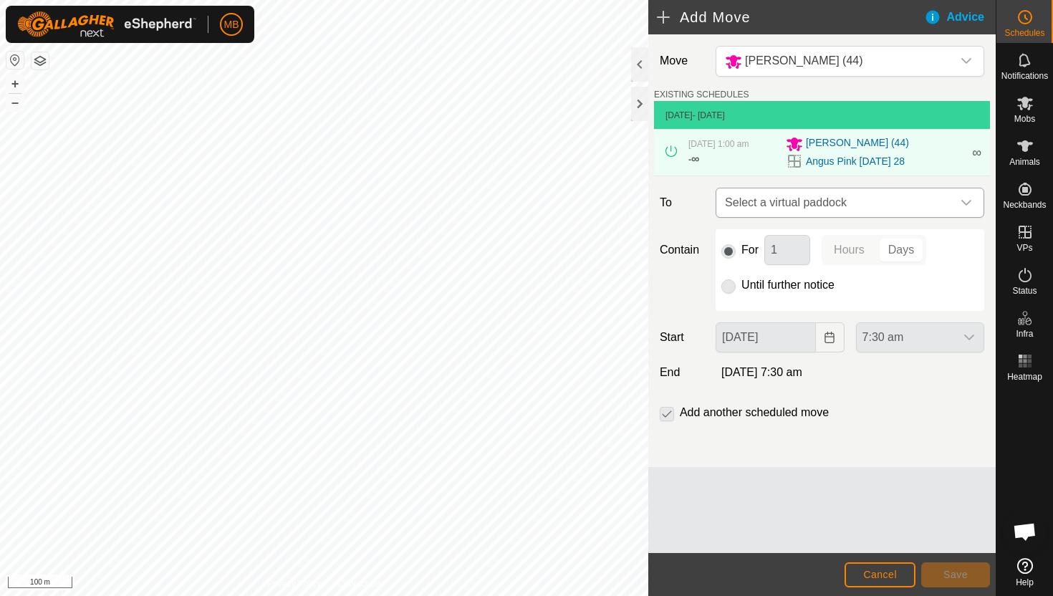
click at [967, 201] on icon "dropdown trigger" at bounding box center [965, 202] width 11 height 11
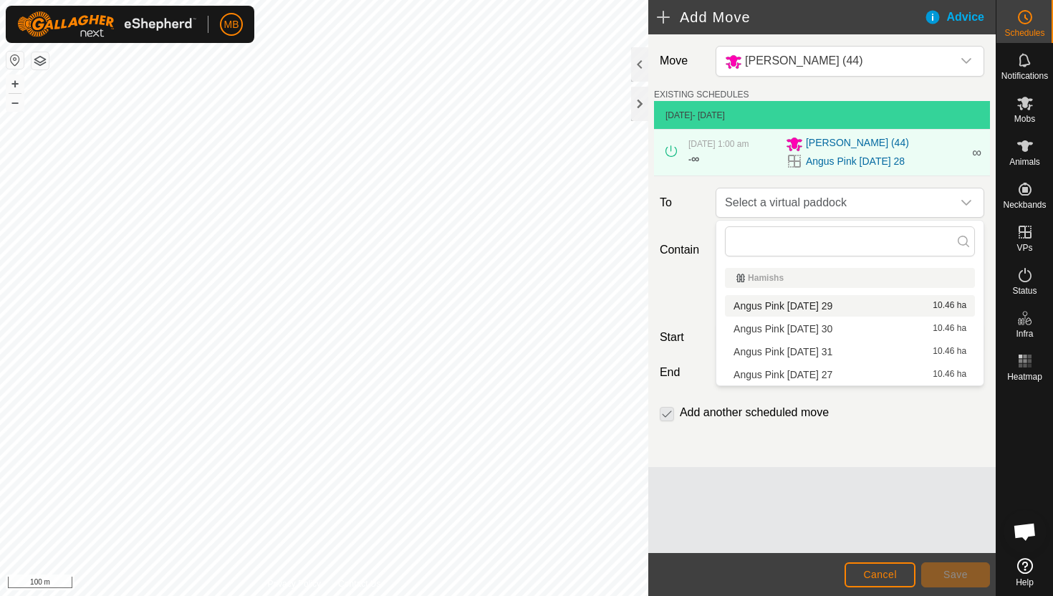
click at [843, 306] on li "Angus Pink Friday 29 10.46 ha" at bounding box center [850, 305] width 250 height 21
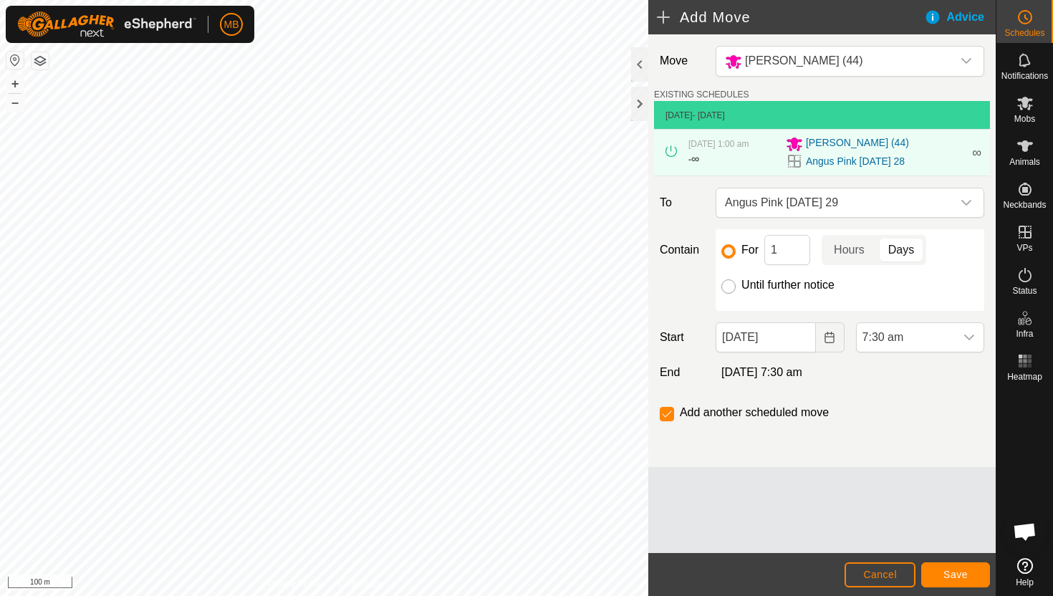
click at [727, 286] on input "Until further notice" at bounding box center [728, 286] width 14 height 14
radio input "true"
checkbox input "false"
click at [796, 337] on input "28 Aug, 2025" at bounding box center [765, 337] width 100 height 30
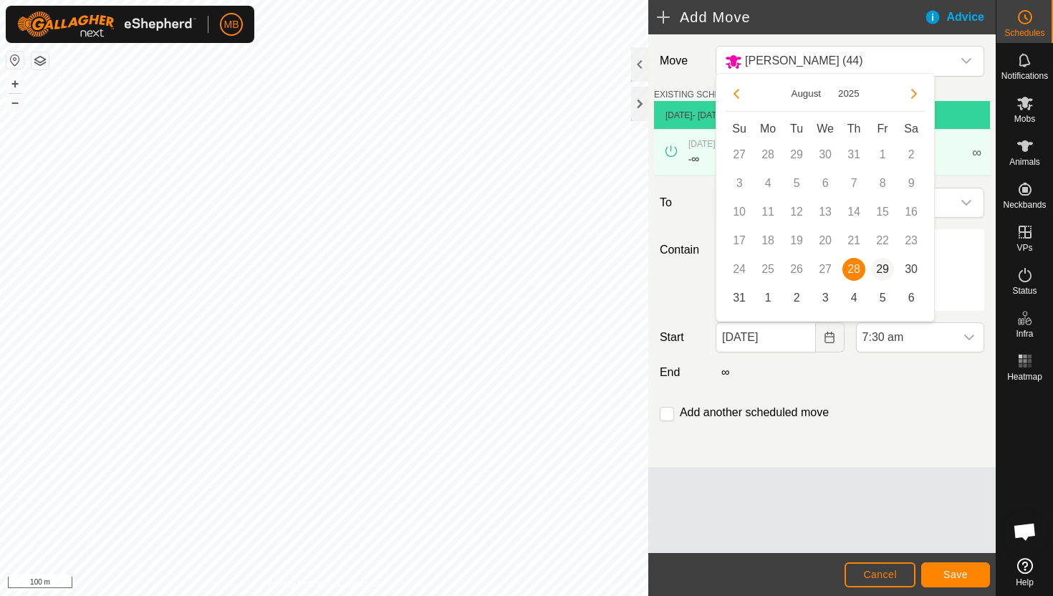
click at [884, 269] on span "29" at bounding box center [882, 269] width 23 height 23
type input "29 Aug, 2025"
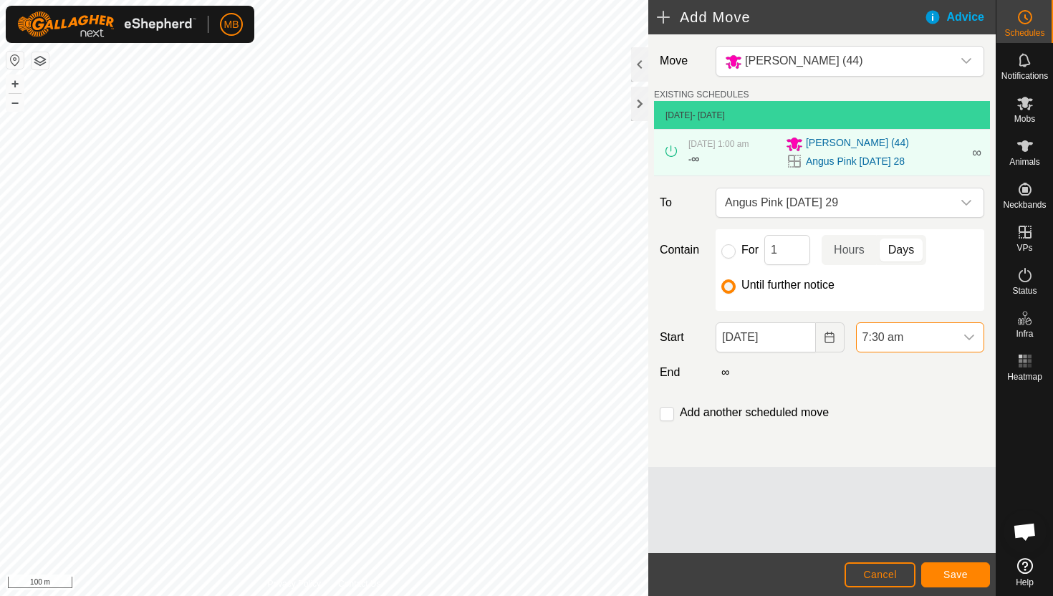
click at [937, 333] on span "7:30 am" at bounding box center [905, 337] width 98 height 29
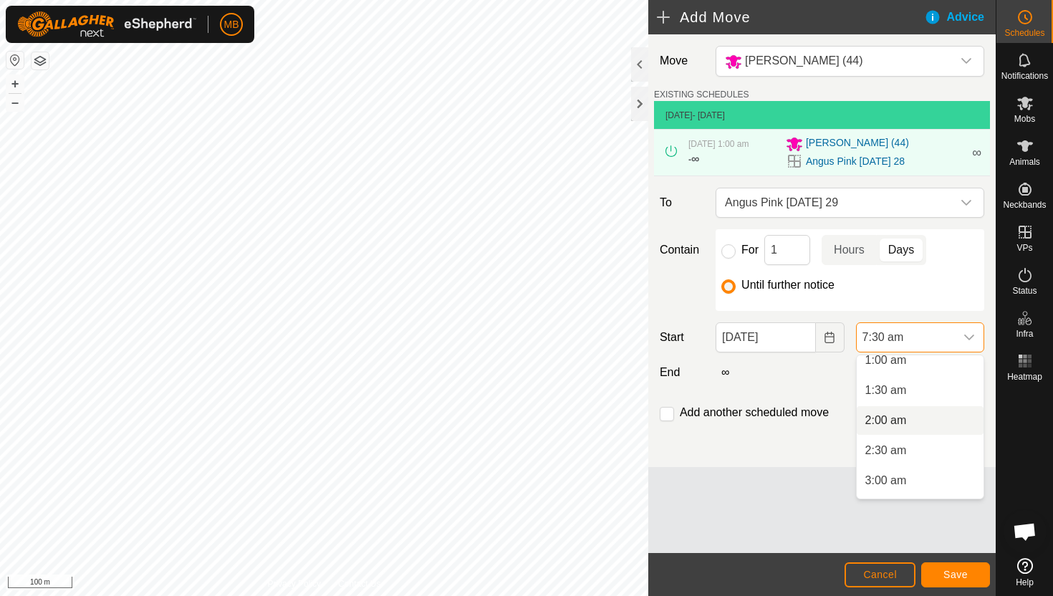
scroll to position [69, 0]
click at [924, 392] on li "1:30 am" at bounding box center [919, 391] width 127 height 29
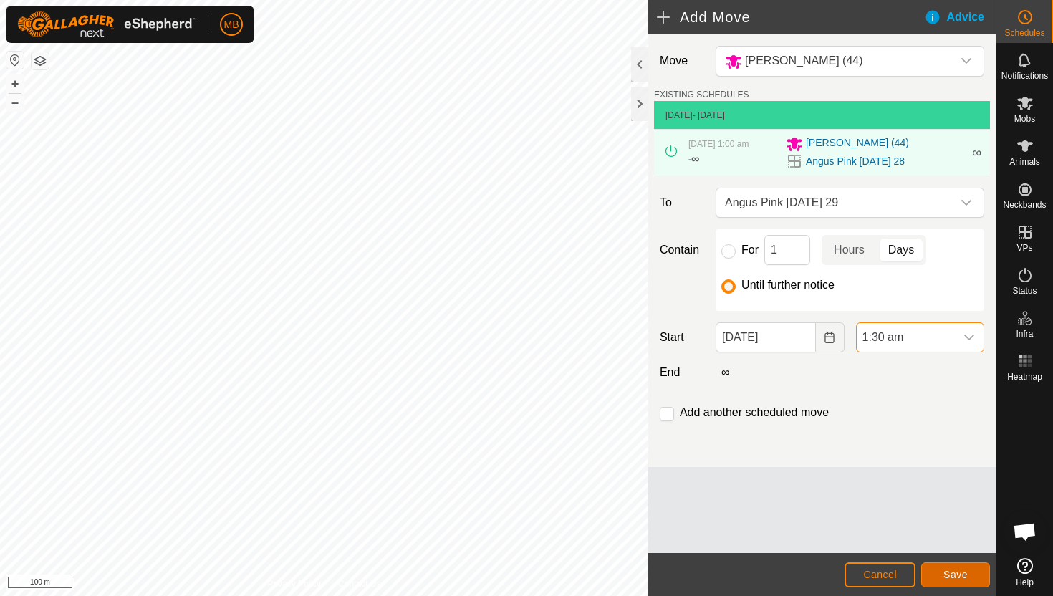
click at [964, 569] on span "Save" at bounding box center [955, 574] width 24 height 11
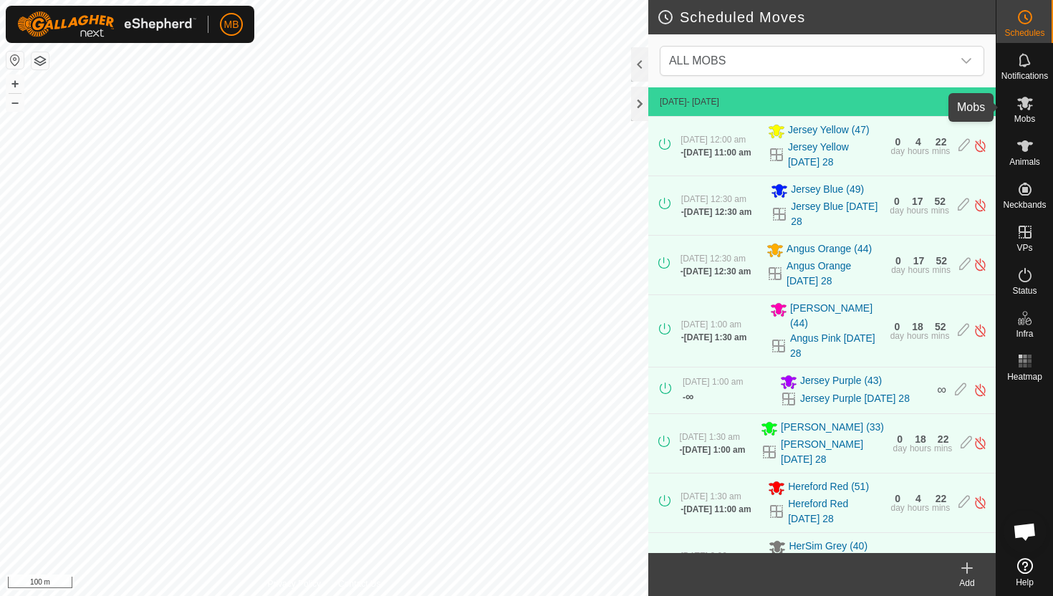
click at [1023, 108] on icon at bounding box center [1024, 103] width 17 height 17
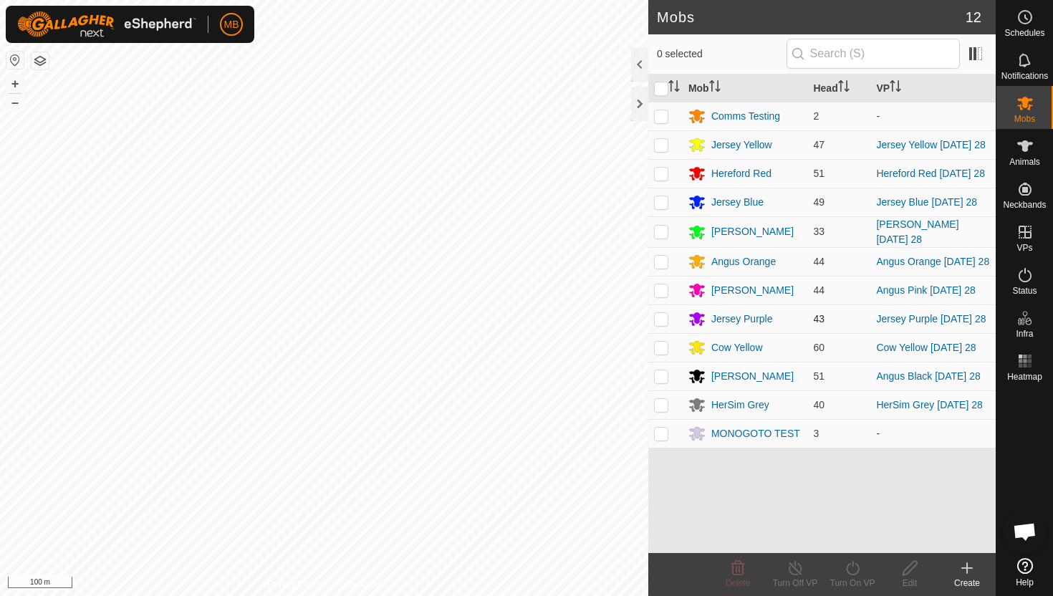
click at [664, 324] on p-checkbox at bounding box center [661, 318] width 14 height 11
checkbox input "true"
click at [851, 566] on icon at bounding box center [853, 567] width 18 height 17
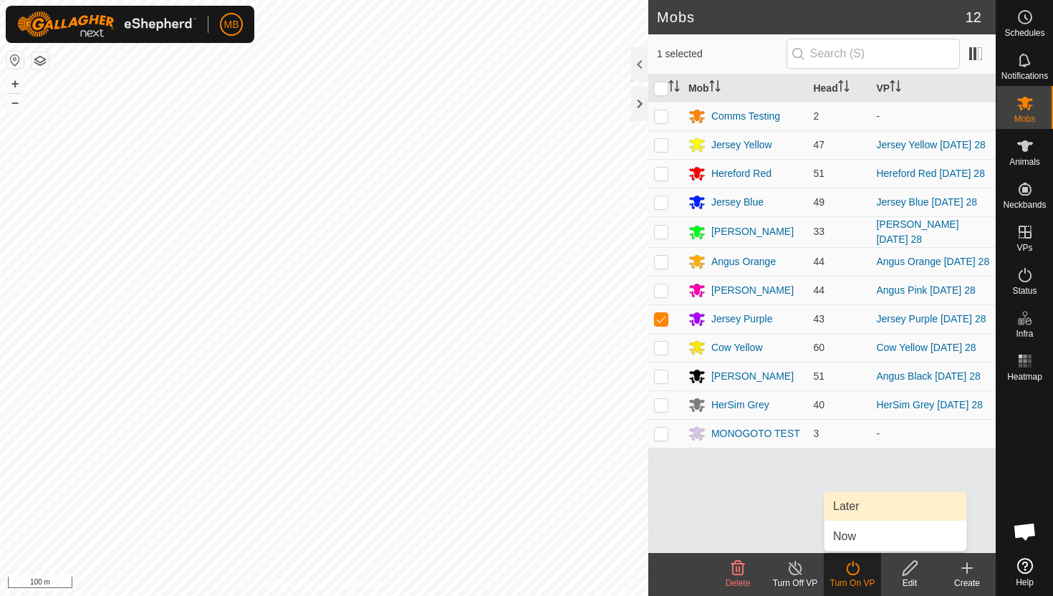
click at [847, 513] on link "Later" at bounding box center [895, 506] width 142 height 29
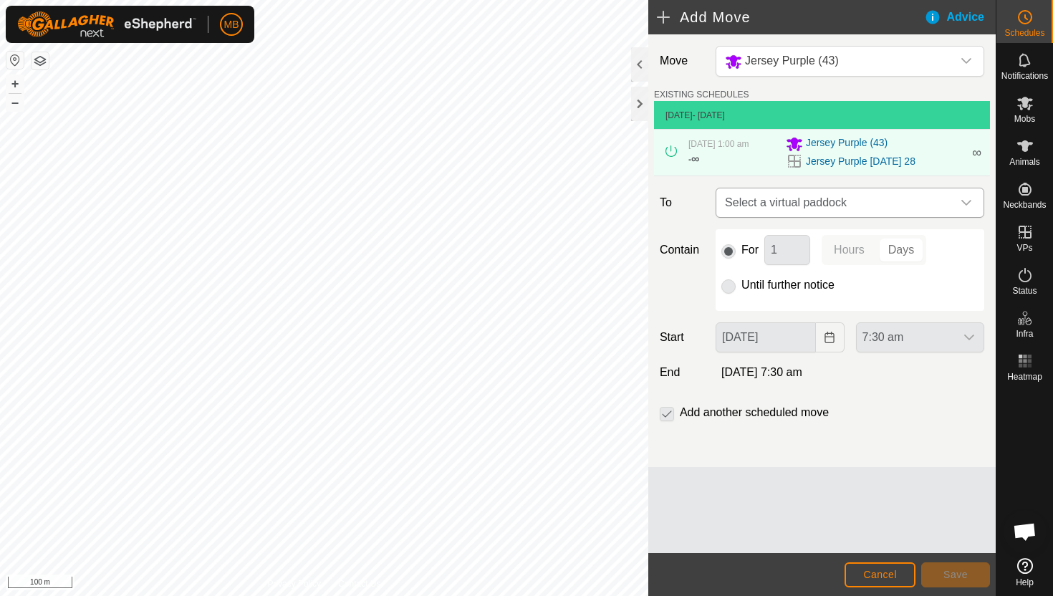
click at [966, 203] on icon "dropdown trigger" at bounding box center [965, 202] width 11 height 11
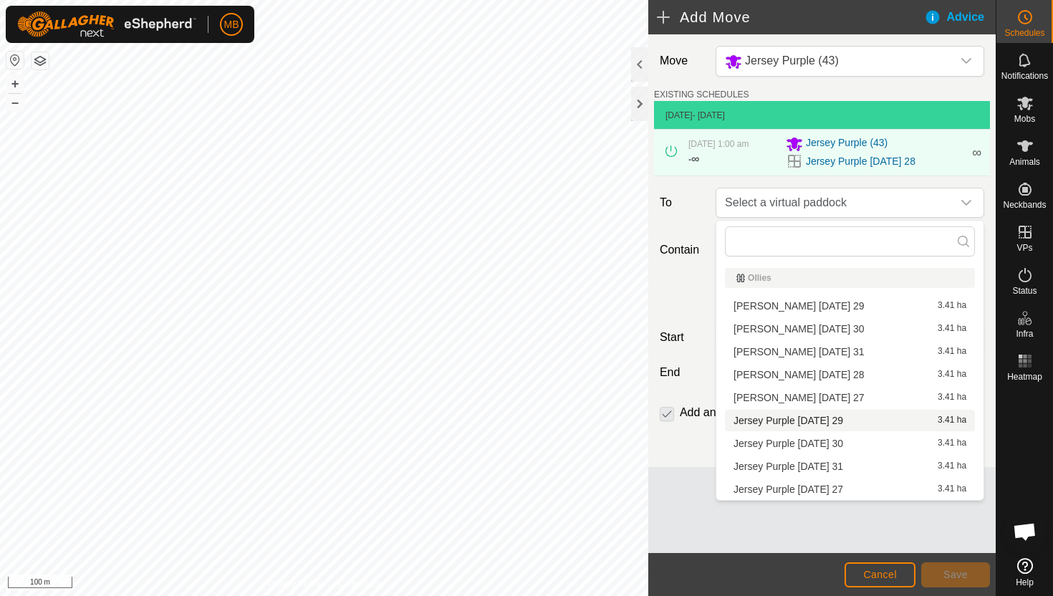
click at [823, 418] on li "Jersey Purple Friday 29 3.41 ha" at bounding box center [850, 420] width 250 height 21
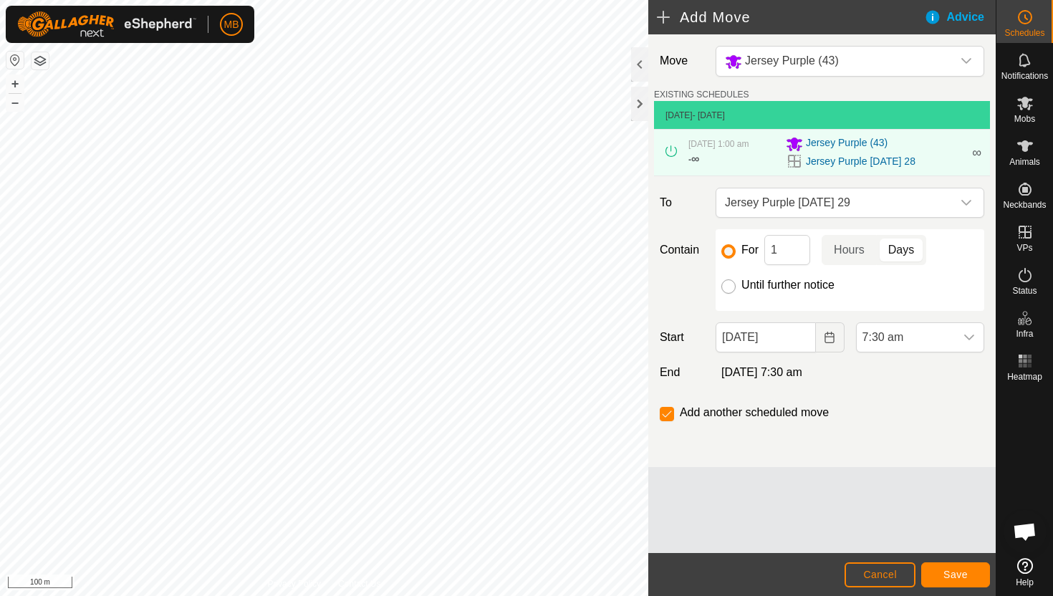
click at [730, 284] on input "Until further notice" at bounding box center [728, 286] width 14 height 14
radio input "true"
checkbox input "false"
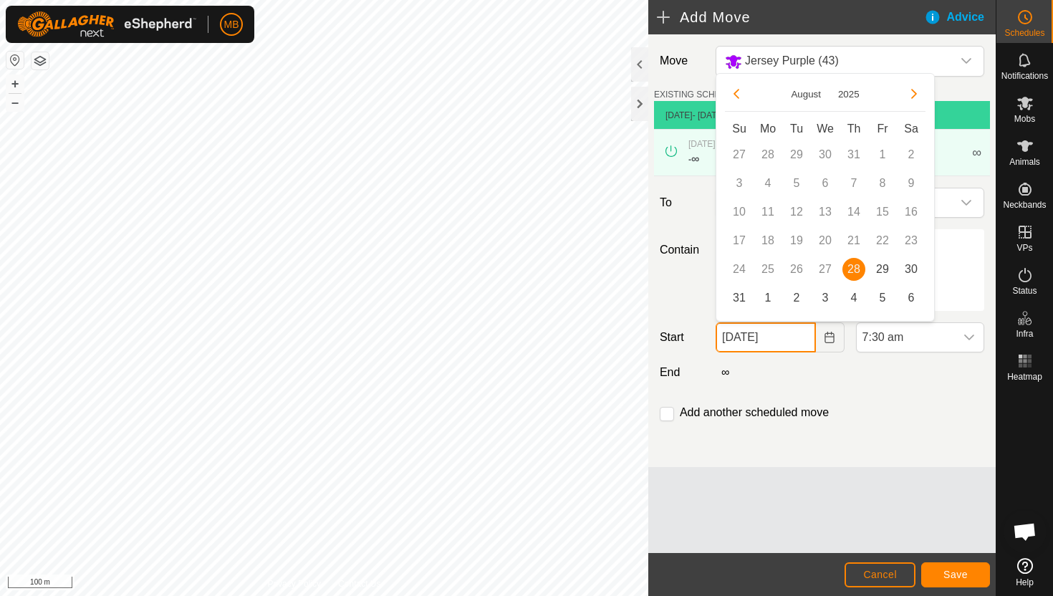
click at [796, 349] on input "28 Aug, 2025" at bounding box center [765, 337] width 100 height 30
click at [880, 274] on span "29" at bounding box center [882, 269] width 23 height 23
type input "29 Aug, 2025"
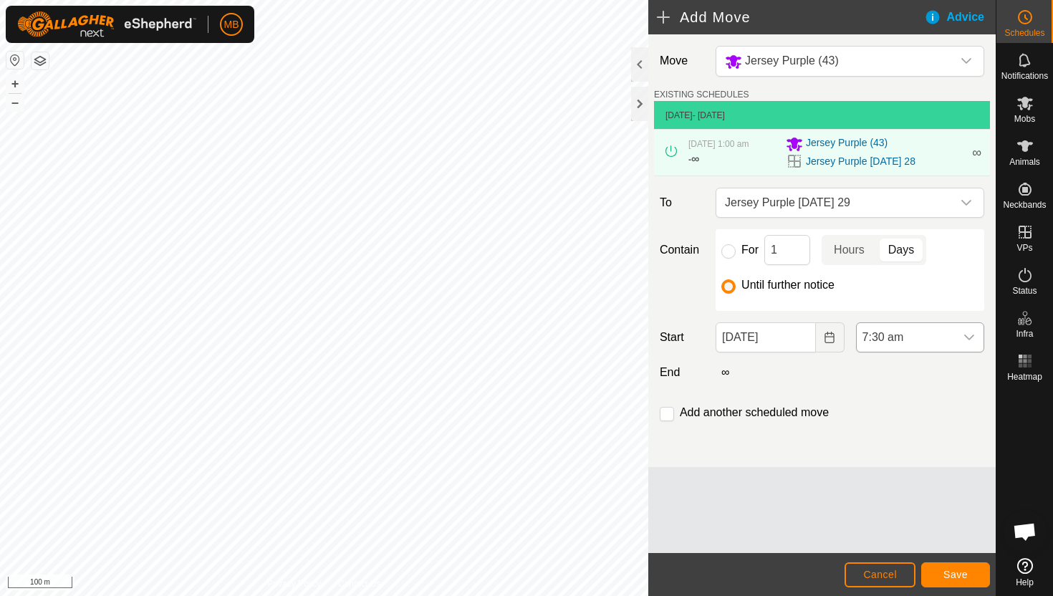
click at [920, 334] on span "7:30 am" at bounding box center [905, 337] width 98 height 29
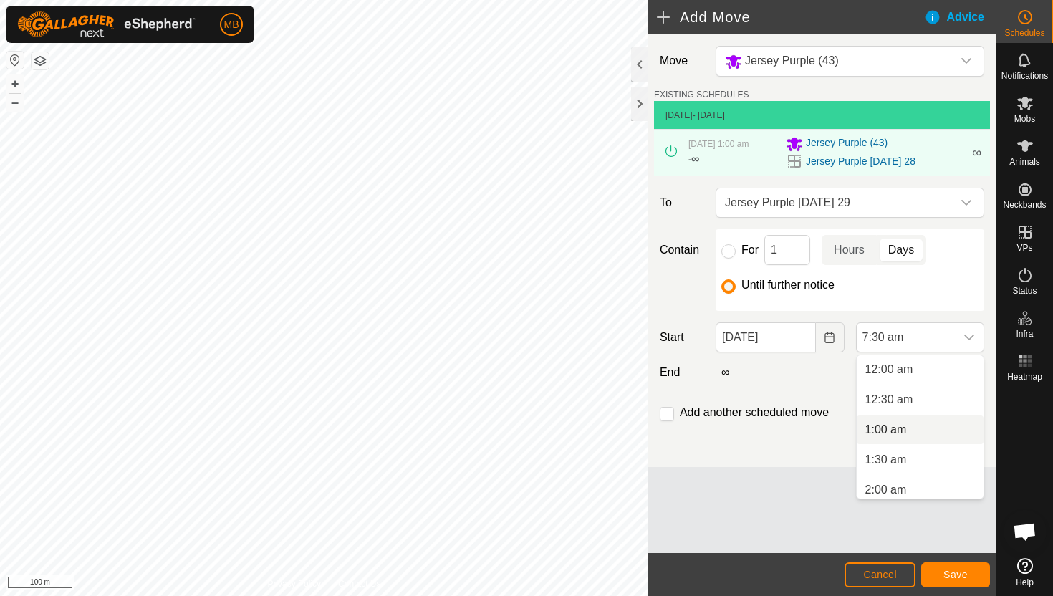
click at [896, 423] on li "1:00 am" at bounding box center [919, 429] width 127 height 29
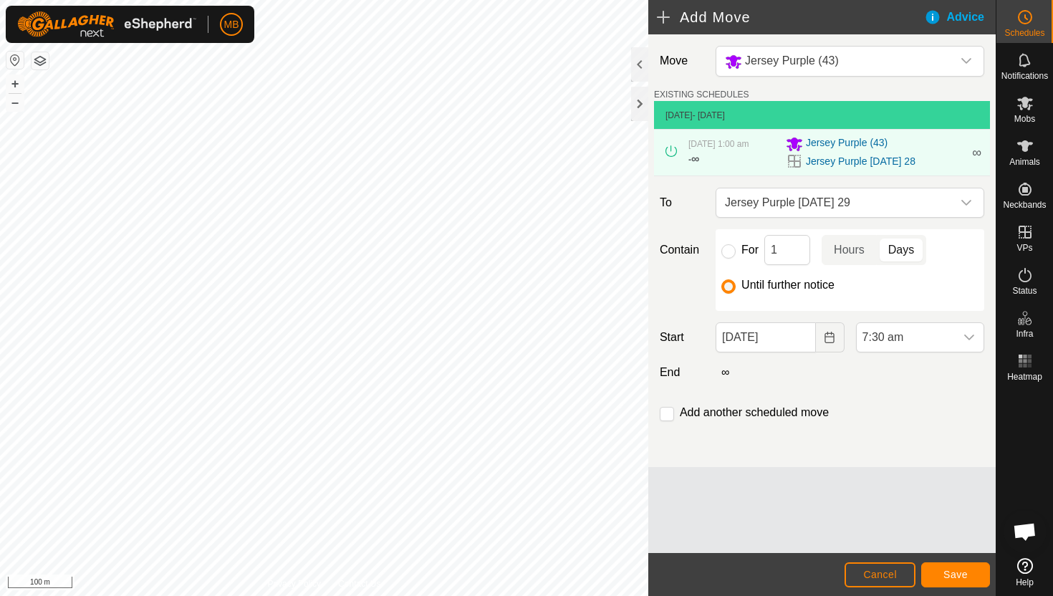
scroll to position [337, 0]
click at [947, 568] on button "Save" at bounding box center [955, 574] width 69 height 25
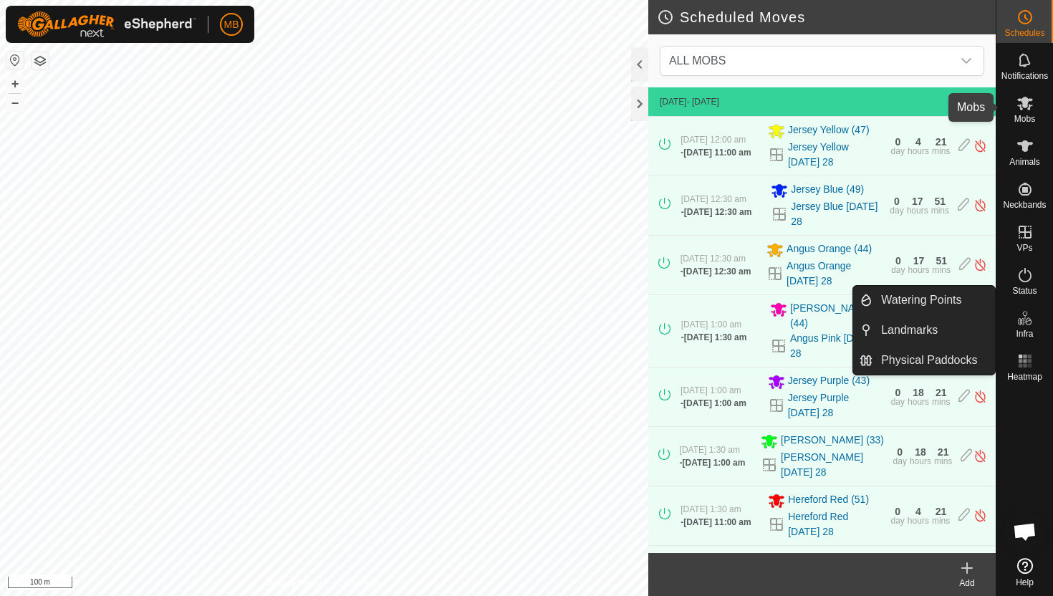
click at [1020, 102] on icon at bounding box center [1024, 103] width 17 height 17
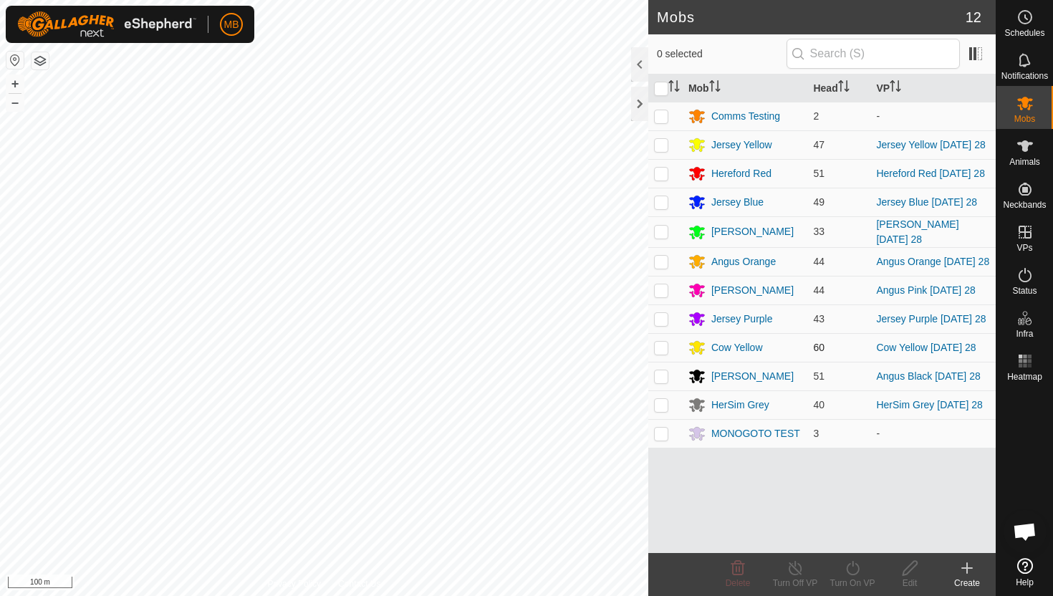
click at [657, 352] on p-checkbox at bounding box center [661, 347] width 14 height 11
checkbox input "true"
click at [850, 565] on icon at bounding box center [853, 567] width 18 height 17
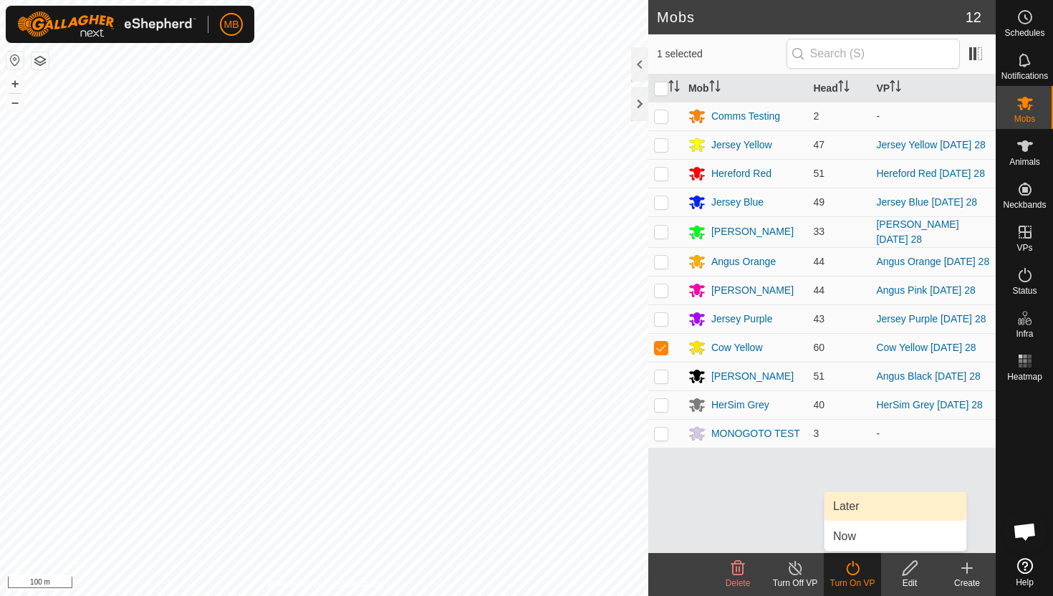
click at [852, 505] on link "Later" at bounding box center [895, 506] width 142 height 29
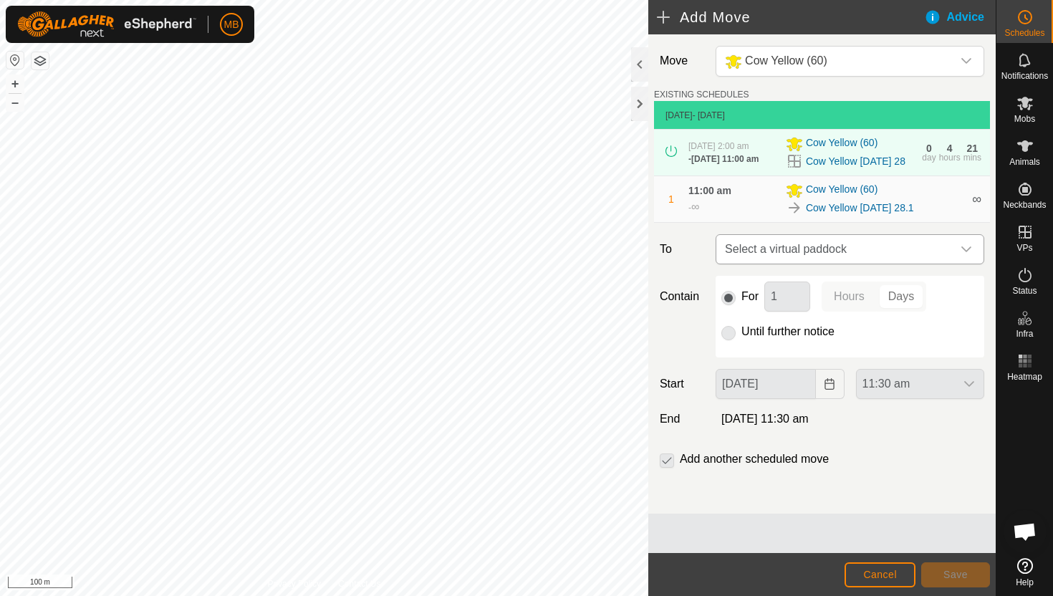
click at [970, 255] on icon "dropdown trigger" at bounding box center [965, 248] width 11 height 11
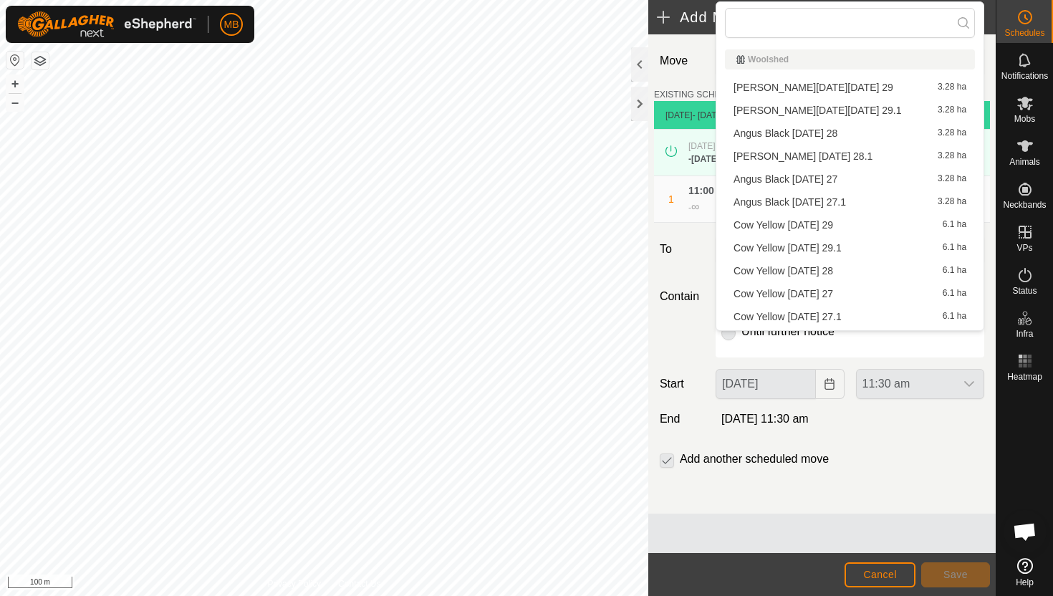
click at [874, 227] on li "Cow Yellow Friday 29 6.1 ha" at bounding box center [850, 224] width 250 height 21
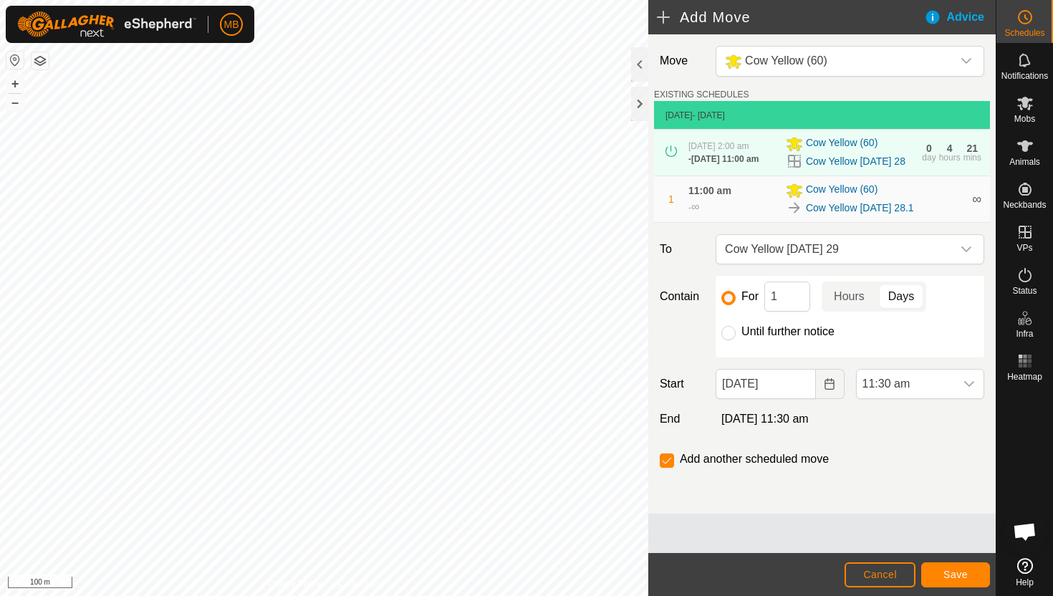
click at [753, 337] on label "Until further notice" at bounding box center [787, 331] width 93 height 11
click at [735, 340] on input "Until further notice" at bounding box center [728, 333] width 14 height 14
radio input "true"
checkbox input "false"
click at [799, 397] on input "28 Aug, 2025" at bounding box center [765, 384] width 100 height 30
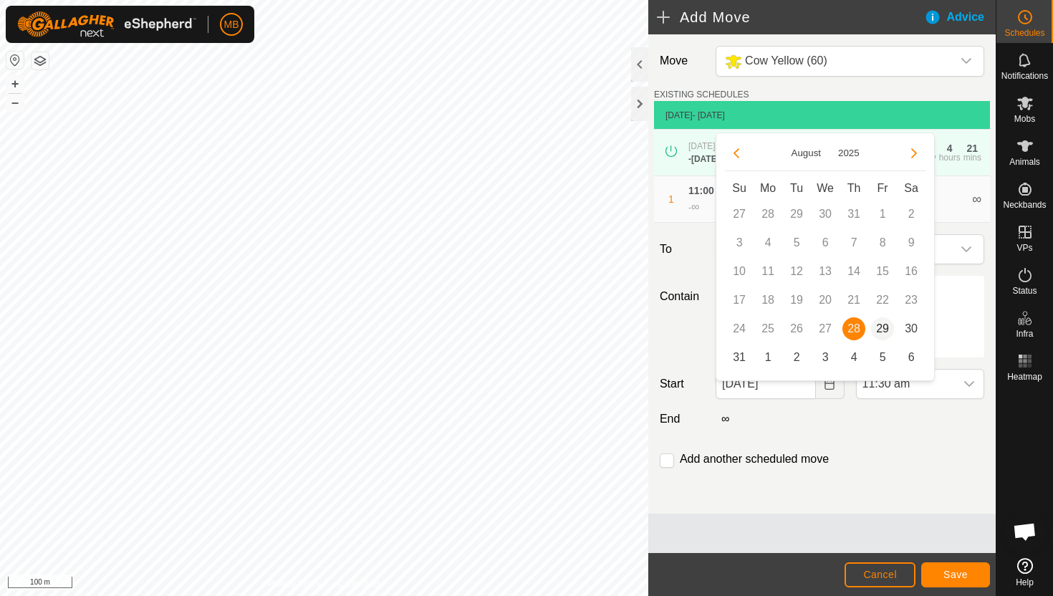
click at [888, 329] on span "29" at bounding box center [882, 328] width 23 height 23
type input "29 Aug, 2025"
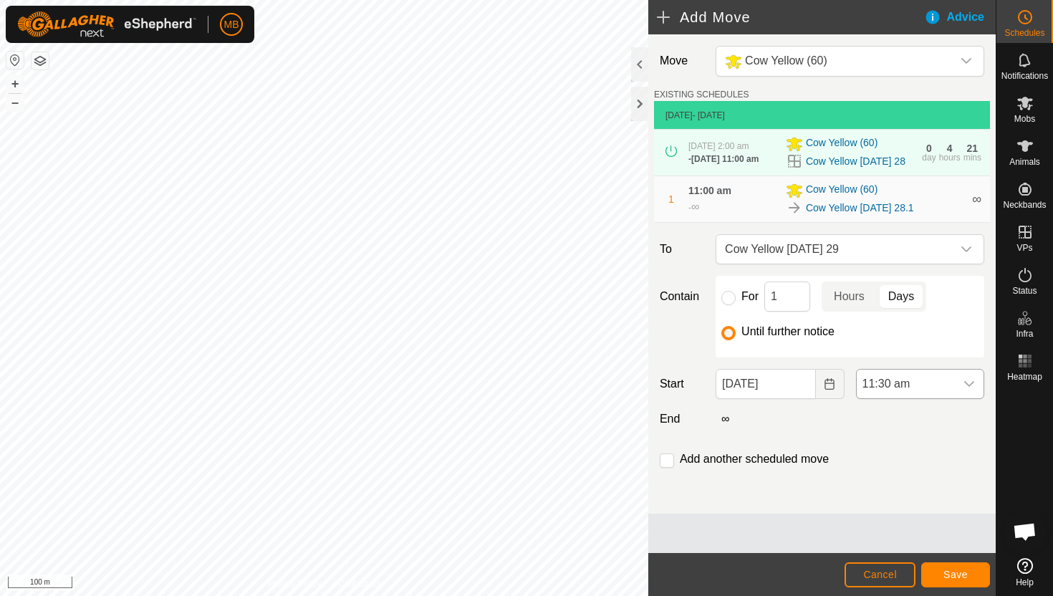
click at [923, 397] on span "11:30 am" at bounding box center [905, 383] width 98 height 29
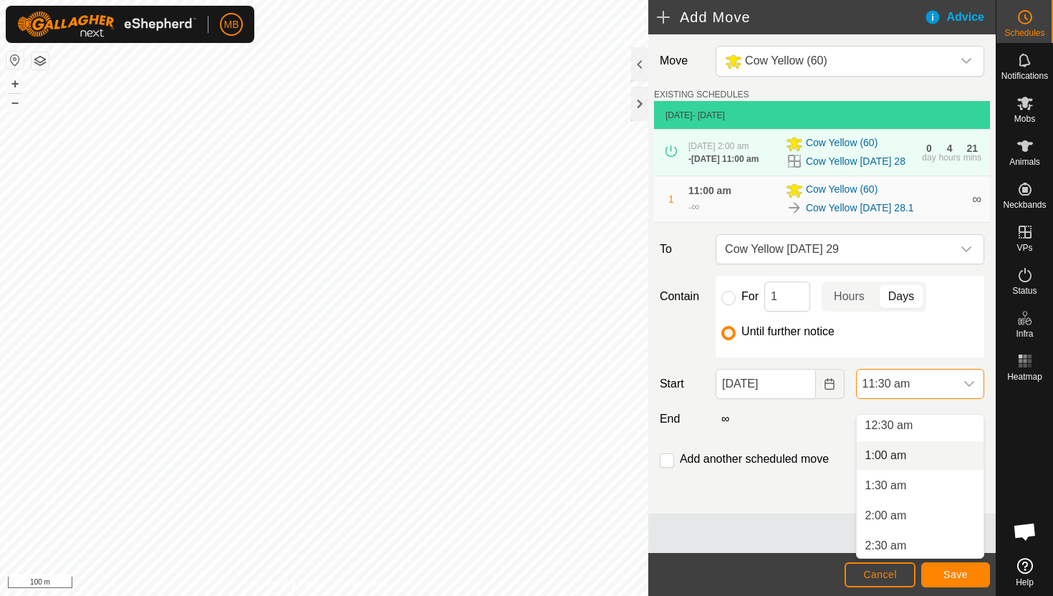
scroll to position [39, 0]
click at [922, 509] on li "2:00 am" at bounding box center [919, 510] width 127 height 29
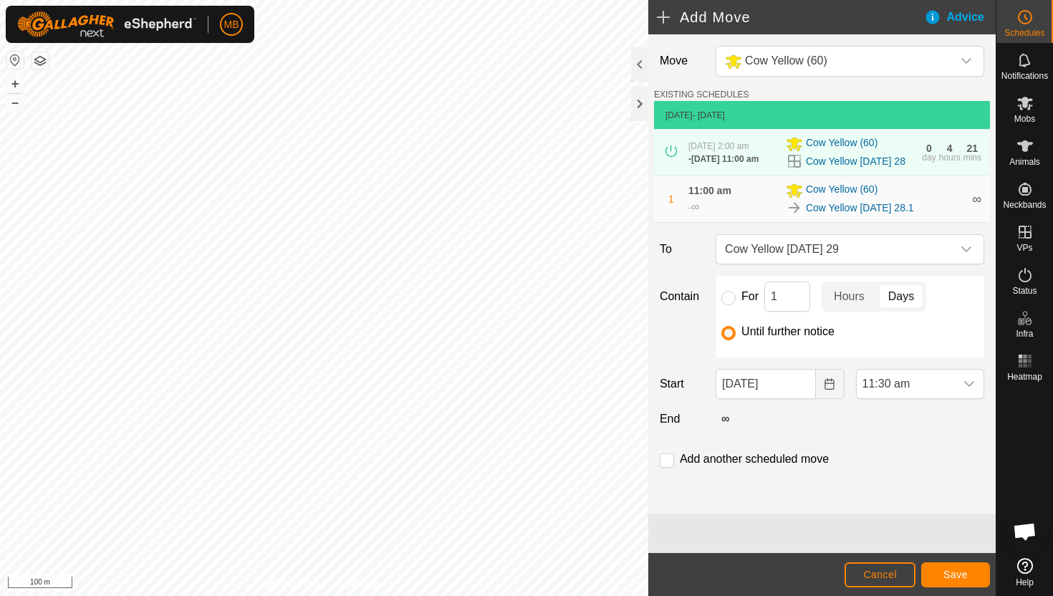
scroll to position [577, 0]
click at [666, 468] on input "checkbox" at bounding box center [666, 460] width 14 height 14
checkbox input "true"
click at [950, 573] on span "Save" at bounding box center [955, 574] width 24 height 11
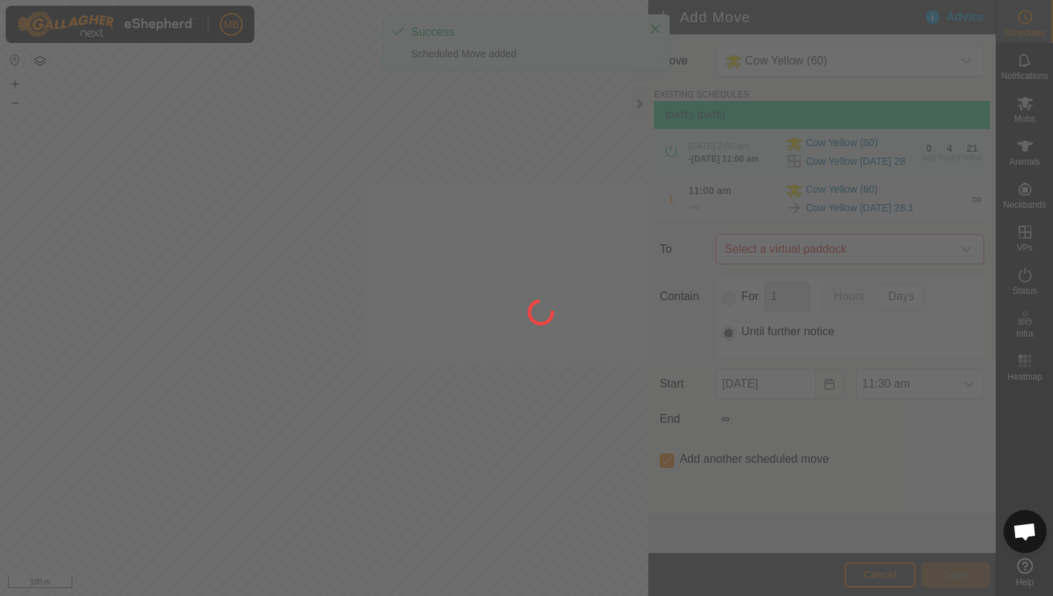
type input "29 Aug, 2025"
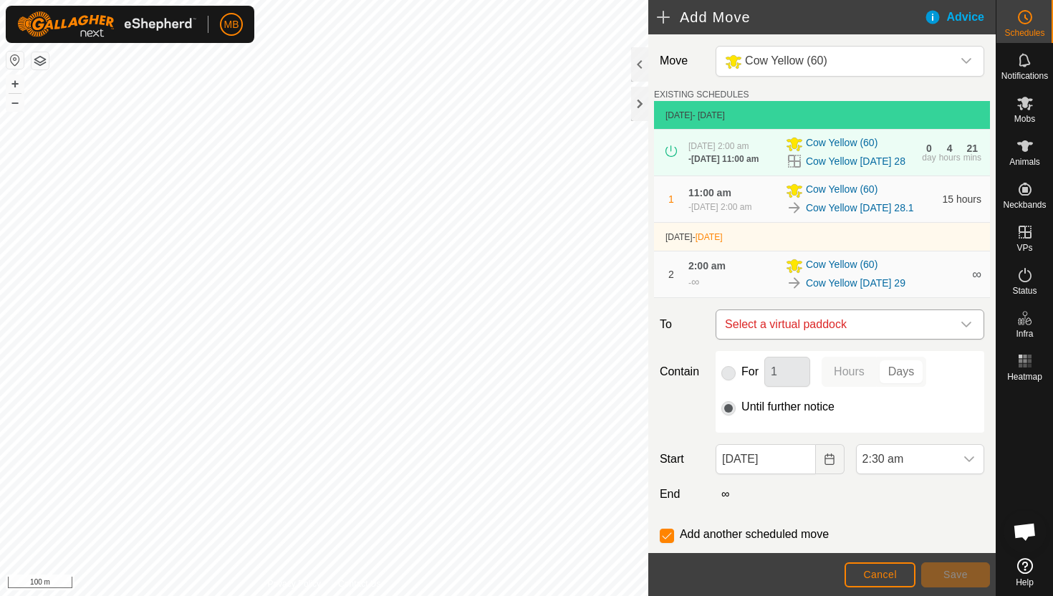
click at [967, 330] on icon "dropdown trigger" at bounding box center [965, 324] width 11 height 11
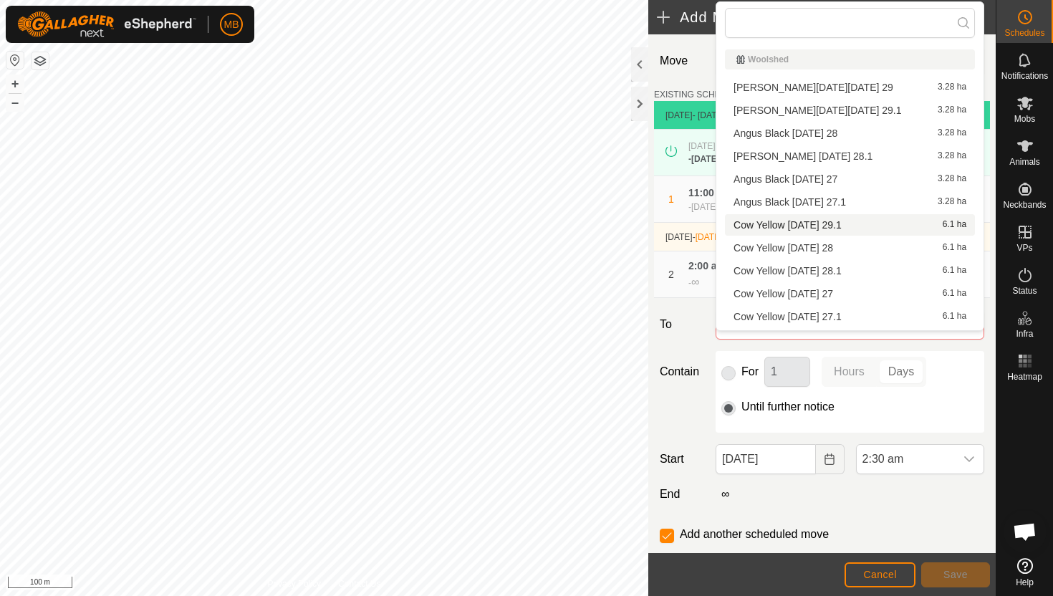
click at [847, 223] on li "Cow Yellow Friday 29.1 6.1 ha" at bounding box center [850, 224] width 250 height 21
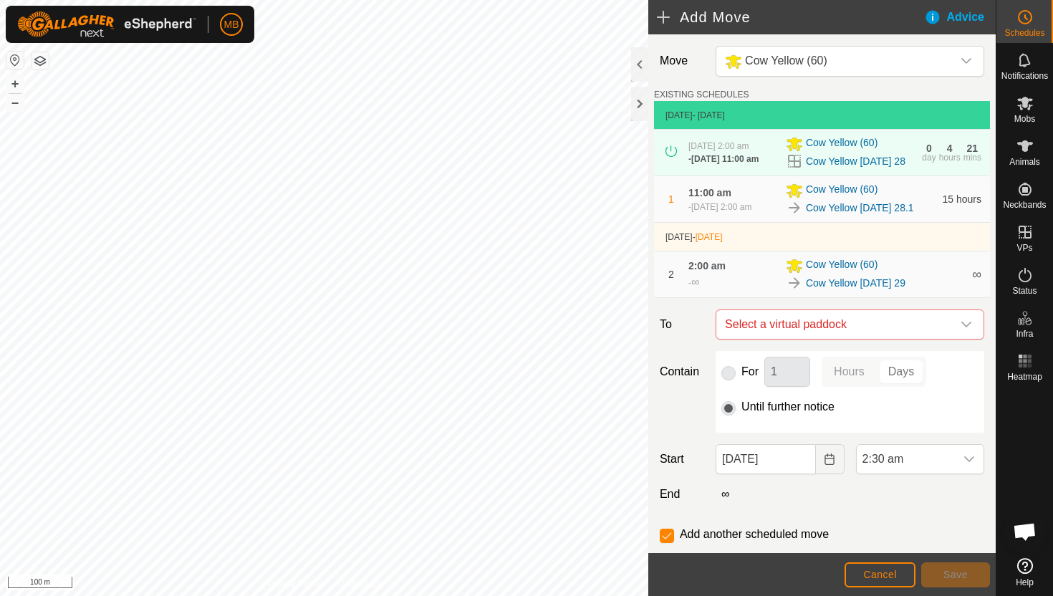
checkbox input "false"
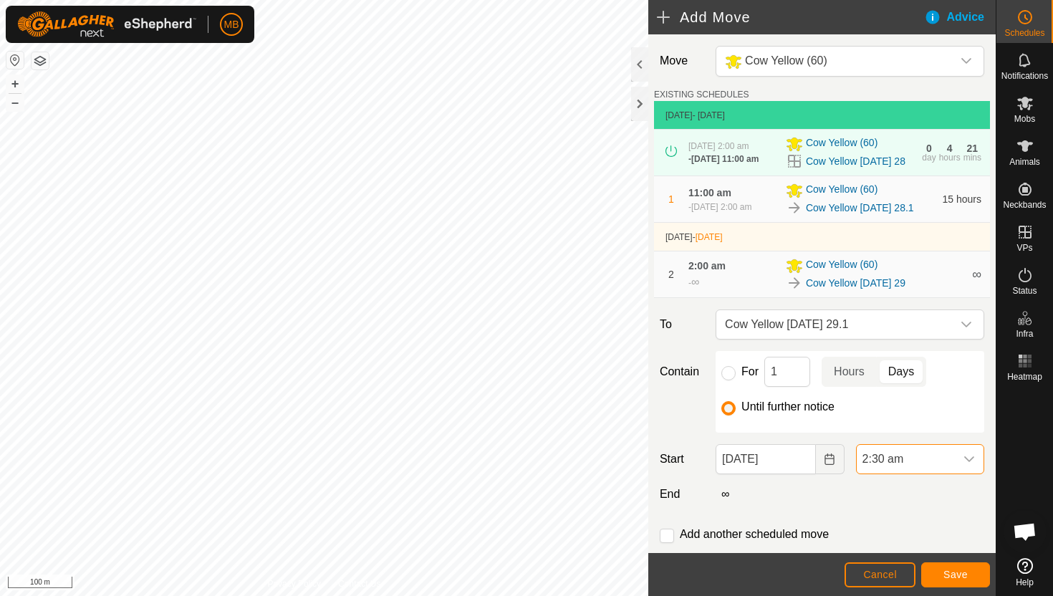
click at [950, 473] on span "2:30 am" at bounding box center [905, 459] width 98 height 29
click at [949, 407] on li "11:00 am" at bounding box center [919, 405] width 127 height 29
click at [957, 573] on span "Save" at bounding box center [955, 574] width 24 height 11
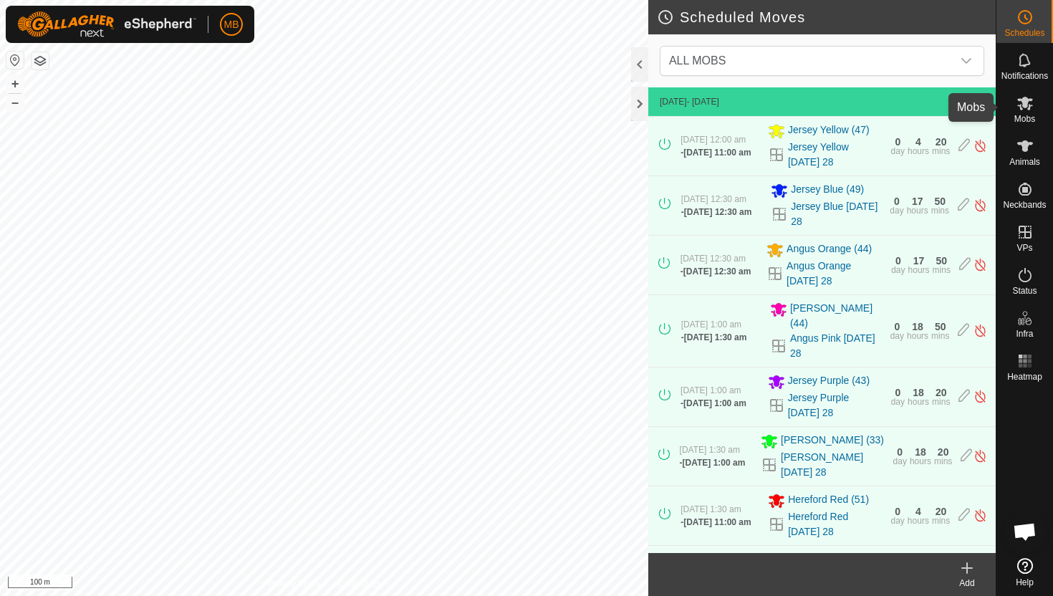
click at [1025, 113] on es-mob-svg-icon at bounding box center [1025, 103] width 26 height 23
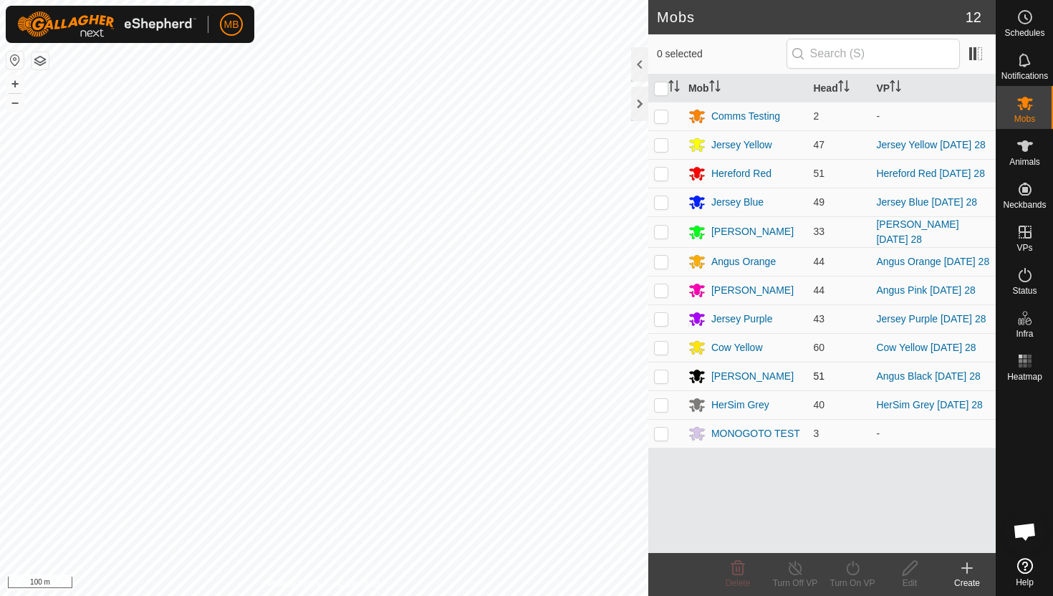
click at [663, 382] on p-checkbox at bounding box center [661, 375] width 14 height 11
checkbox input "true"
click at [851, 565] on icon at bounding box center [852, 568] width 13 height 14
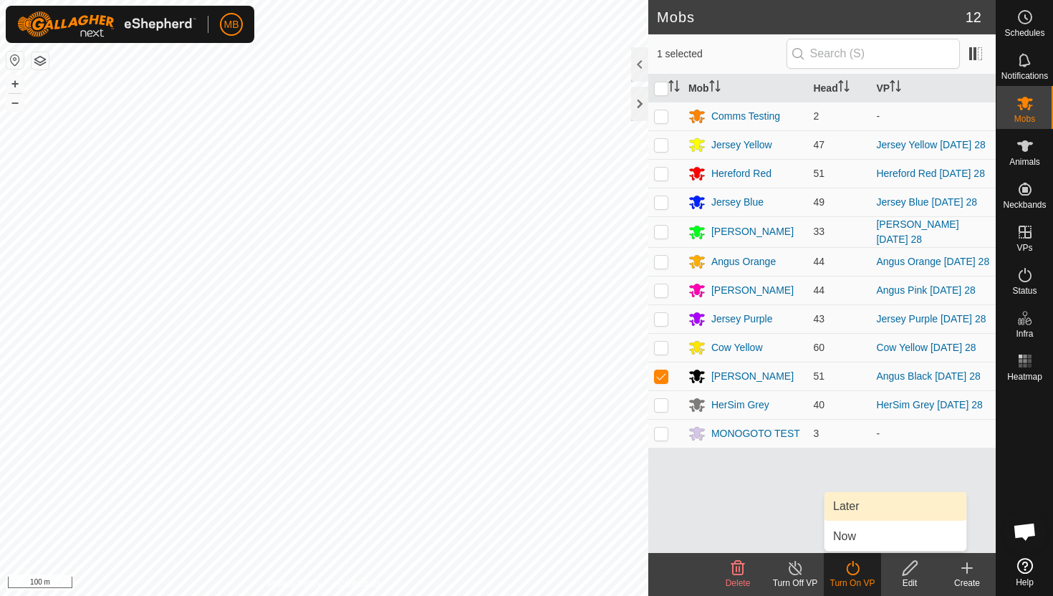
click at [859, 512] on link "Later" at bounding box center [895, 506] width 142 height 29
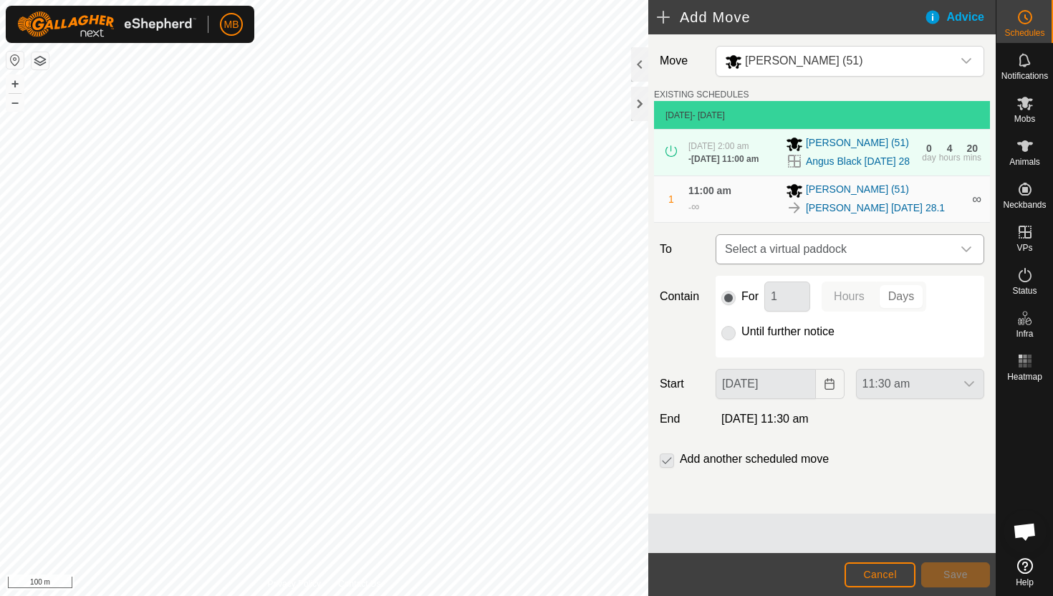
click at [963, 252] on icon "dropdown trigger" at bounding box center [966, 249] width 10 height 6
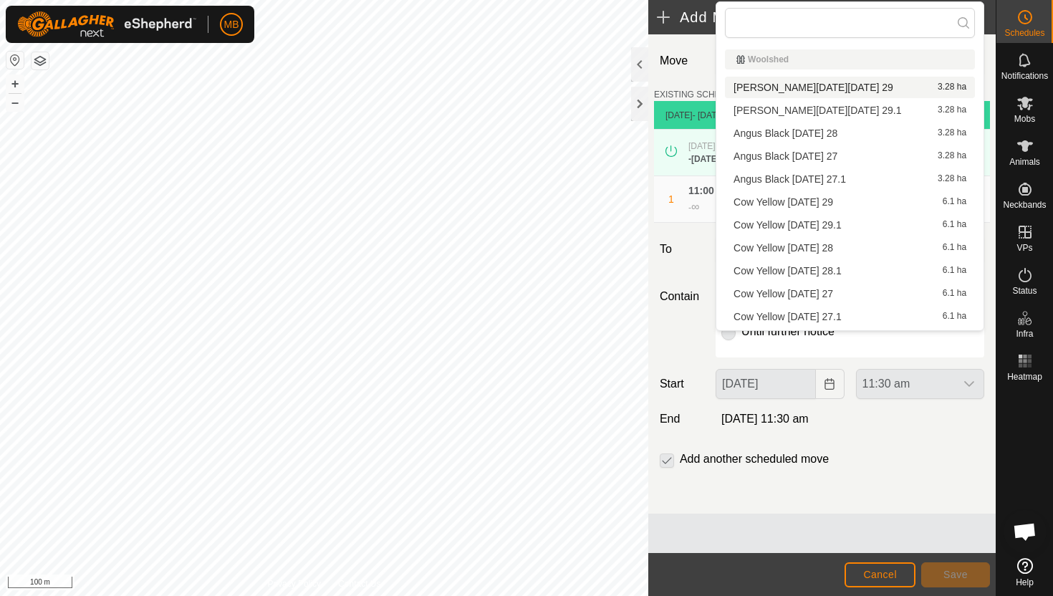
click at [828, 87] on li "Angus Black Friday 29 3.28 ha" at bounding box center [850, 87] width 250 height 21
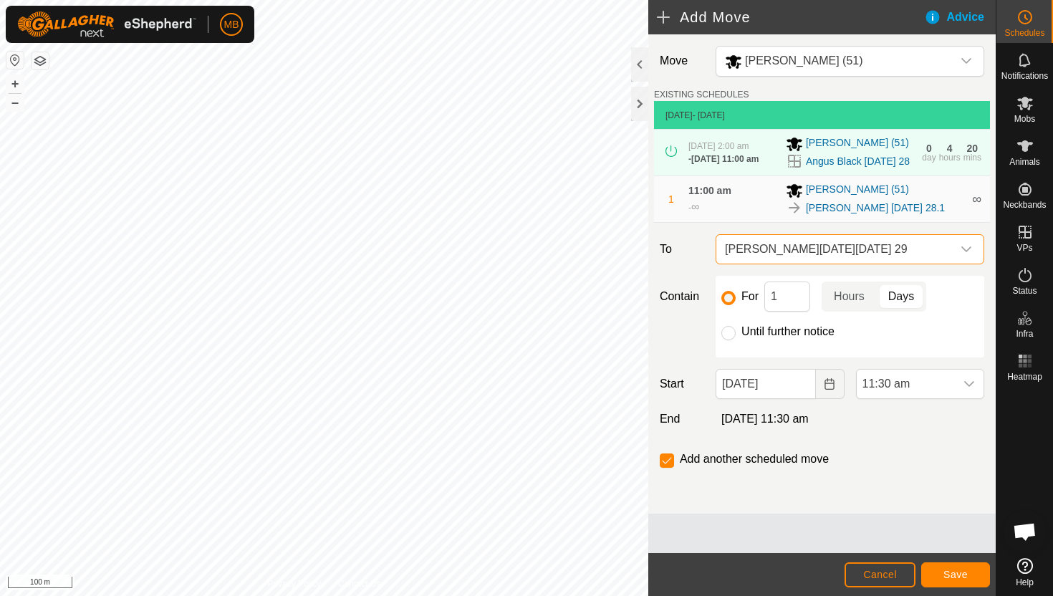
click at [747, 337] on label "Until further notice" at bounding box center [787, 331] width 93 height 11
click at [735, 340] on input "Until further notice" at bounding box center [728, 333] width 14 height 14
radio input "true"
checkbox input "false"
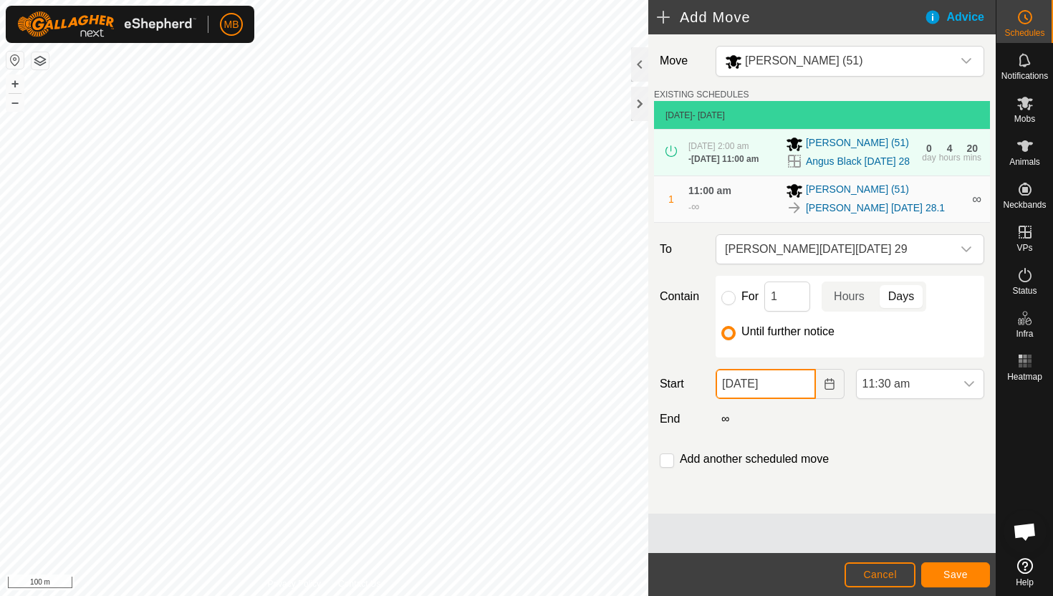
click at [795, 399] on input "28 Aug, 2025" at bounding box center [765, 384] width 100 height 30
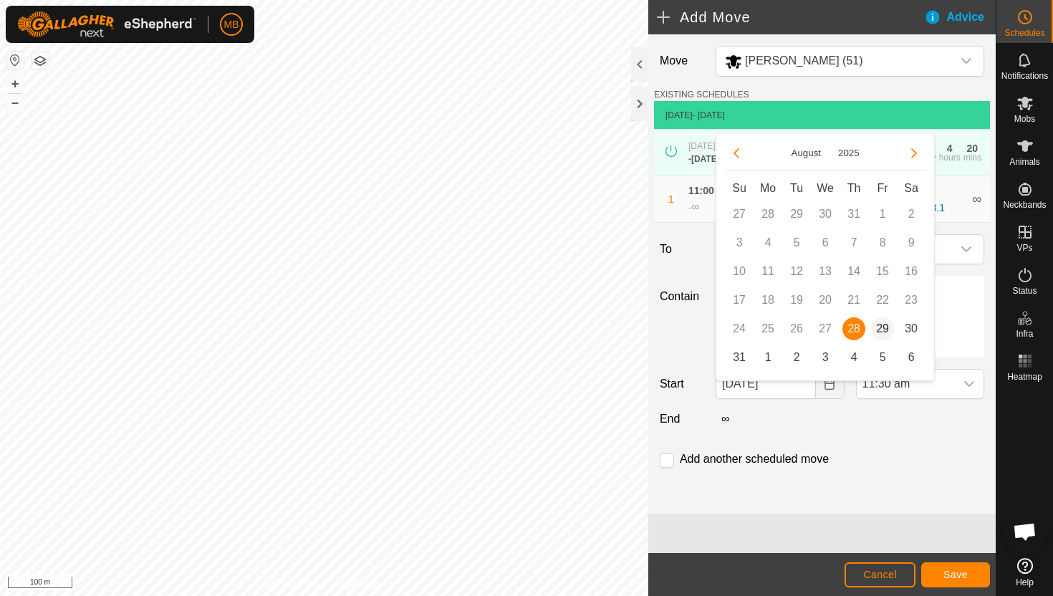
click at [880, 330] on span "29" at bounding box center [882, 328] width 23 height 23
type input "29 Aug, 2025"
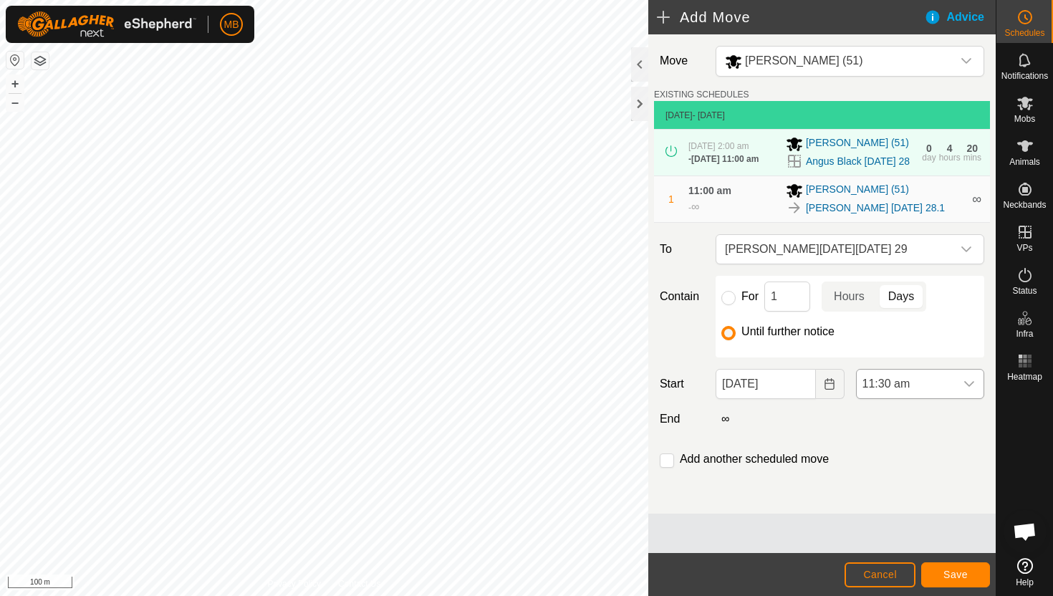
click at [929, 390] on span "11:30 am" at bounding box center [905, 383] width 98 height 29
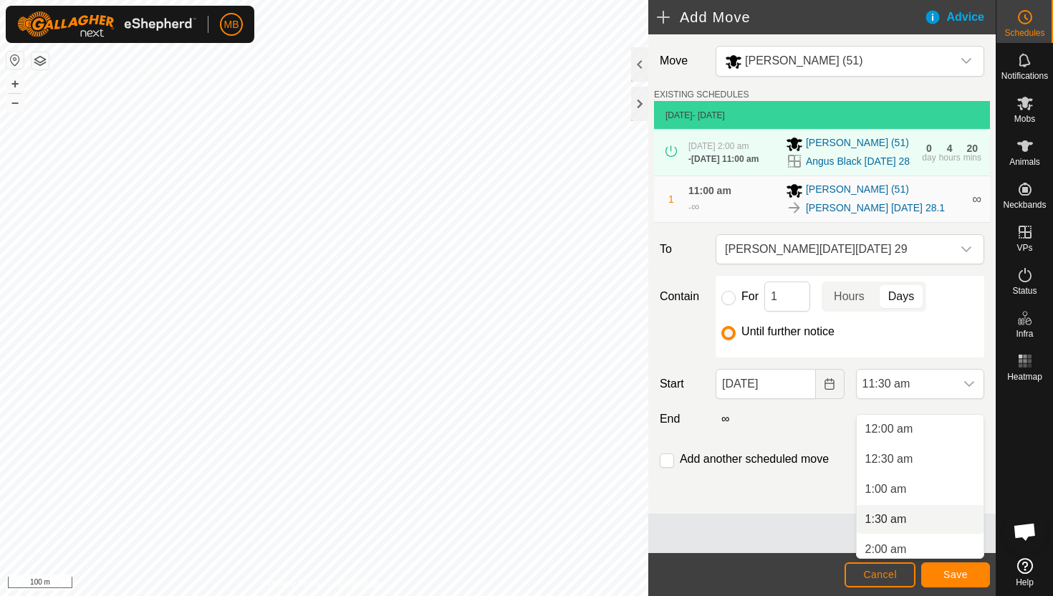
click at [922, 518] on li "1:30 am" at bounding box center [919, 519] width 127 height 29
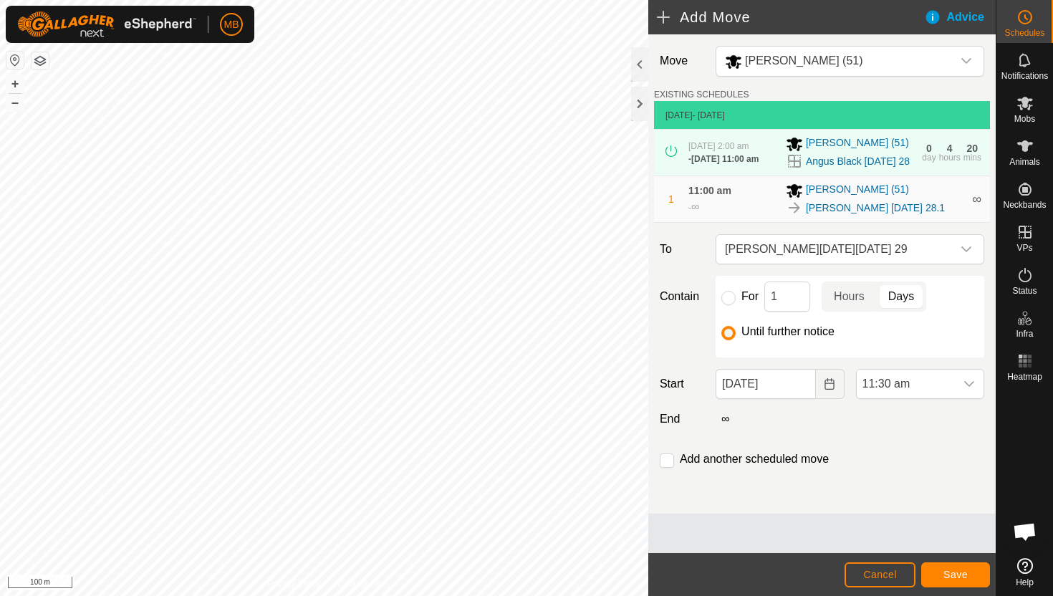
scroll to position [577, 0]
click at [668, 468] on input "checkbox" at bounding box center [666, 460] width 14 height 14
checkbox input "true"
click at [953, 574] on span "Save" at bounding box center [955, 574] width 24 height 11
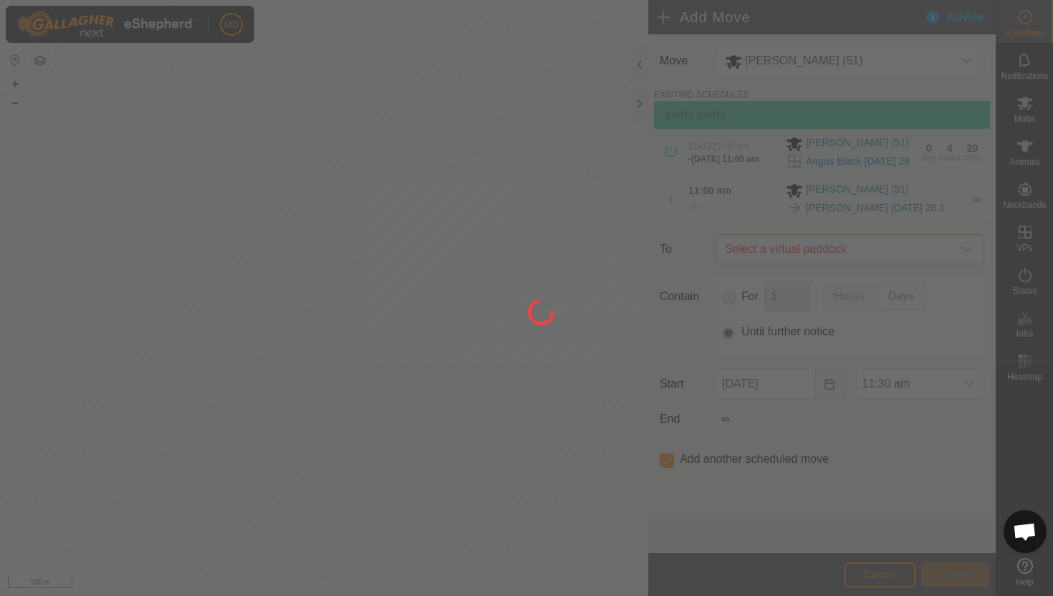
type input "29 Aug, 2025"
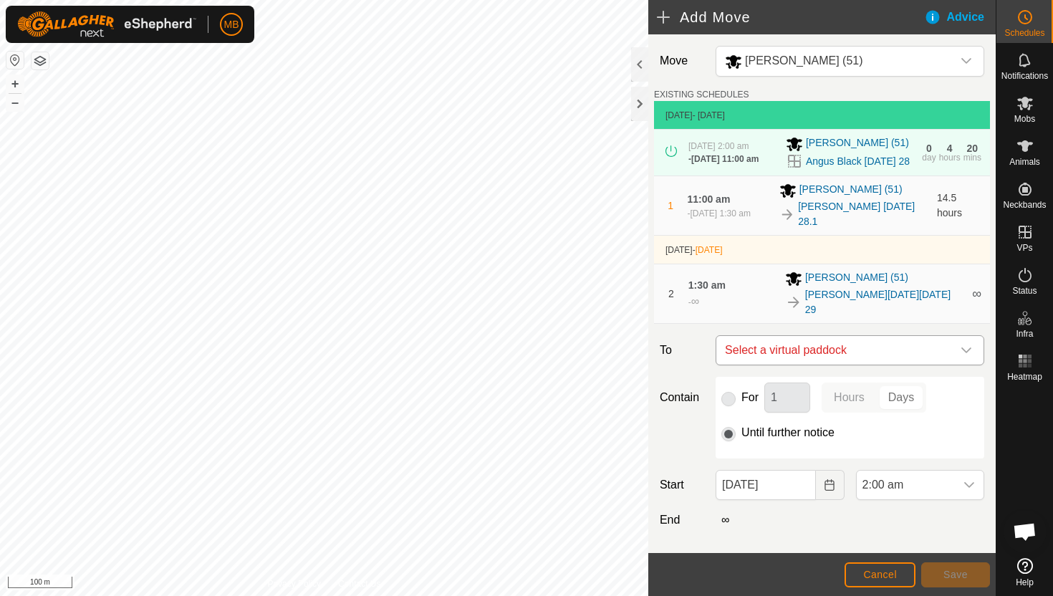
click at [966, 348] on icon "dropdown trigger" at bounding box center [965, 349] width 11 height 11
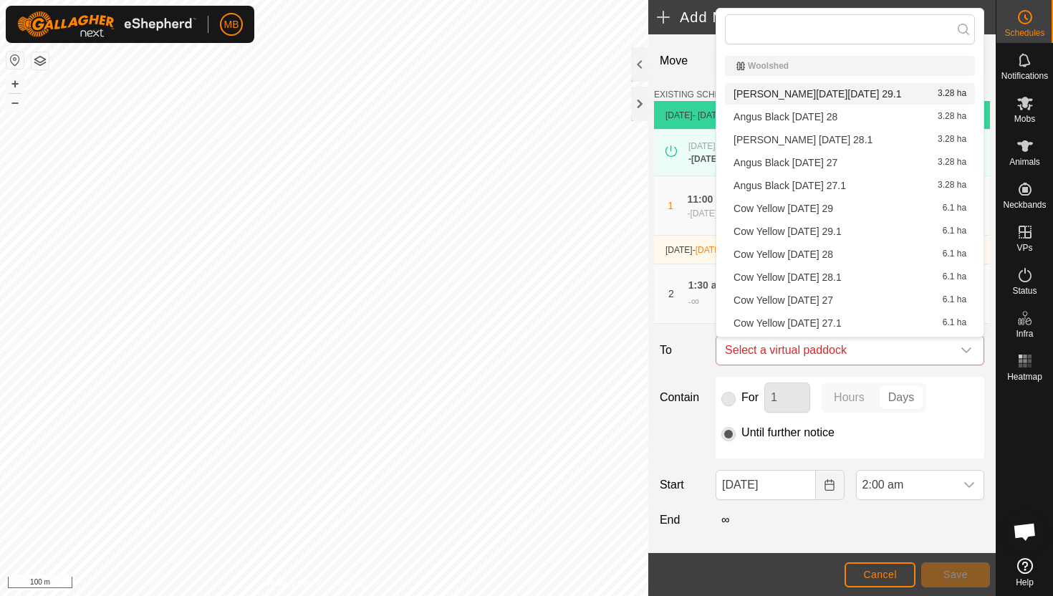
click at [844, 93] on li "Angus Black Friday 29.1 3.28 ha" at bounding box center [850, 93] width 250 height 21
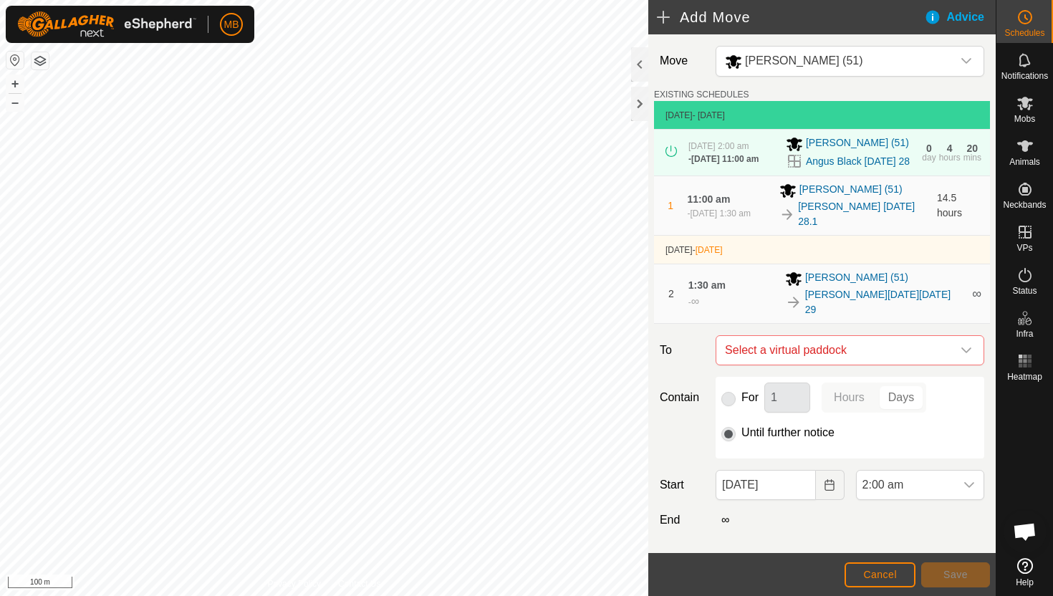
checkbox input "false"
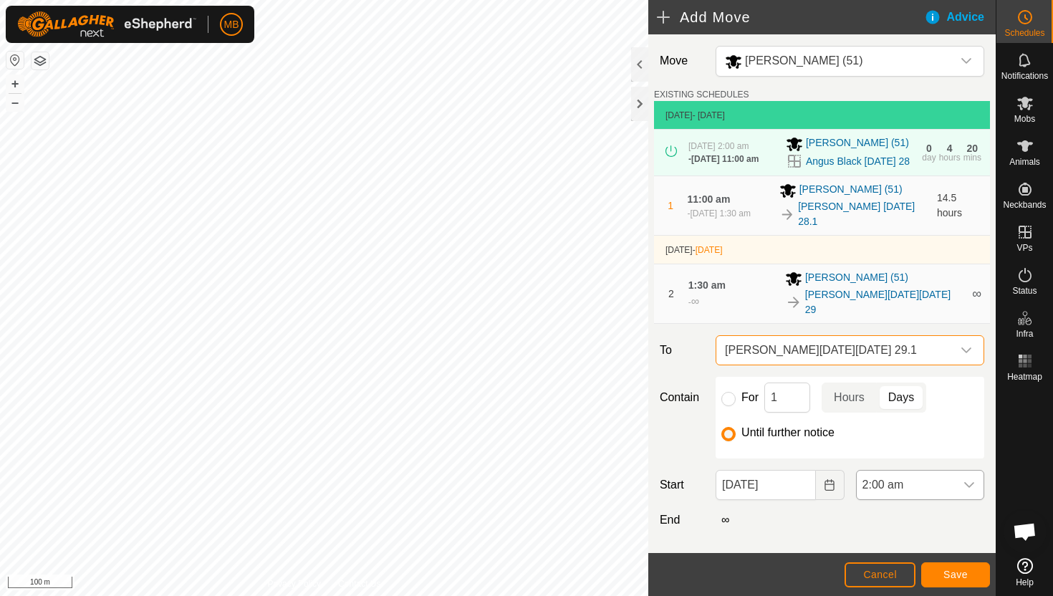
click at [951, 490] on span "2:00 am" at bounding box center [905, 484] width 98 height 29
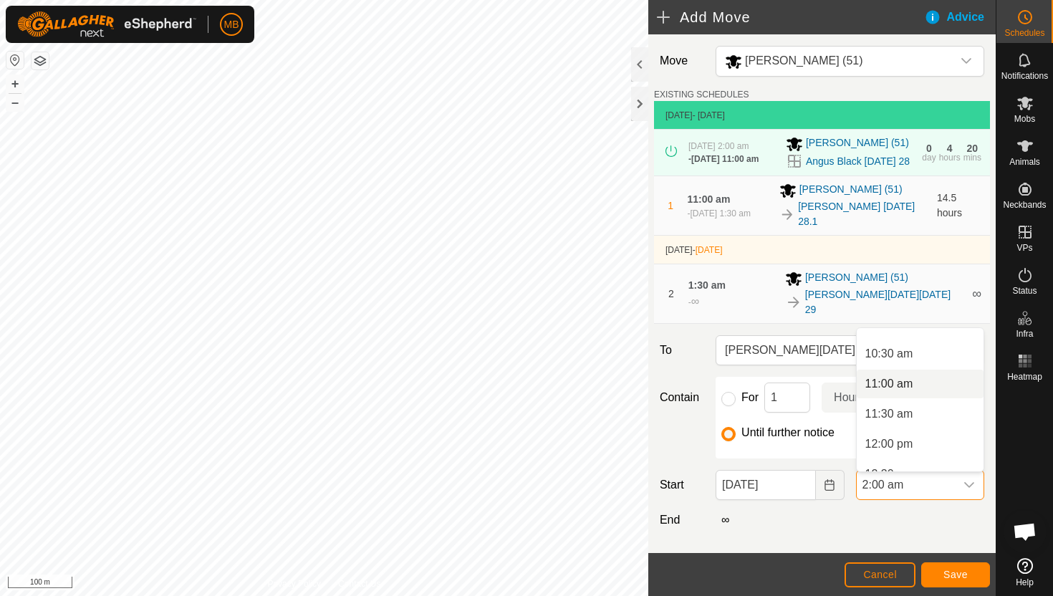
scroll to position [619, 0]
click at [925, 420] on li "11:30 am" at bounding box center [919, 415] width 127 height 29
click at [954, 573] on span "Save" at bounding box center [955, 574] width 24 height 11
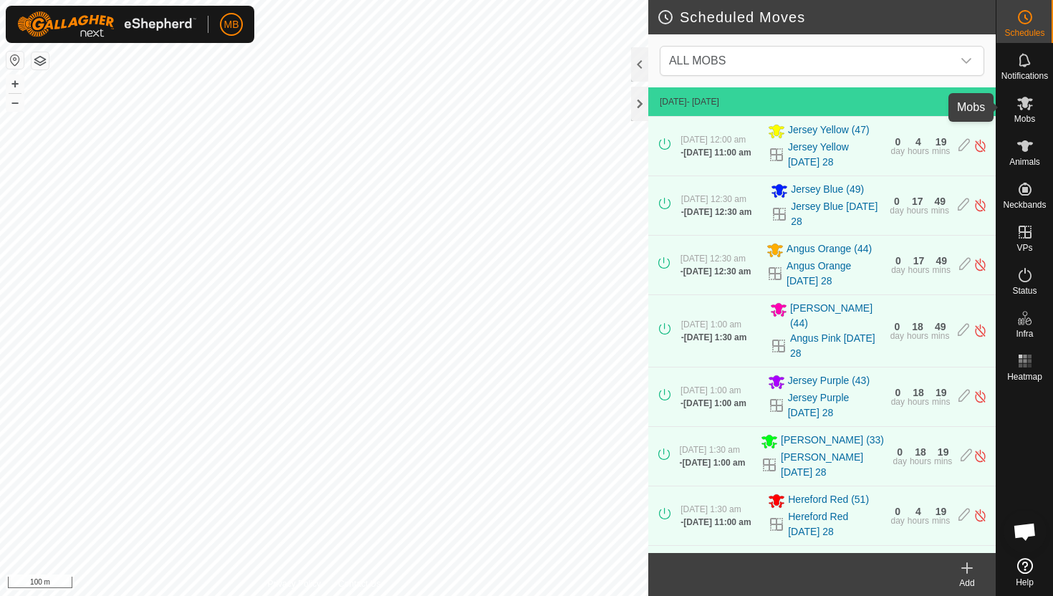
click at [1025, 100] on icon at bounding box center [1025, 104] width 16 height 14
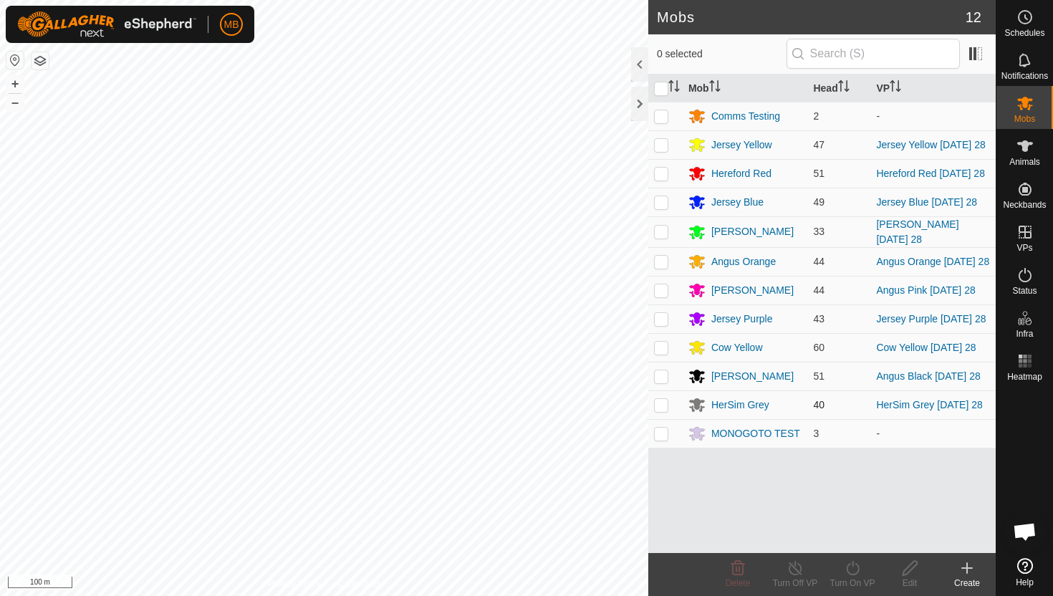
click at [659, 410] on p-checkbox at bounding box center [661, 404] width 14 height 11
checkbox input "true"
click at [852, 566] on icon at bounding box center [853, 567] width 18 height 17
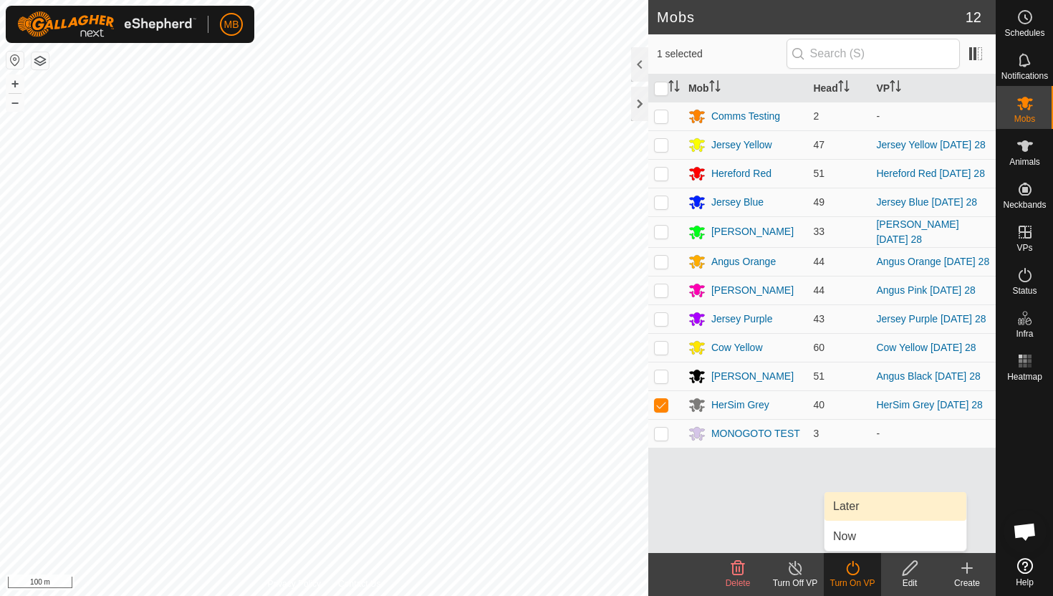
click at [848, 503] on link "Later" at bounding box center [895, 506] width 142 height 29
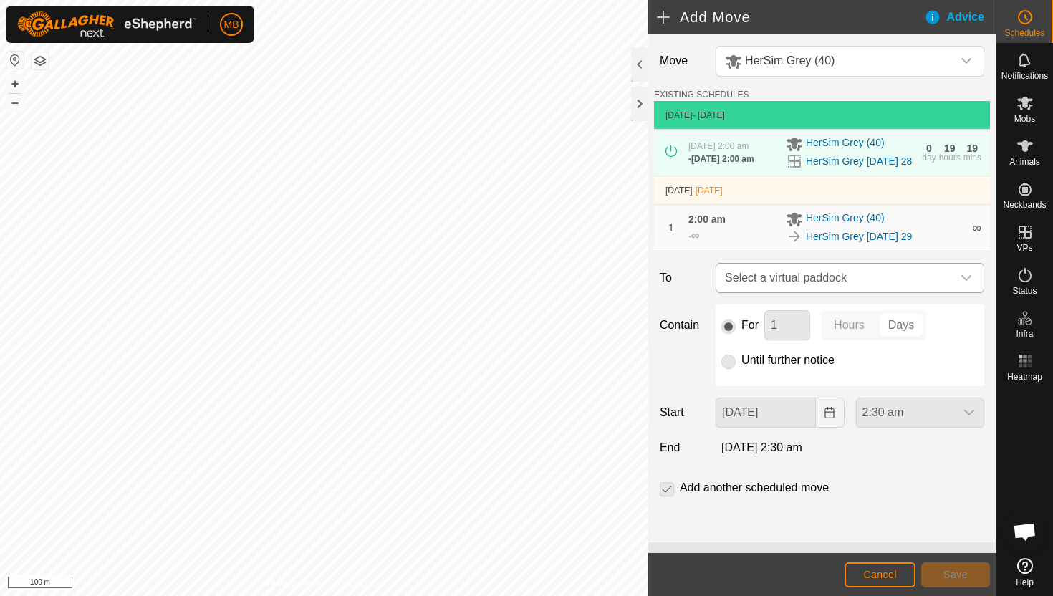
click at [963, 284] on icon "dropdown trigger" at bounding box center [965, 277] width 11 height 11
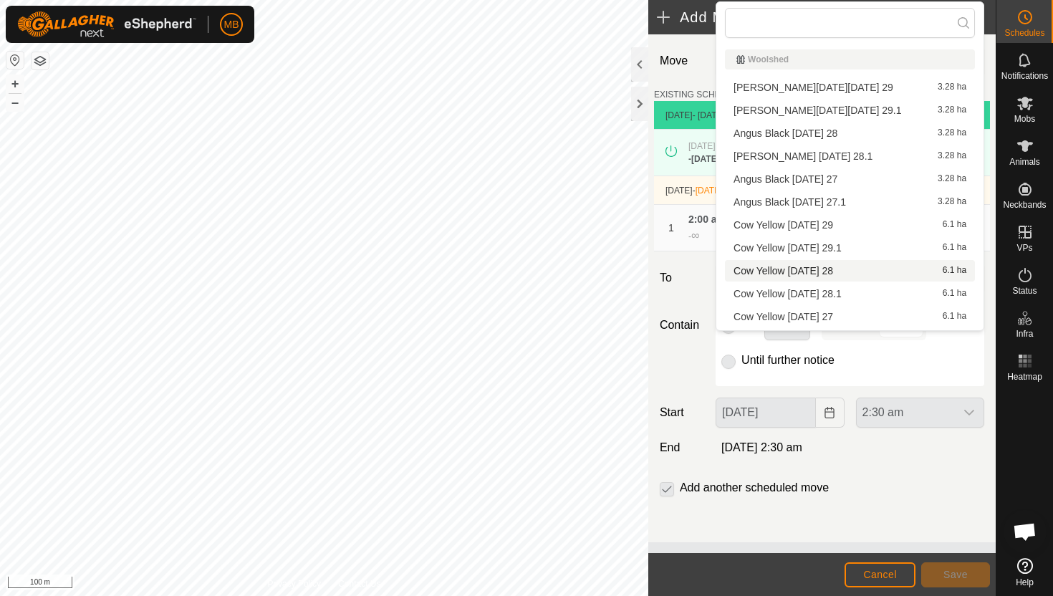
scroll to position [226, 0]
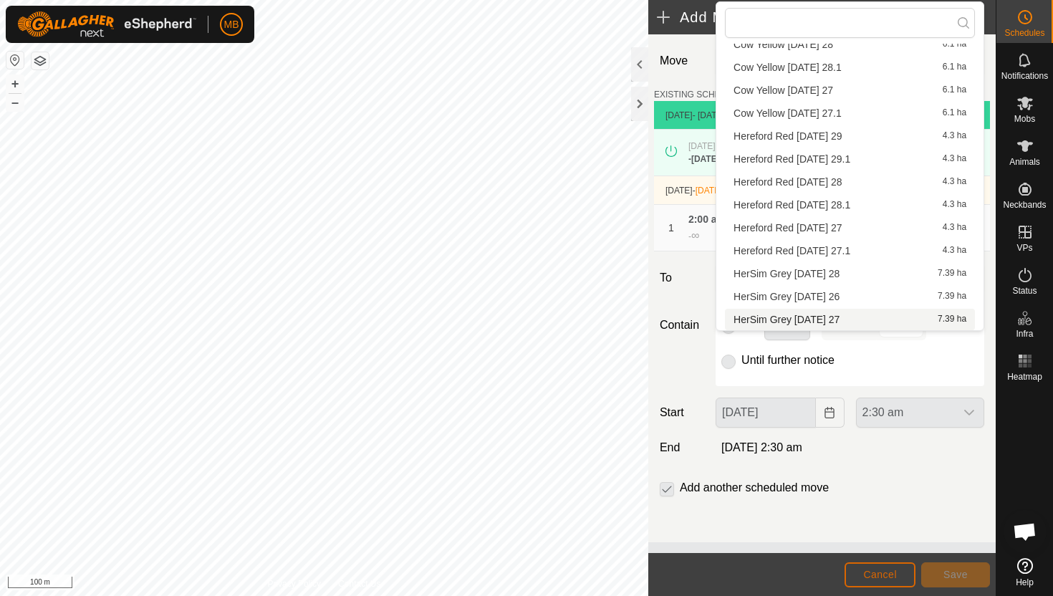
click at [889, 574] on span "Cancel" at bounding box center [880, 574] width 34 height 11
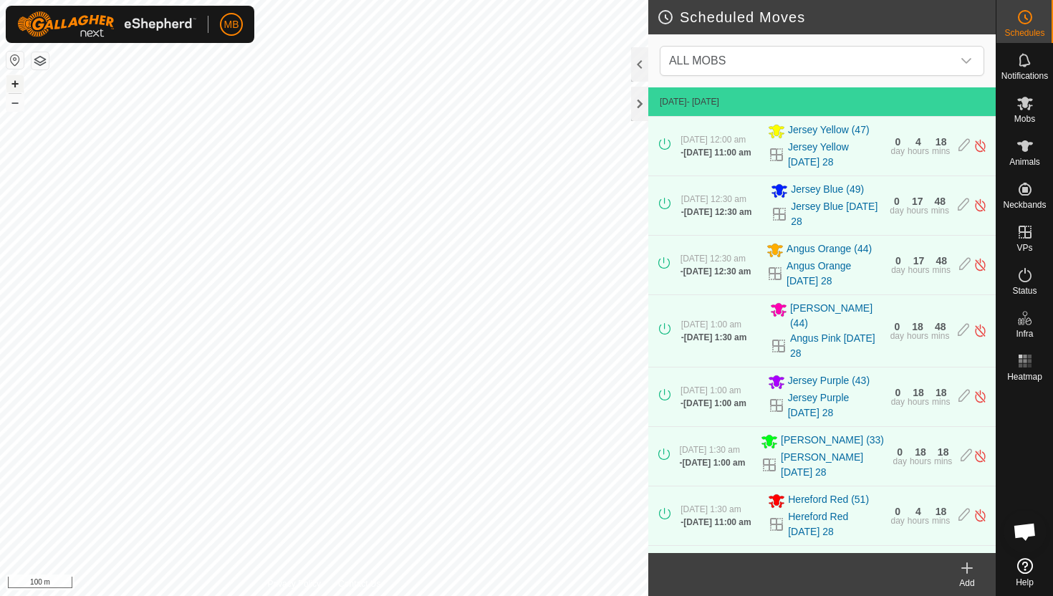
click at [13, 82] on button "+" at bounding box center [14, 83] width 17 height 17
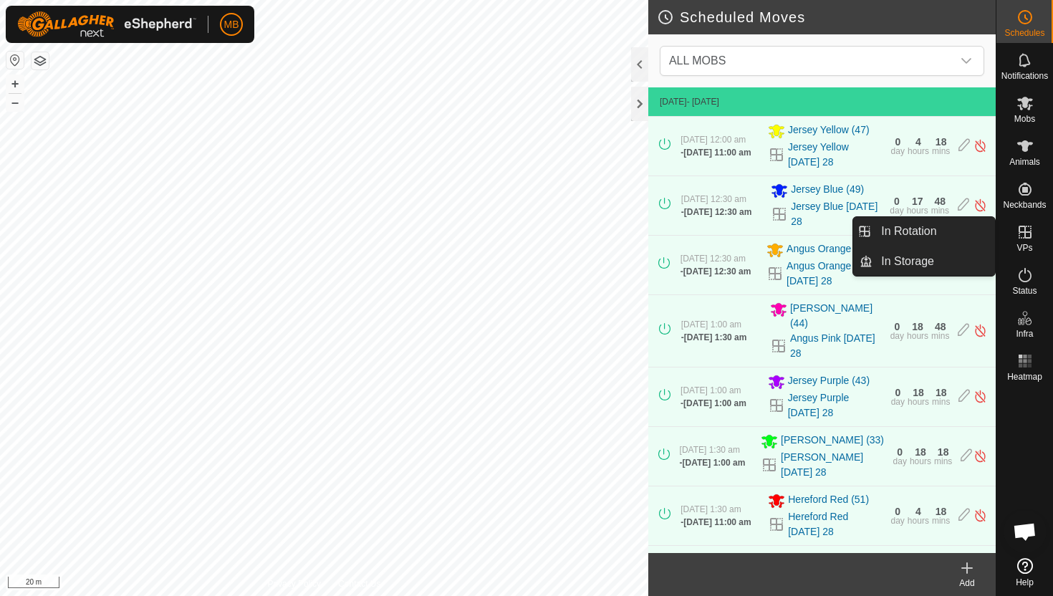
click at [1024, 228] on icon at bounding box center [1024, 232] width 13 height 13
click at [964, 228] on link "In Rotation" at bounding box center [933, 231] width 122 height 29
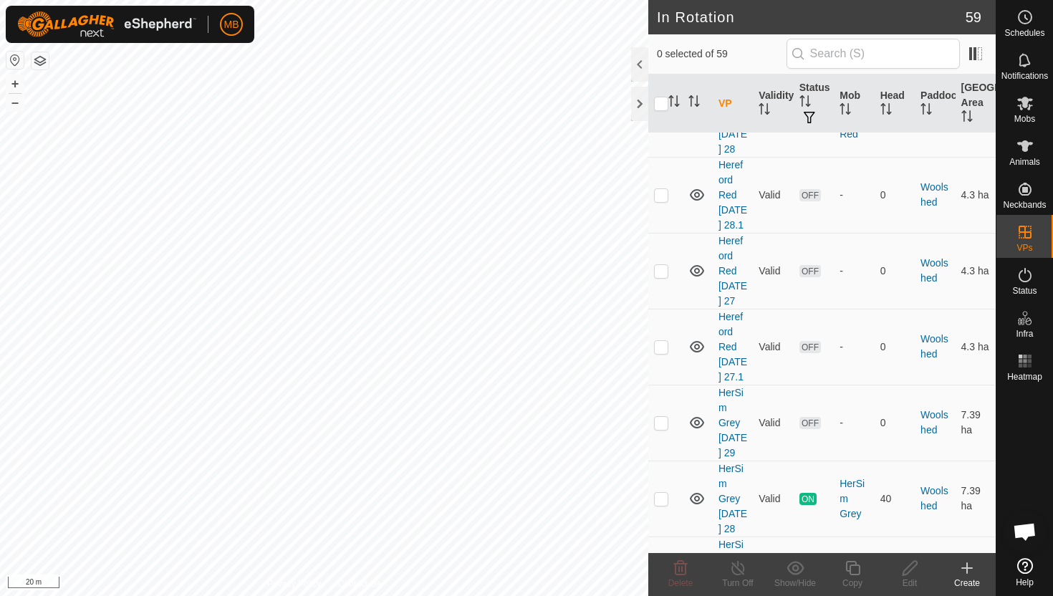
scroll to position [4333, 0]
click at [662, 493] on p-checkbox at bounding box center [661, 498] width 14 height 11
checkbox input "true"
click at [854, 566] on icon at bounding box center [853, 567] width 18 height 17
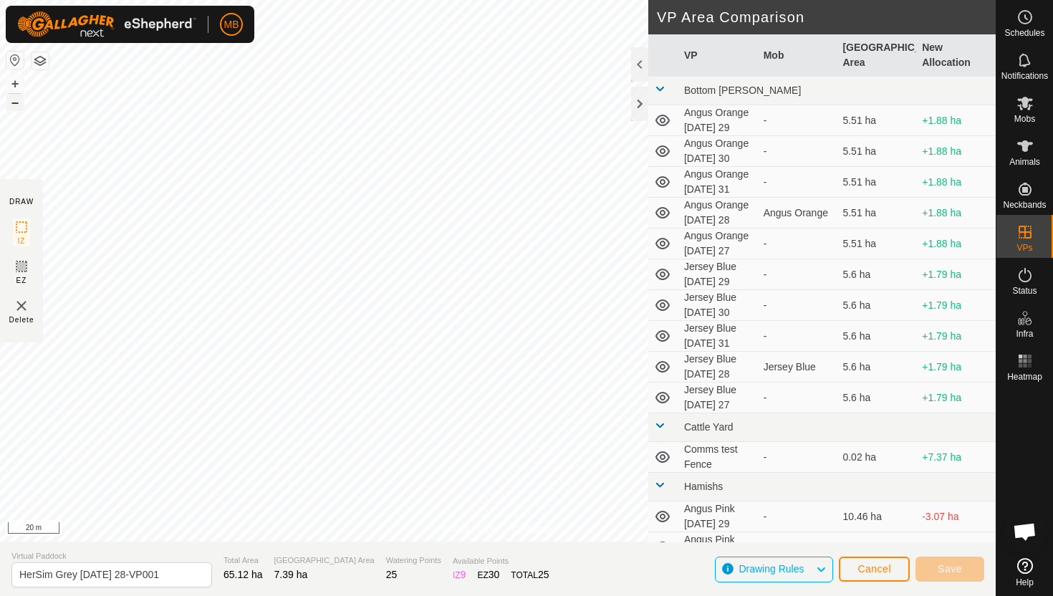
click at [14, 98] on button "–" at bounding box center [14, 102] width 17 height 17
click at [8, 87] on button "+" at bounding box center [14, 83] width 17 height 17
click at [14, 84] on button "+" at bounding box center [14, 83] width 17 height 17
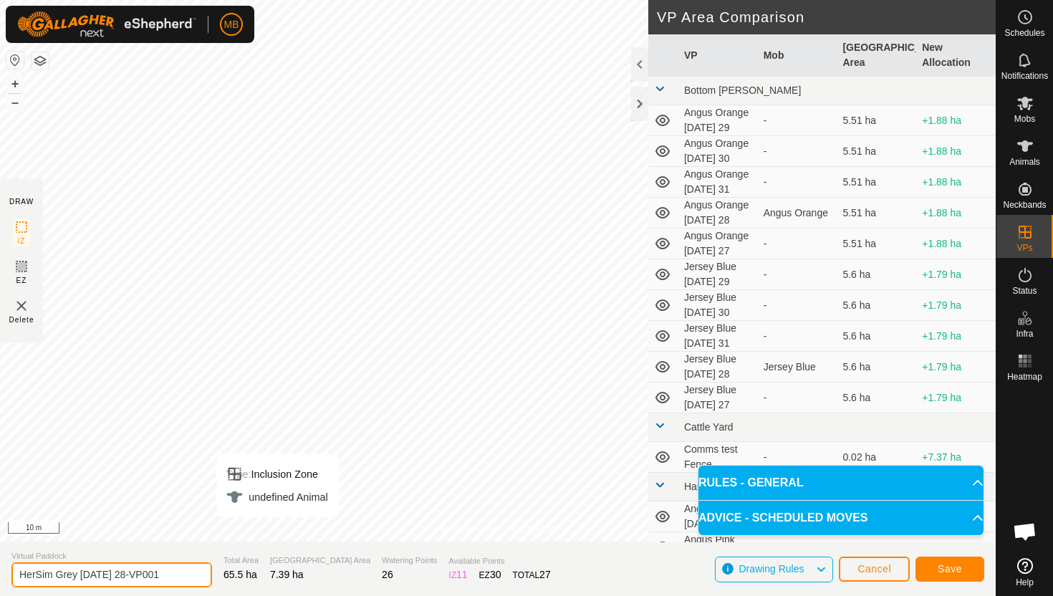
click at [178, 572] on input "HerSim Grey Thursday 28-VP001" at bounding box center [111, 574] width 200 height 25
type input "HerSim Grey [DATE] 28.1"
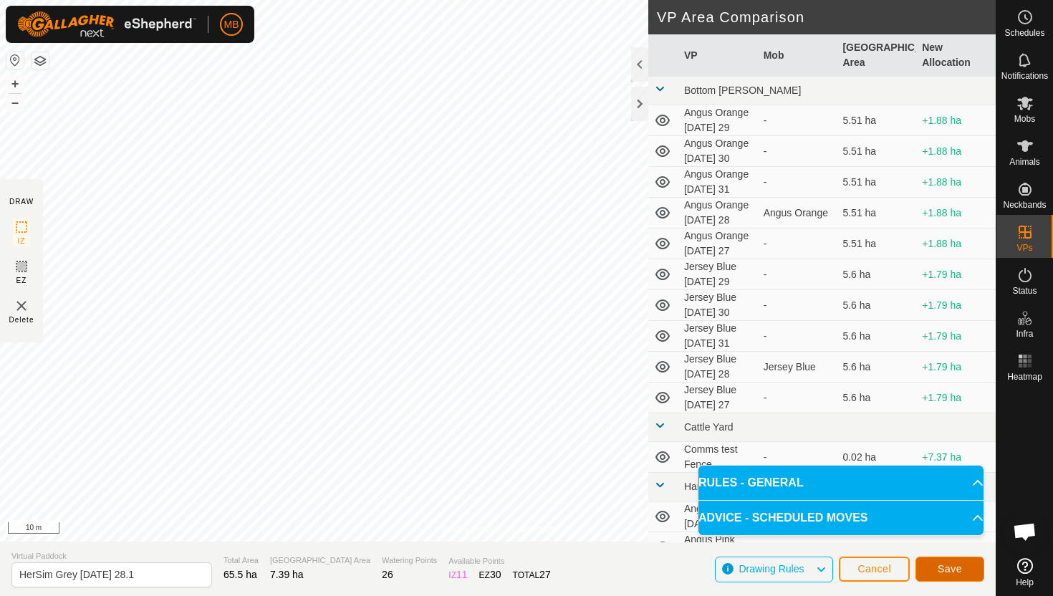
click at [958, 568] on span "Save" at bounding box center [949, 568] width 24 height 11
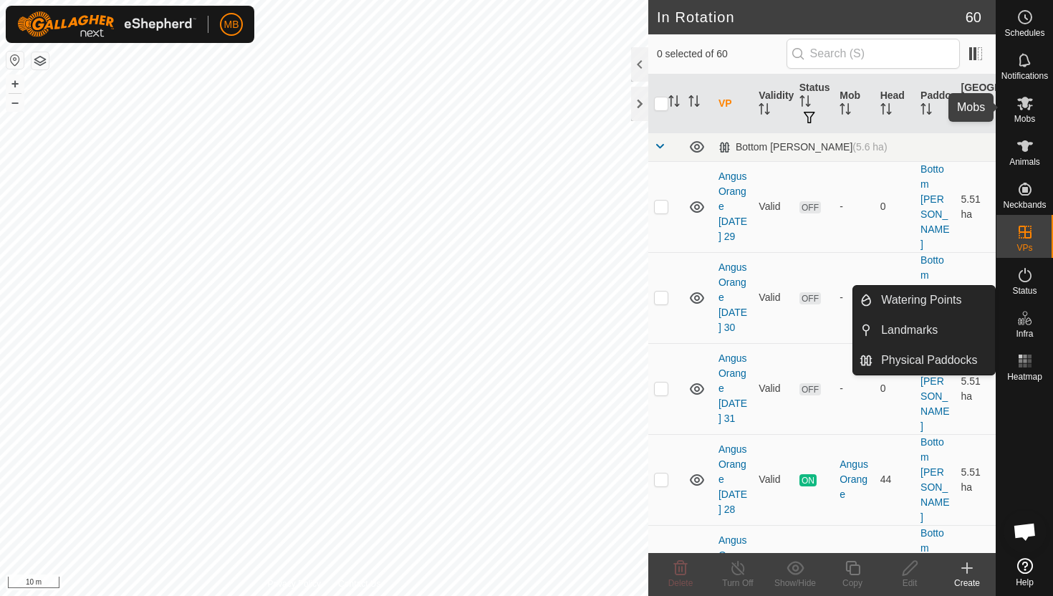
click at [1028, 107] on icon at bounding box center [1024, 103] width 17 height 17
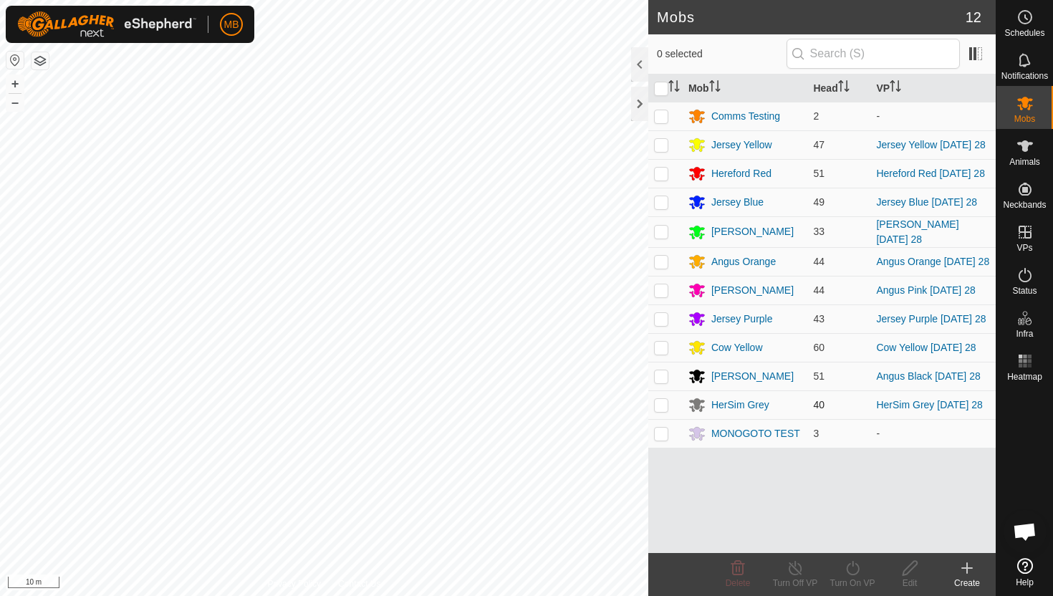
click at [664, 410] on p-checkbox at bounding box center [661, 404] width 14 height 11
checkbox input "true"
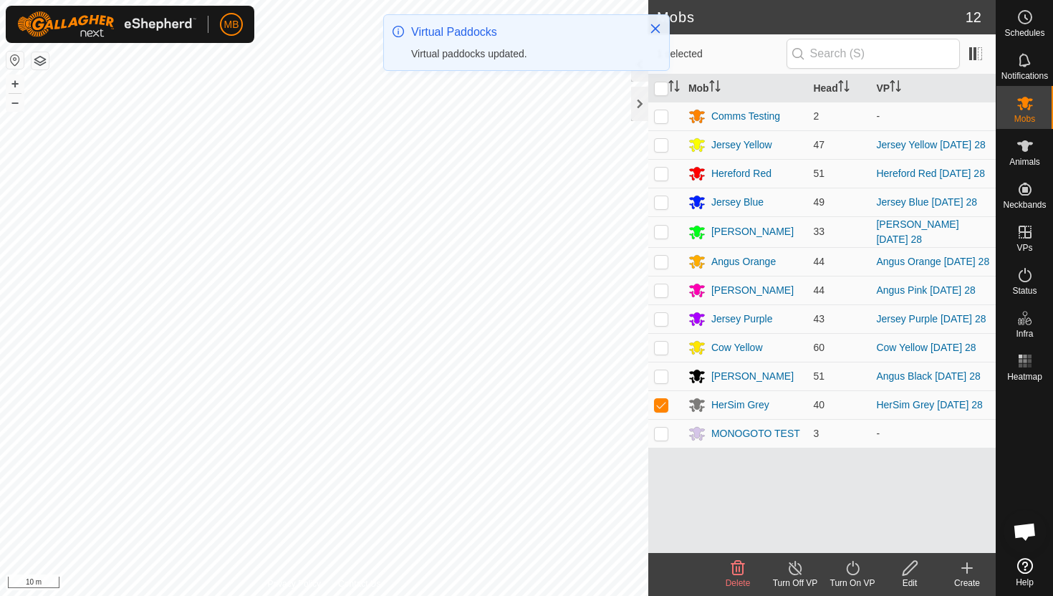
click at [852, 569] on icon at bounding box center [853, 567] width 18 height 17
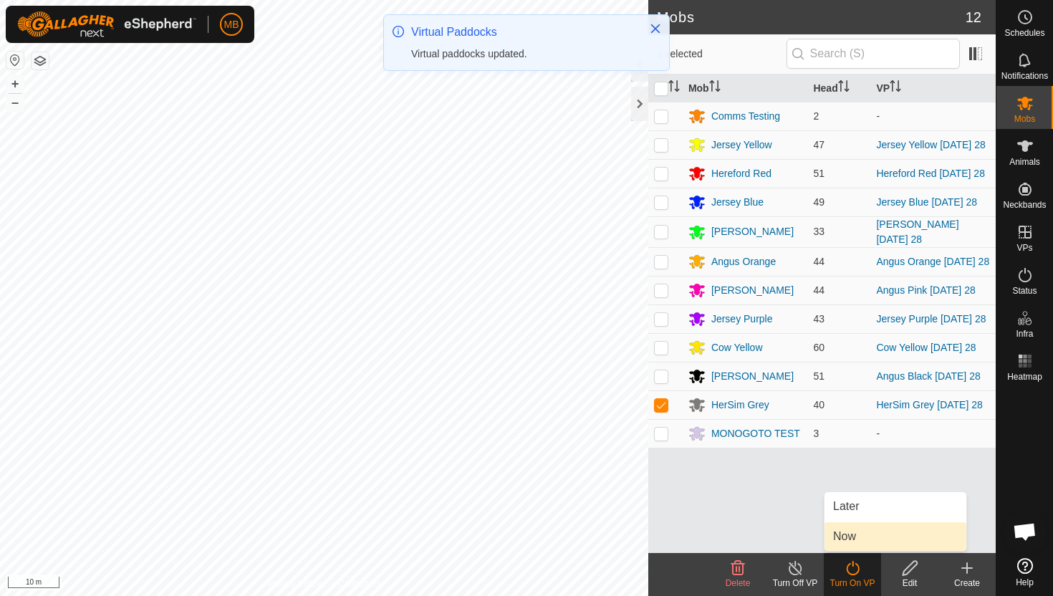
click at [861, 540] on link "Now" at bounding box center [895, 536] width 142 height 29
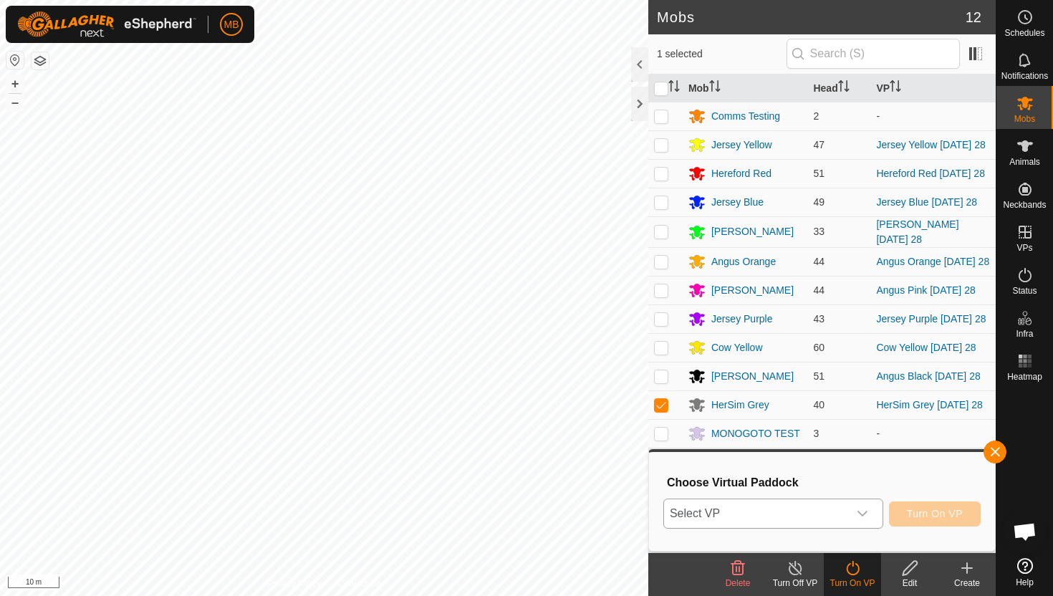
click at [861, 508] on icon "dropdown trigger" at bounding box center [861, 513] width 11 height 11
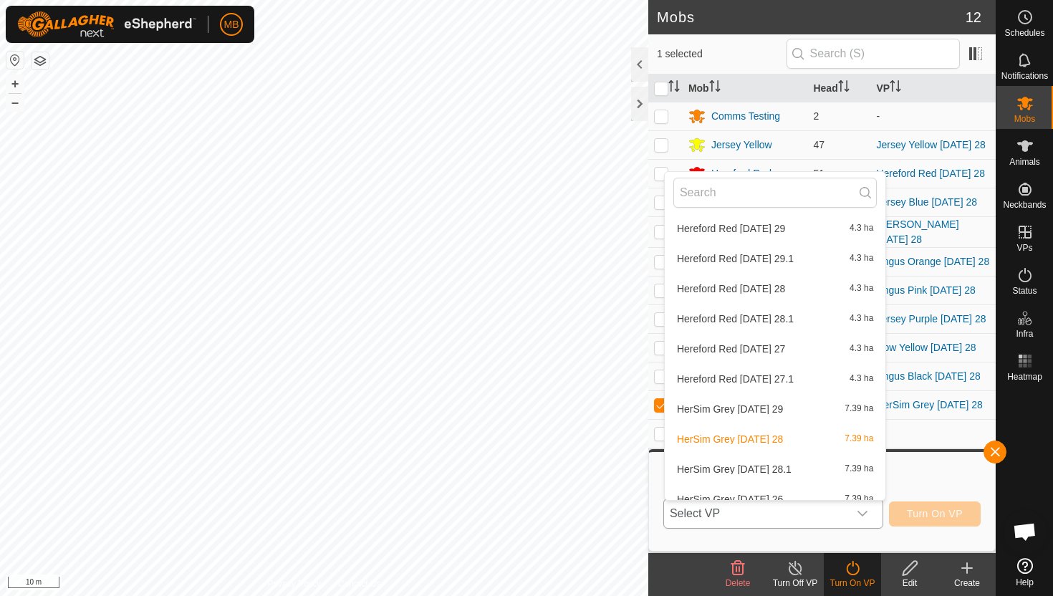
scroll to position [1747, 0]
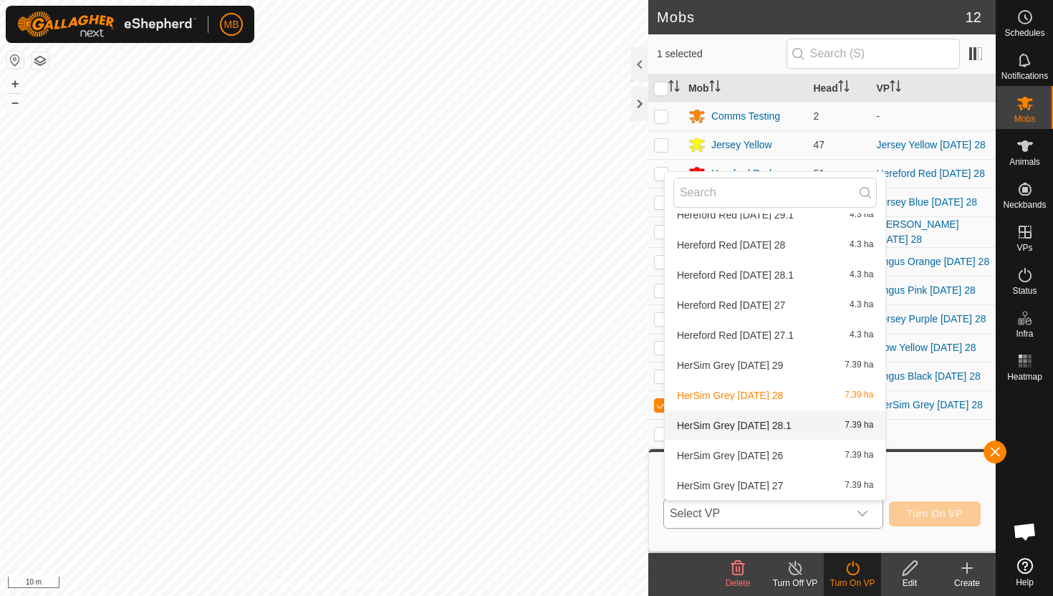
click at [756, 422] on li "HerSim Grey Thursday 28.1 7.39 ha" at bounding box center [774, 425] width 221 height 29
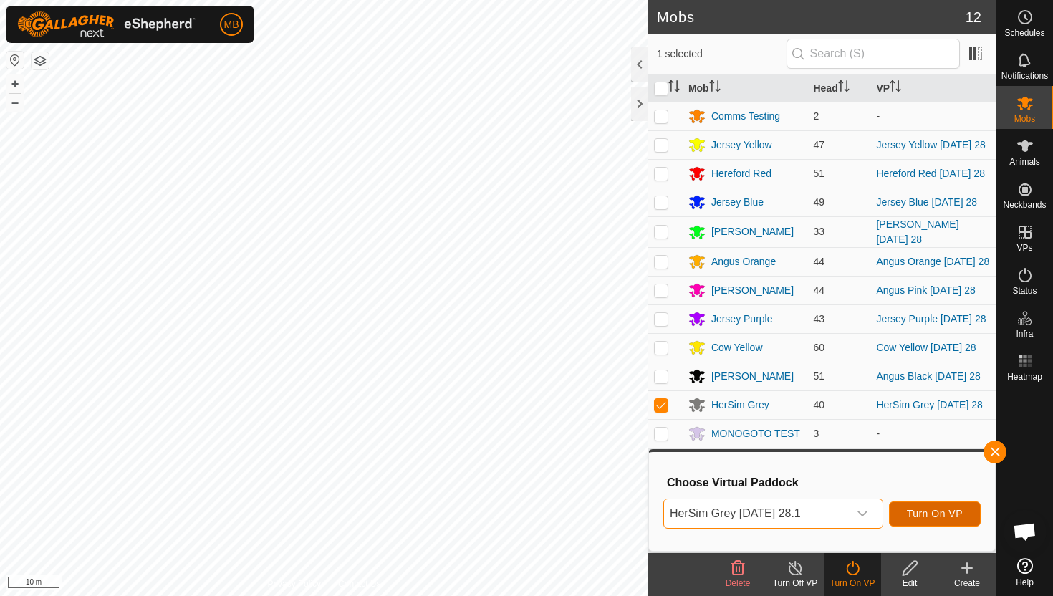
click at [944, 511] on span "Turn On VP" at bounding box center [935, 513] width 56 height 11
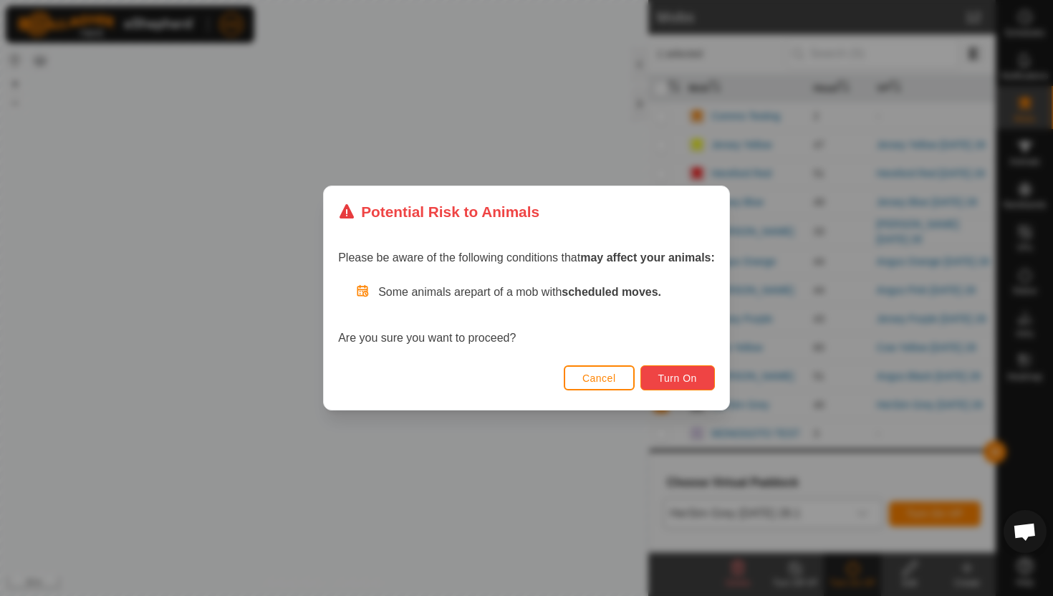
click at [701, 382] on button "Turn On" at bounding box center [677, 377] width 74 height 25
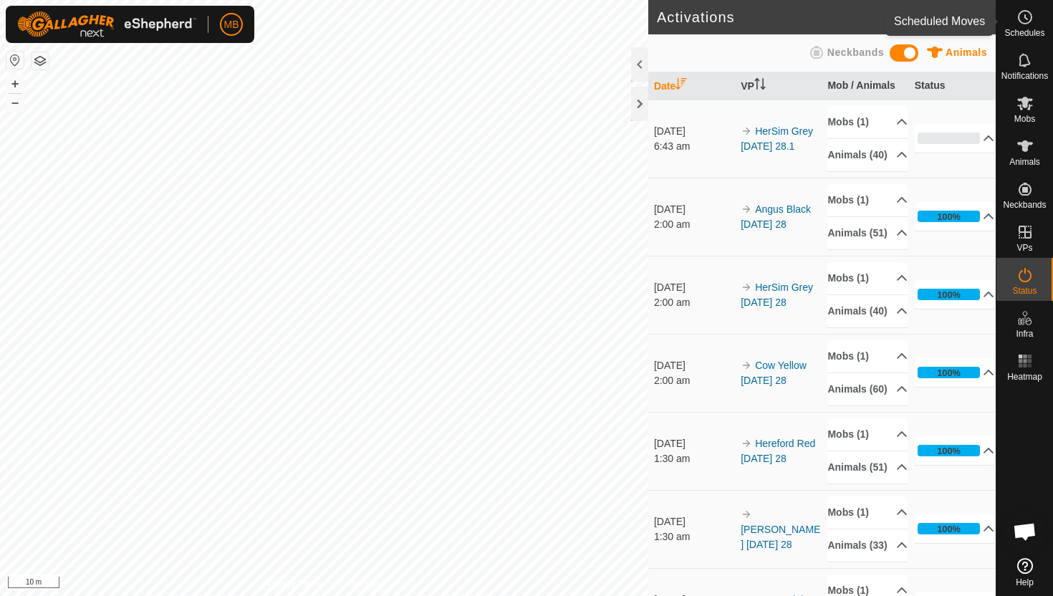
click at [1023, 11] on circle at bounding box center [1024, 17] width 13 height 13
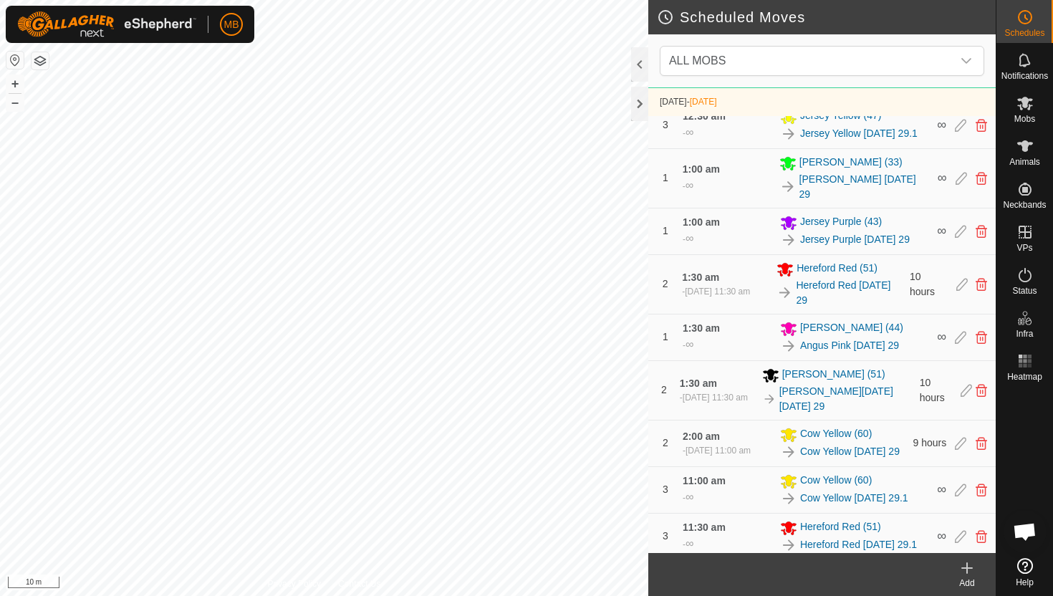
scroll to position [1053, 0]
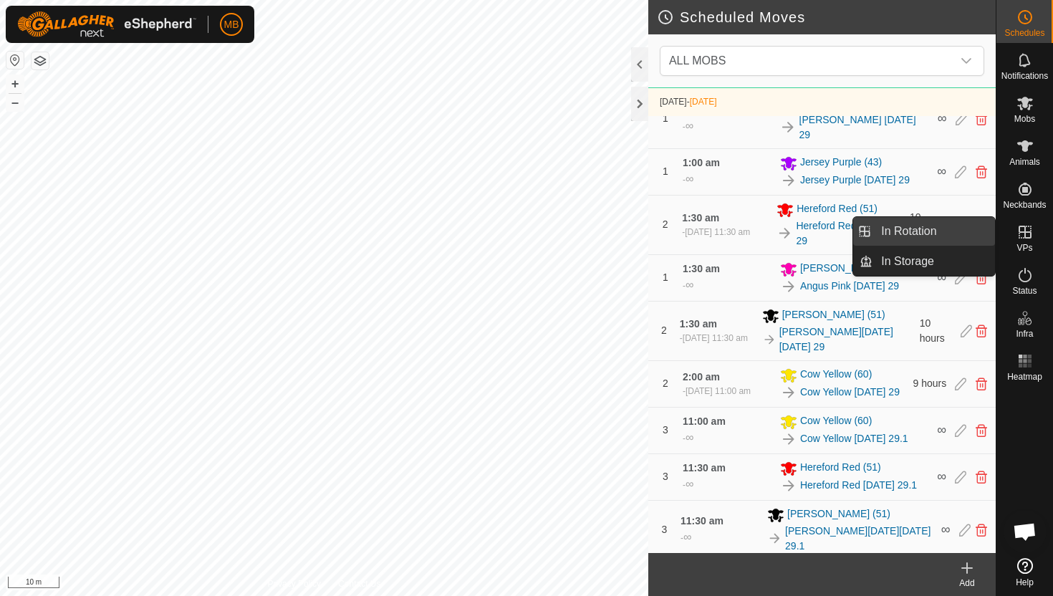
click at [950, 232] on link "In Rotation" at bounding box center [933, 231] width 122 height 29
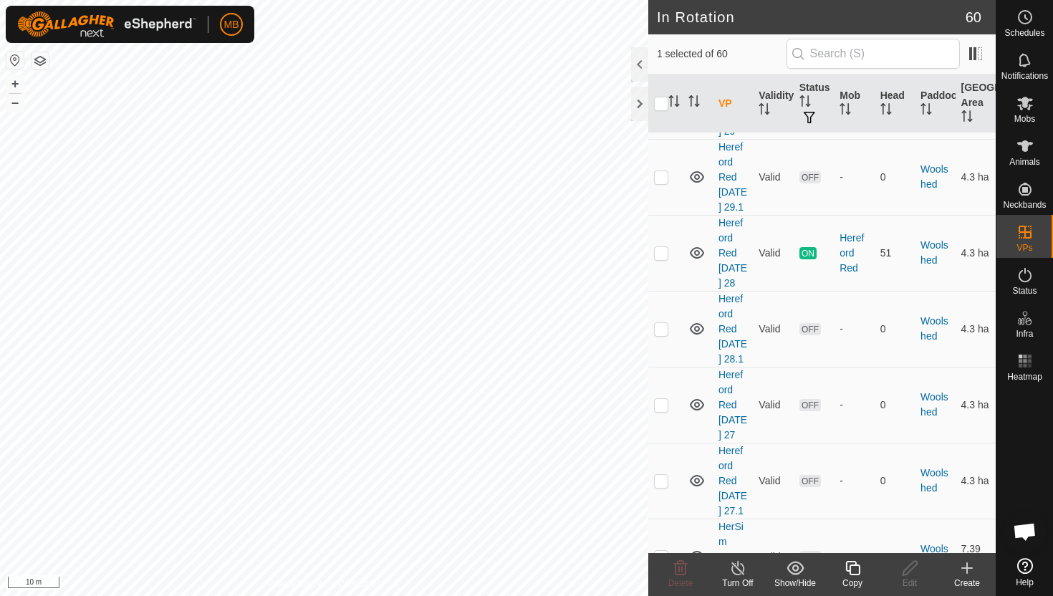
scroll to position [4470, 0]
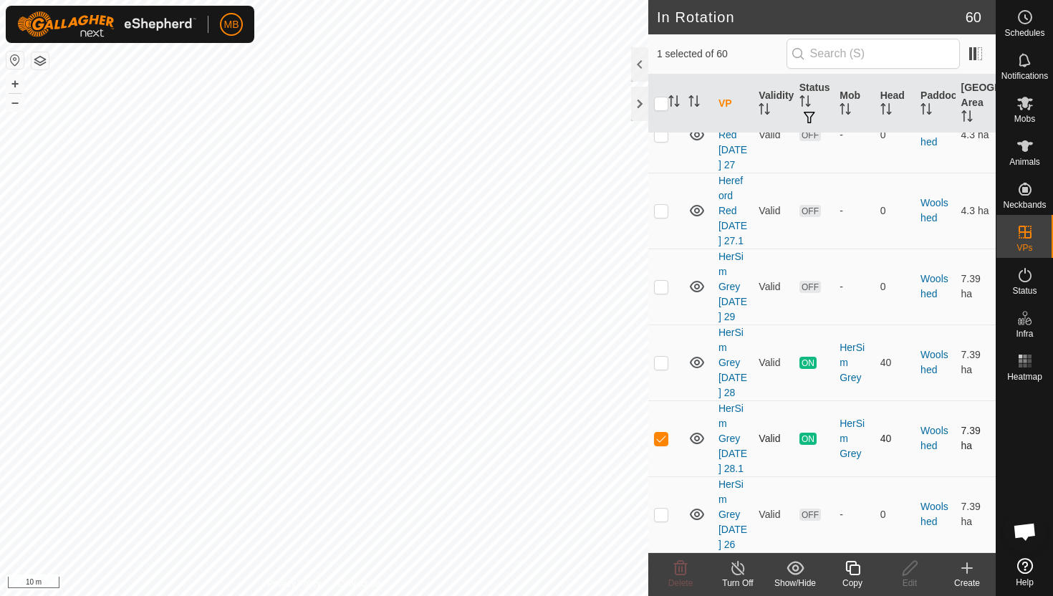
click at [662, 432] on p-checkbox at bounding box center [661, 437] width 14 height 11
checkbox input "false"
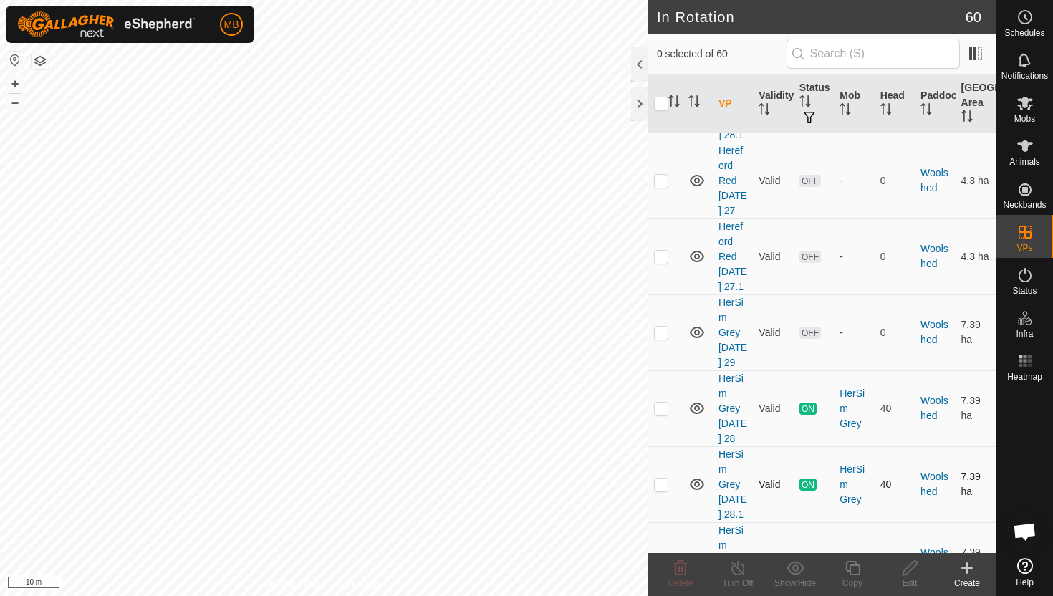
scroll to position [4421, 0]
click at [664, 329] on p-checkbox at bounding box center [661, 334] width 14 height 11
checkbox input "true"
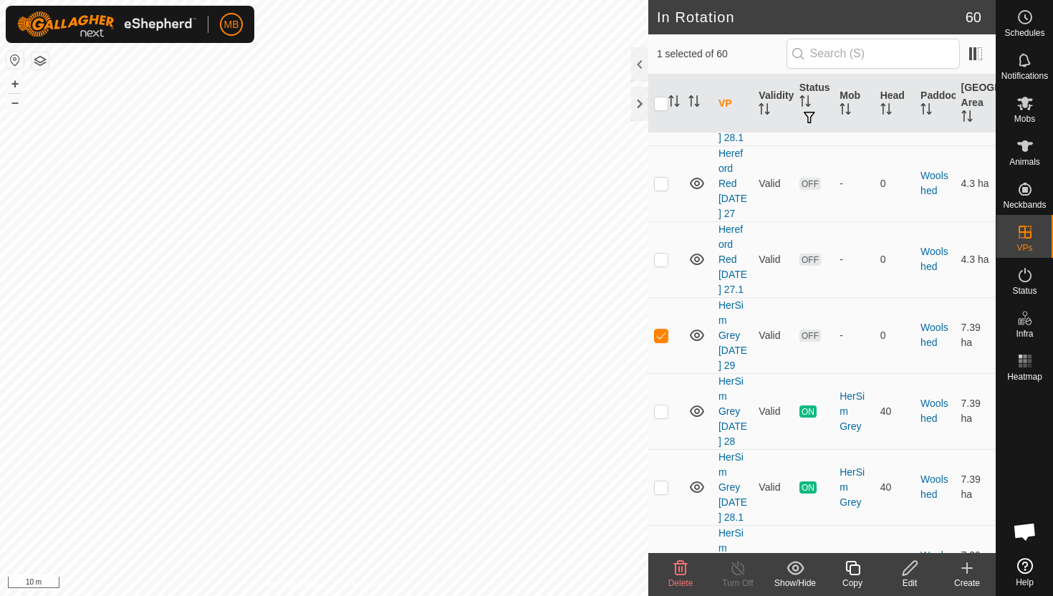
click at [854, 566] on icon at bounding box center [853, 567] width 18 height 17
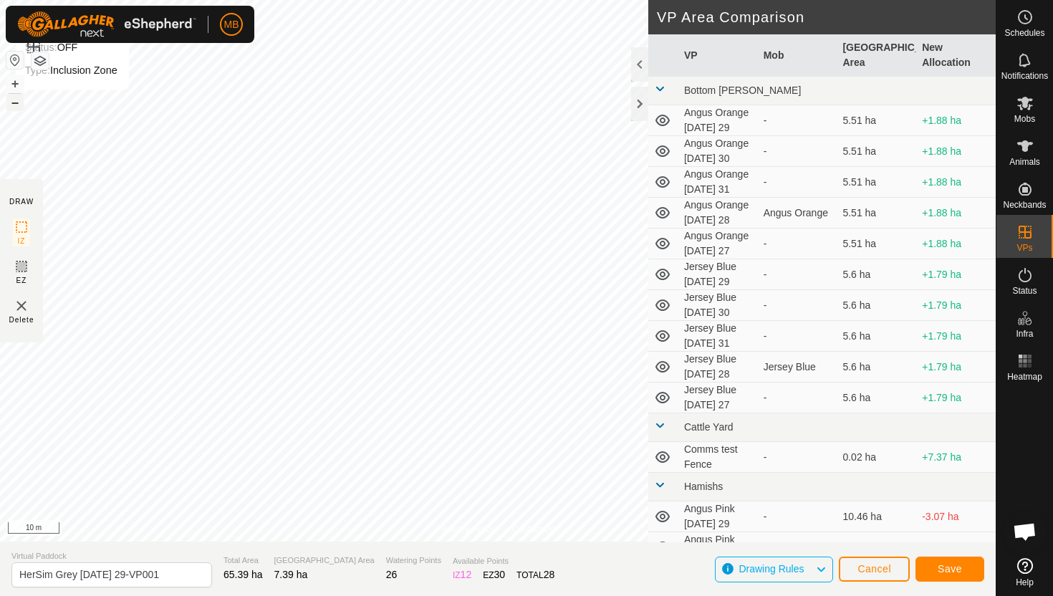
click at [14, 104] on button "–" at bounding box center [14, 102] width 17 height 17
click at [19, 81] on button "+" at bounding box center [14, 83] width 17 height 17
click at [9, 87] on button "+" at bounding box center [14, 83] width 17 height 17
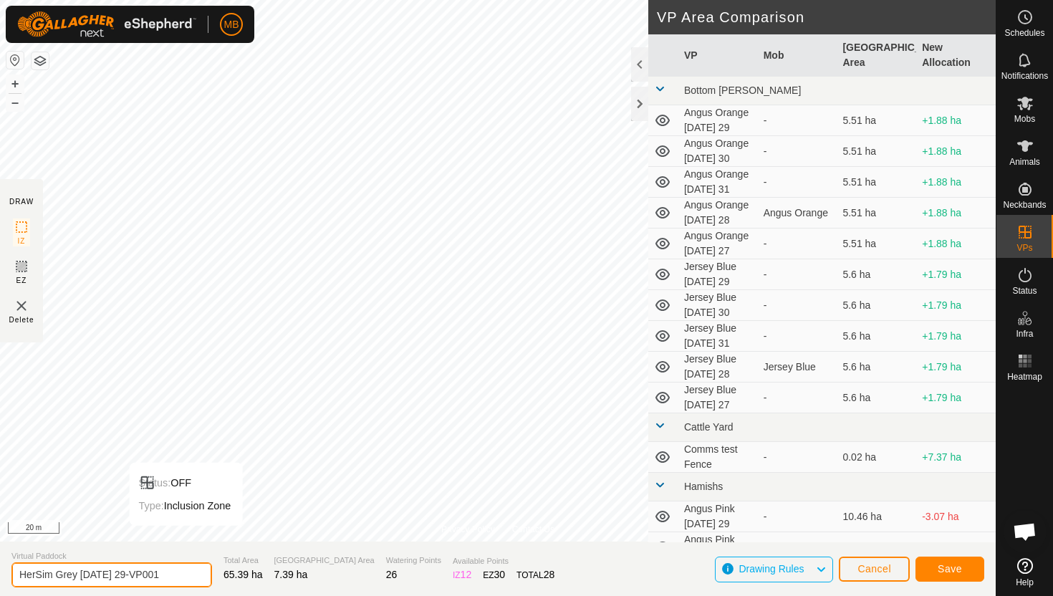
click at [169, 579] on input "HerSim Grey Friday 29-VP001" at bounding box center [111, 574] width 200 height 25
type input "HerSim Grey Friday 29.1"
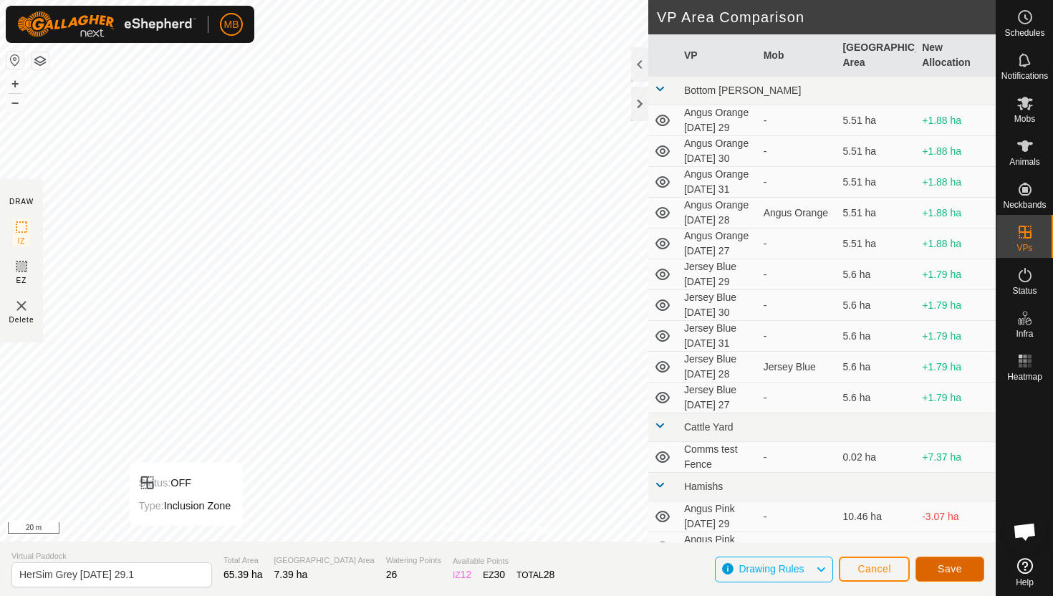
click at [963, 568] on button "Save" at bounding box center [949, 568] width 69 height 25
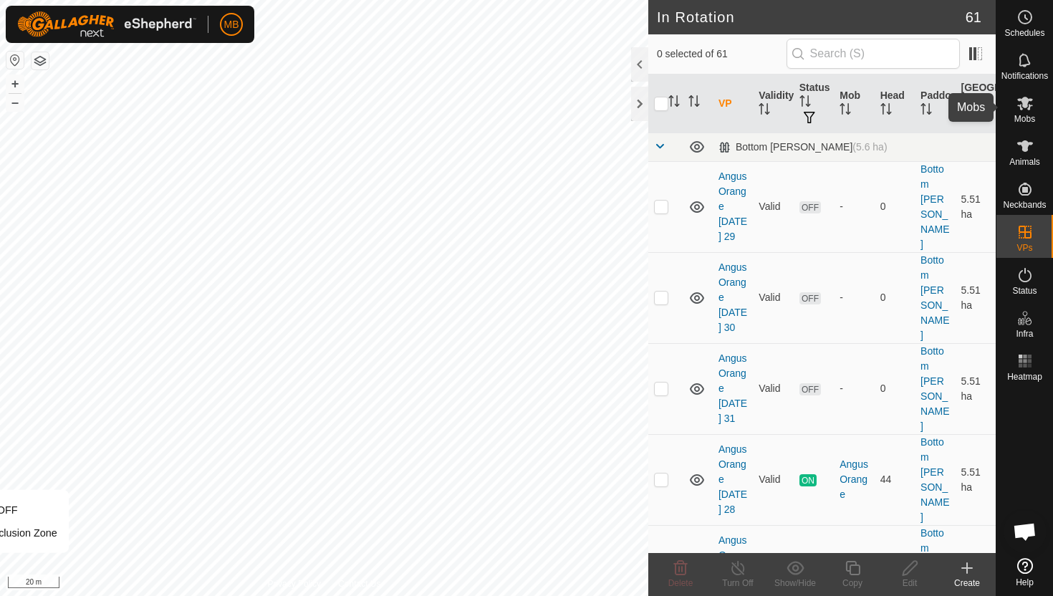
click at [1026, 109] on icon at bounding box center [1024, 103] width 17 height 17
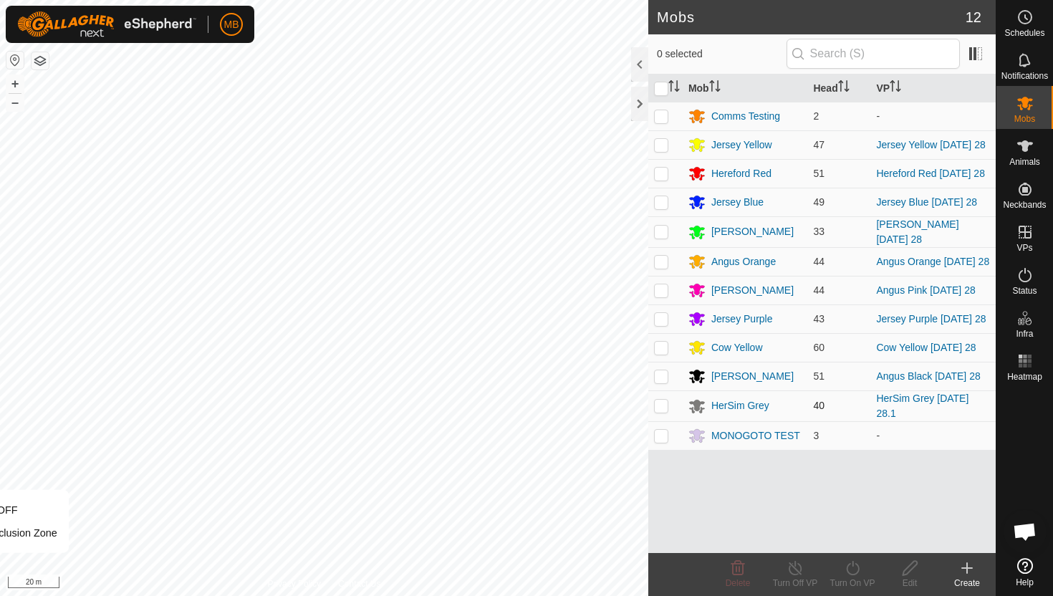
click at [662, 411] on p-checkbox at bounding box center [661, 405] width 14 height 11
checkbox input "true"
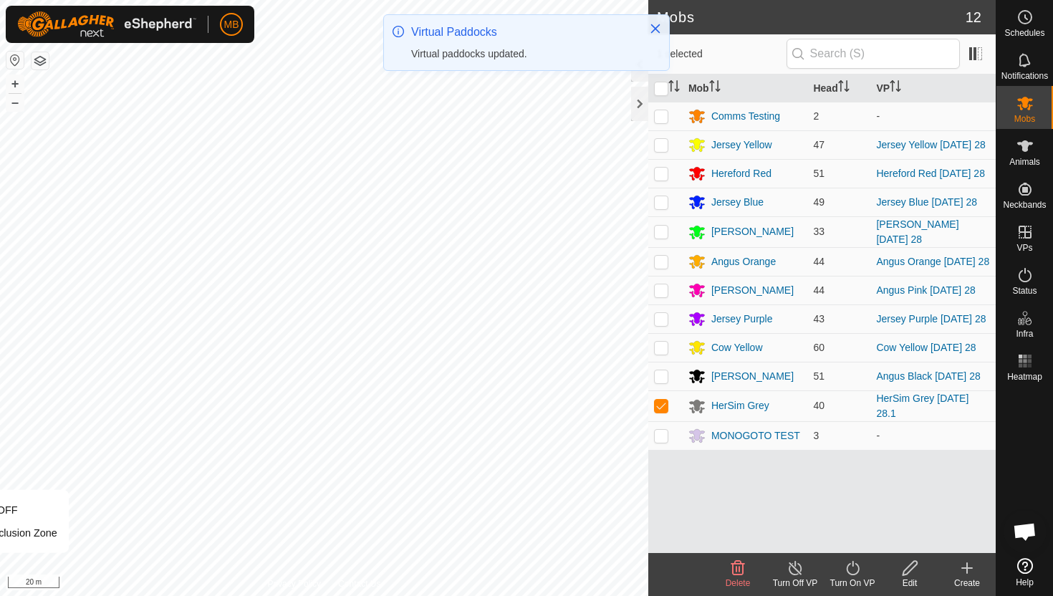
click at [854, 561] on icon at bounding box center [853, 567] width 18 height 17
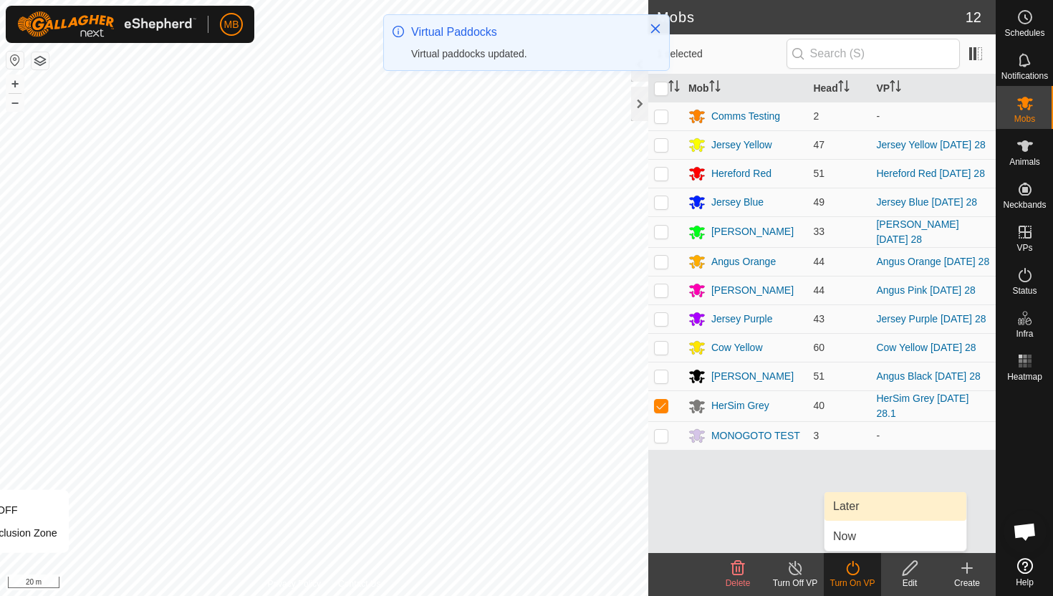
click at [857, 501] on link "Later" at bounding box center [895, 506] width 142 height 29
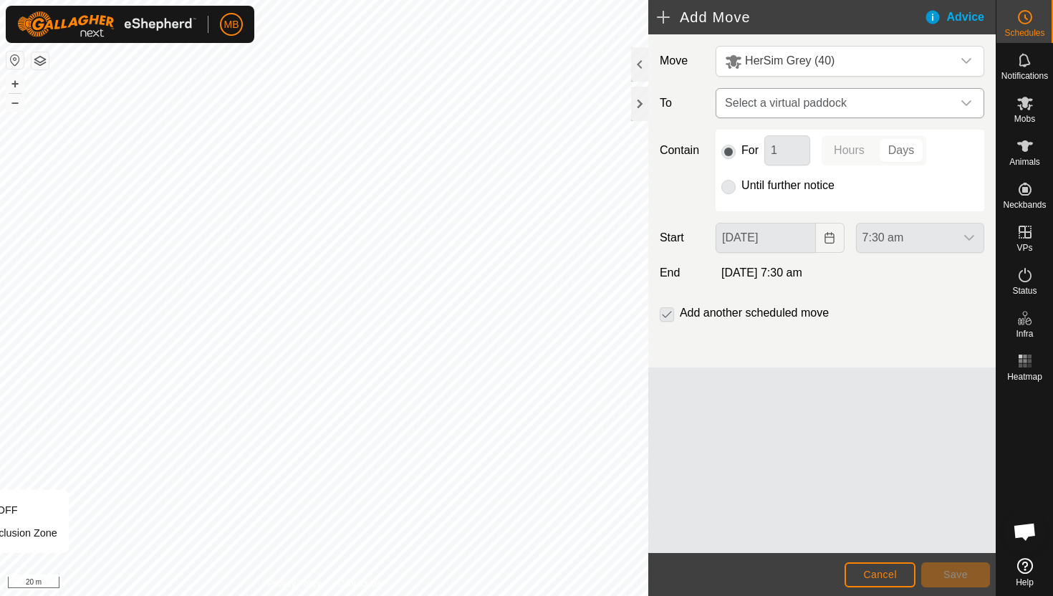
click at [955, 102] on div "dropdown trigger" at bounding box center [966, 103] width 29 height 29
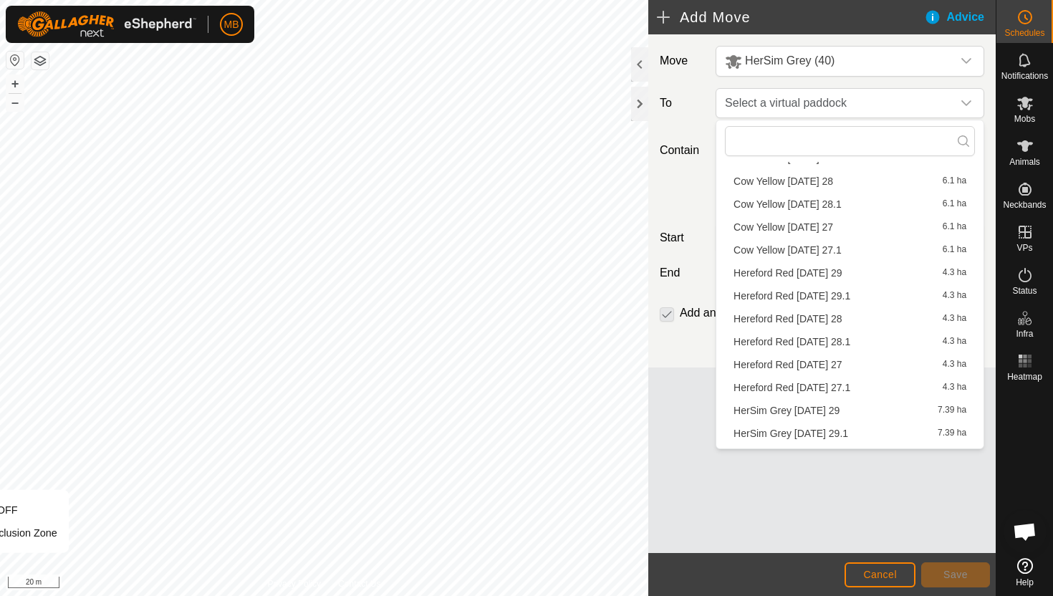
scroll to position [1340, 0]
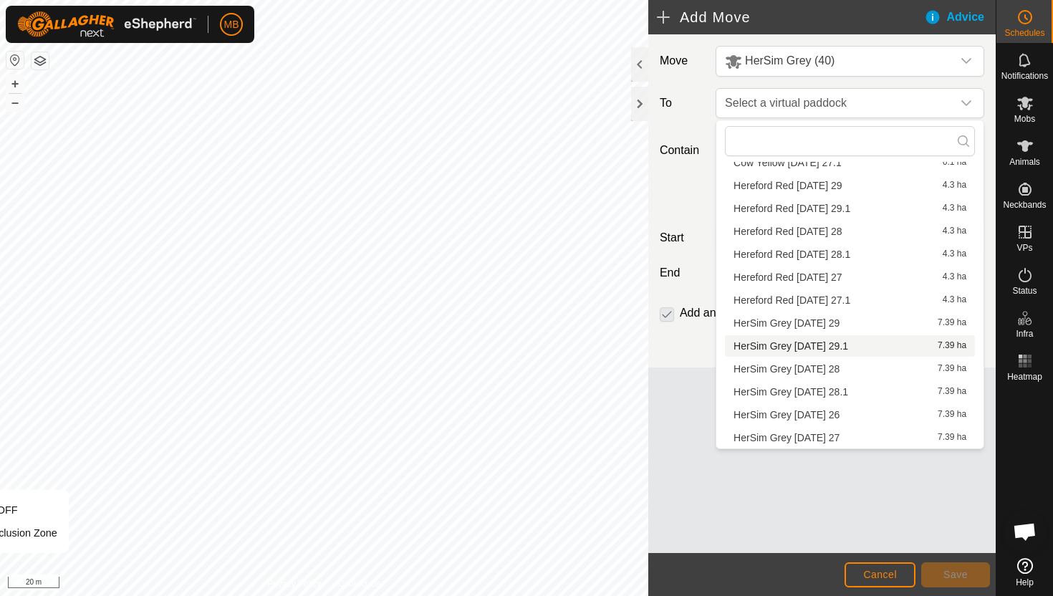
click at [834, 349] on li "HerSim Grey Friday 29.1 7.39 ha" at bounding box center [850, 345] width 250 height 21
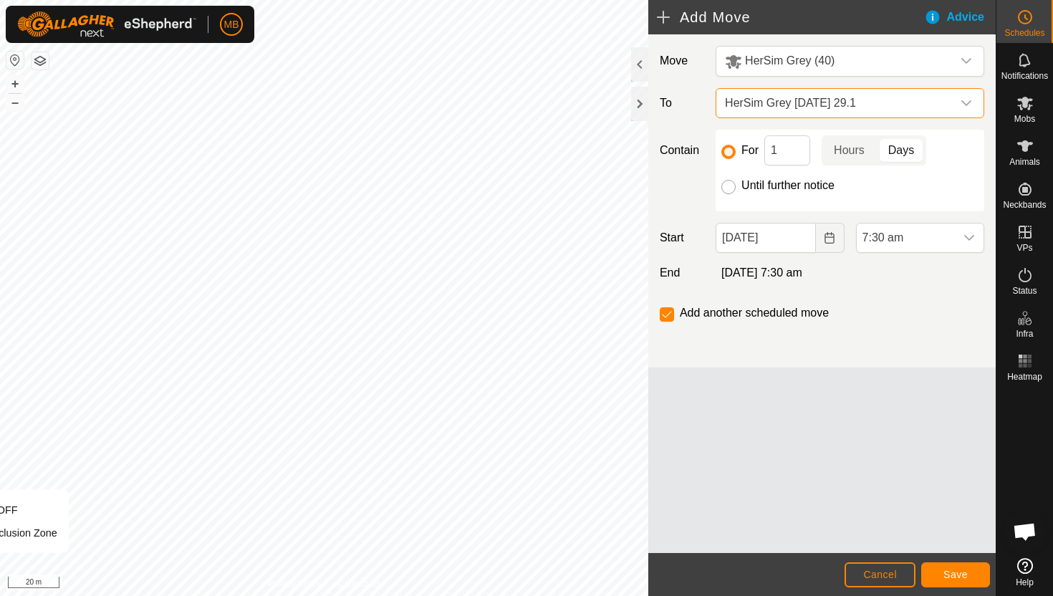
click at [731, 185] on input "Until further notice" at bounding box center [728, 187] width 14 height 14
radio input "true"
checkbox input "false"
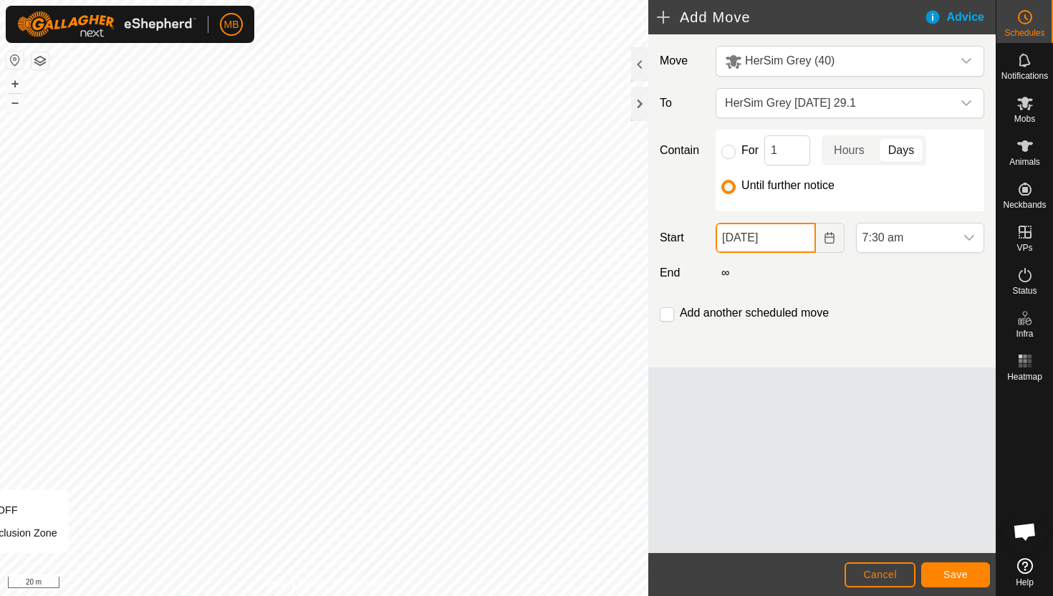
click at [802, 242] on input "28 Aug, 2025" at bounding box center [765, 238] width 100 height 30
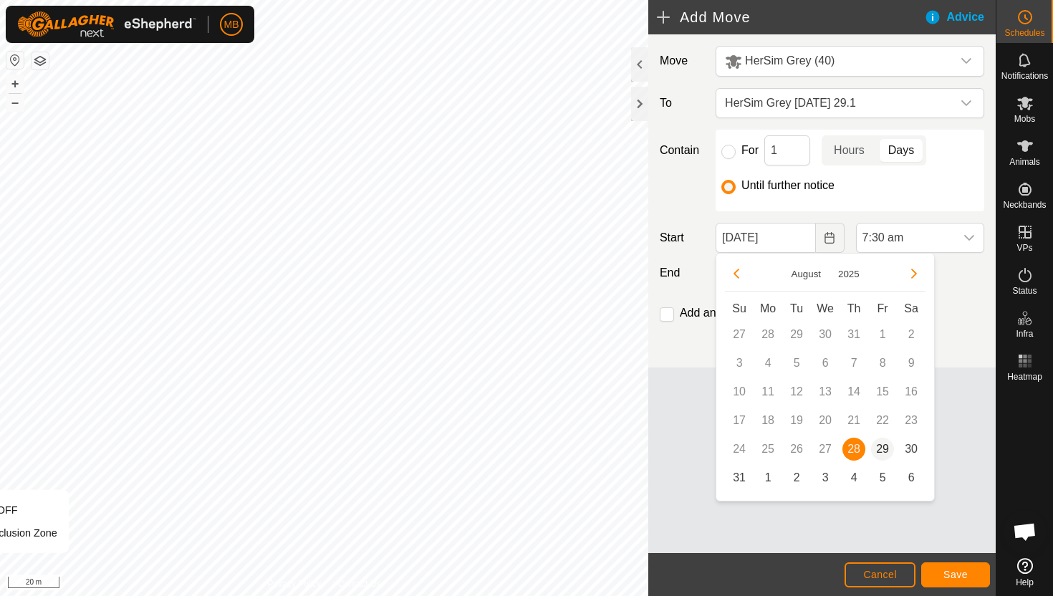
click at [885, 447] on span "29" at bounding box center [882, 449] width 23 height 23
type input "29 Aug, 2025"
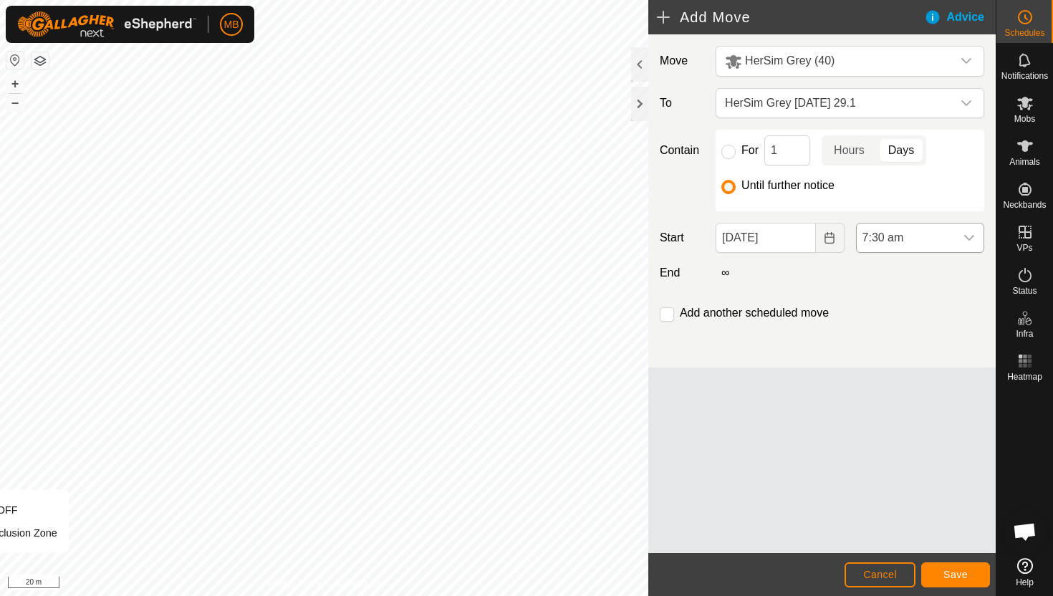
click at [940, 233] on span "7:30 am" at bounding box center [905, 237] width 98 height 29
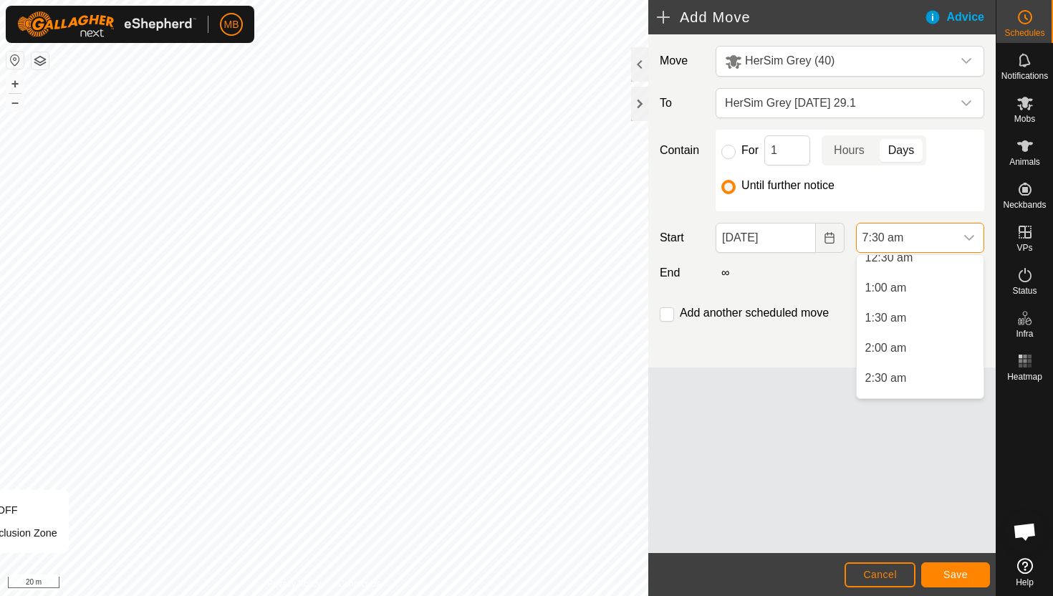
scroll to position [43, 0]
click at [924, 317] on li "1:30 am" at bounding box center [919, 316] width 127 height 29
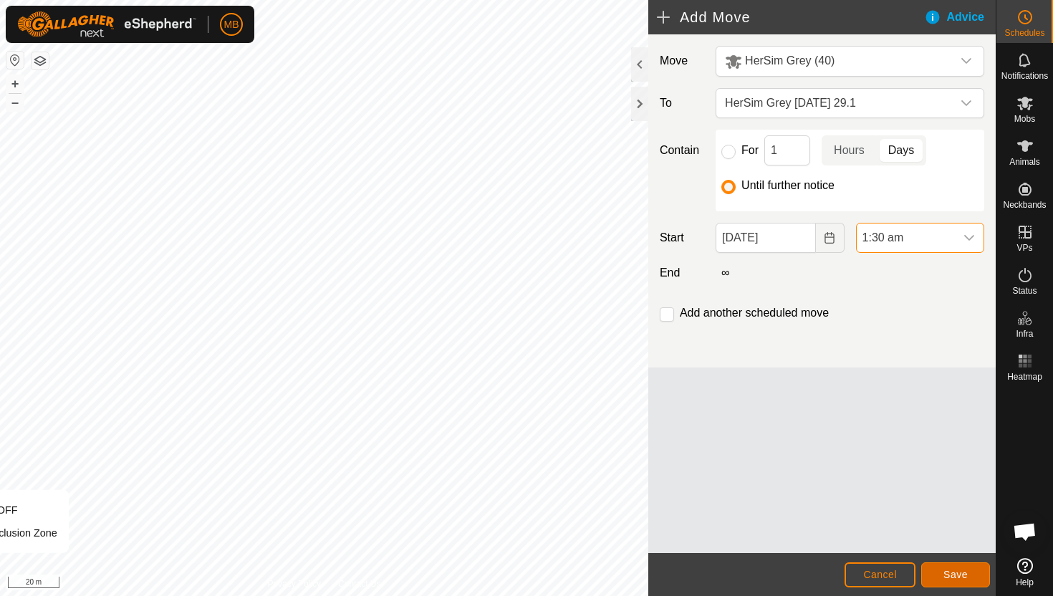
click at [959, 571] on span "Save" at bounding box center [955, 574] width 24 height 11
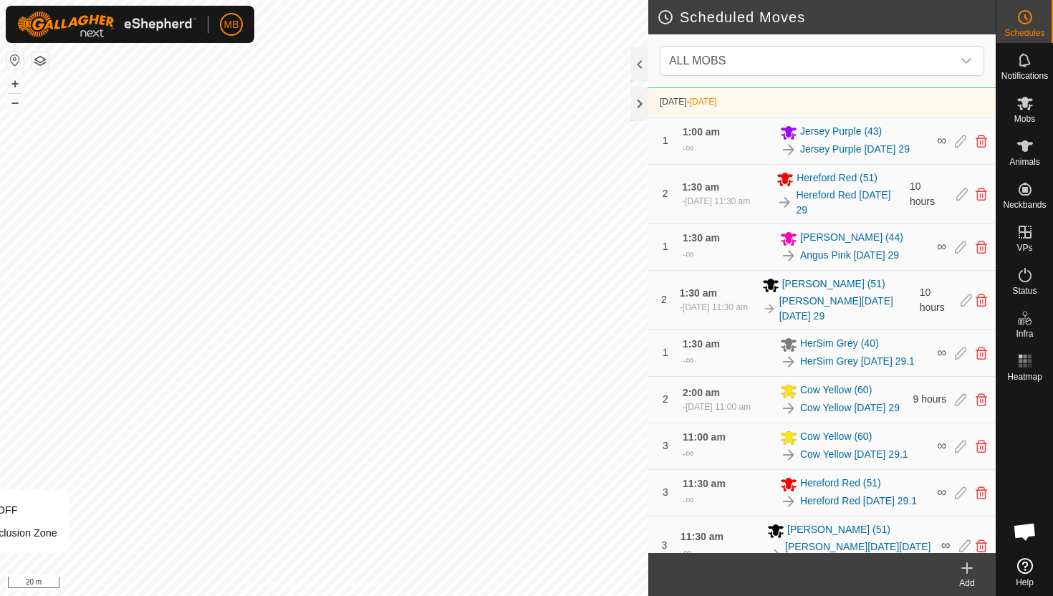
scroll to position [1100, 0]
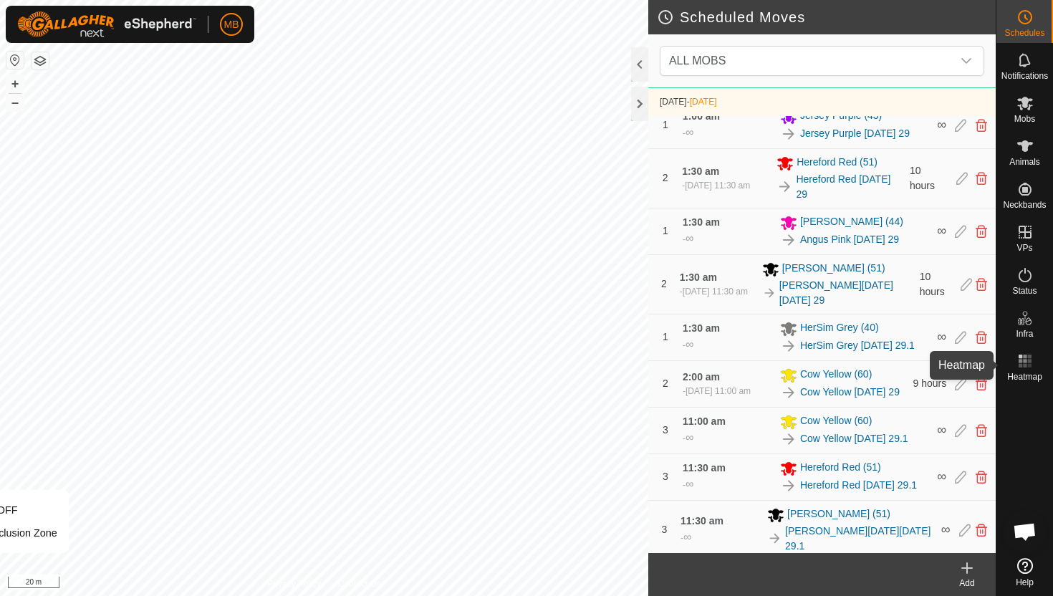
click at [1027, 359] on icon at bounding box center [1024, 360] width 17 height 17
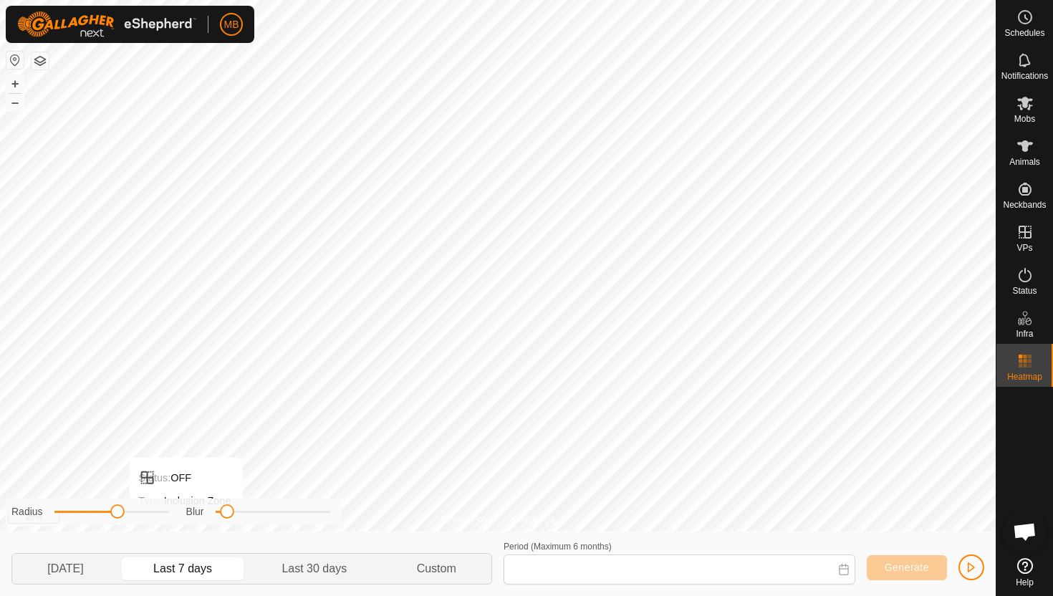
type input "21 Aug, 2025 - 27 Aug, 2025"
click at [16, 106] on button "–" at bounding box center [14, 102] width 17 height 17
click at [10, 101] on button "–" at bounding box center [14, 102] width 17 height 17
click at [1025, 145] on icon at bounding box center [1025, 145] width 16 height 11
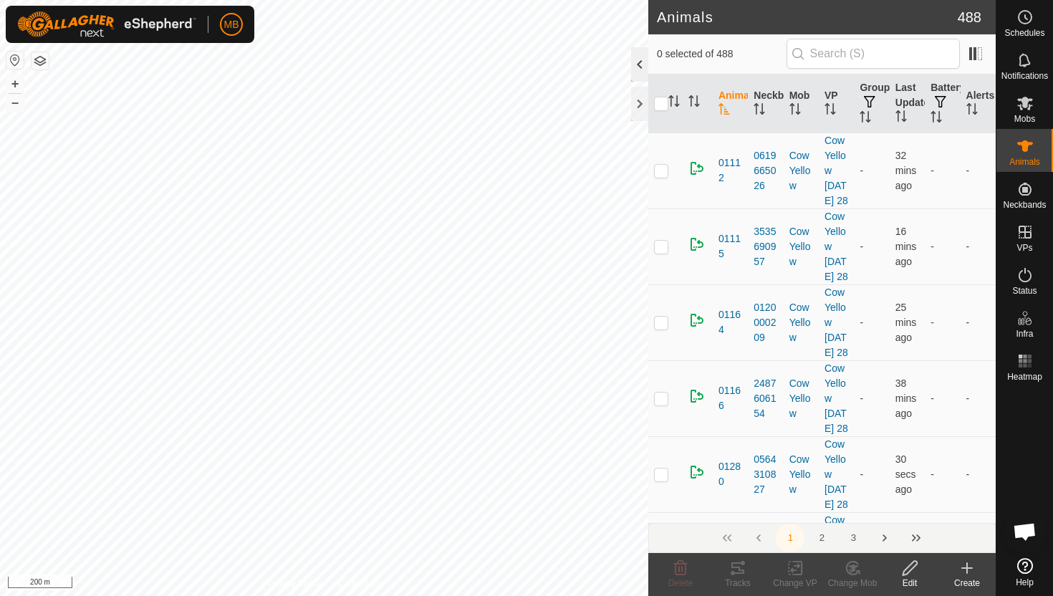
click at [633, 64] on div at bounding box center [639, 64] width 17 height 34
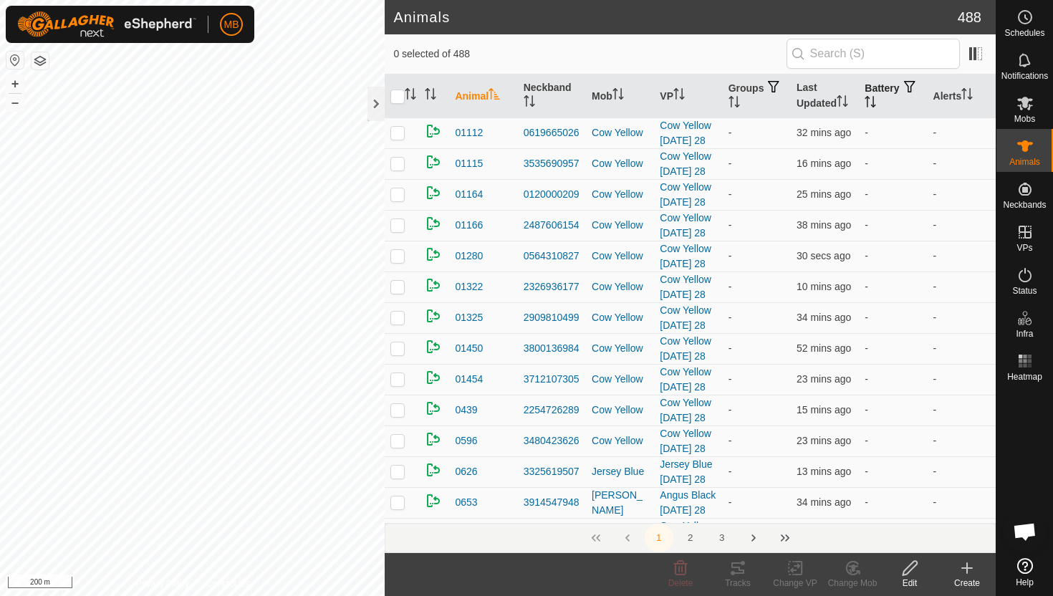
click at [876, 99] on icon "Activate to sort" at bounding box center [869, 101] width 11 height 11
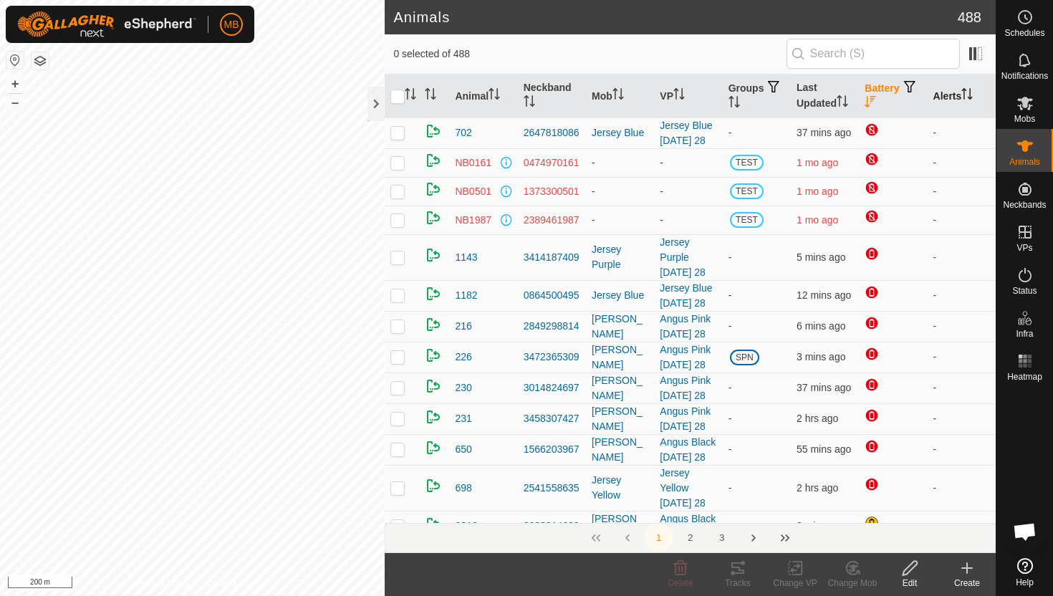
click at [968, 96] on icon "Activate to sort" at bounding box center [966, 93] width 11 height 11
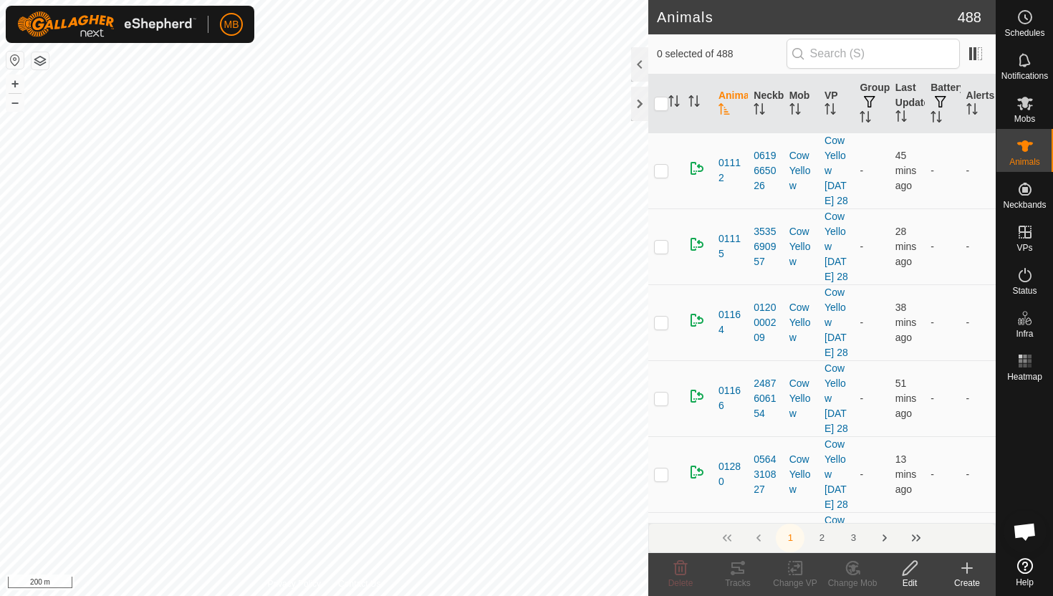
click at [206, 0] on html "MB Schedules Notifications Mobs Animals Neckbands VPs Status Infra Heatmap Help…" at bounding box center [526, 298] width 1053 height 596
